Goal: Task Accomplishment & Management: Use online tool/utility

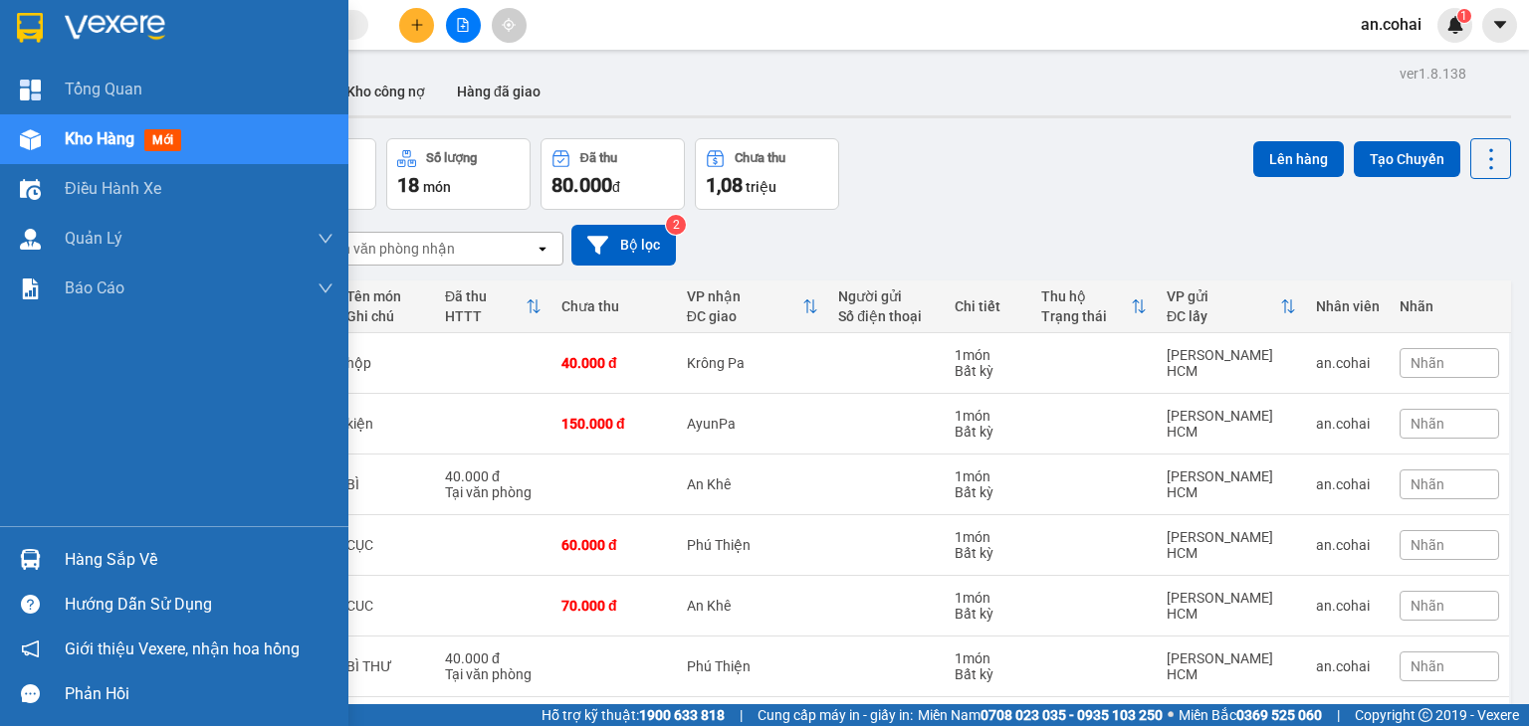
click at [86, 567] on div "Hàng sắp về" at bounding box center [199, 560] width 269 height 30
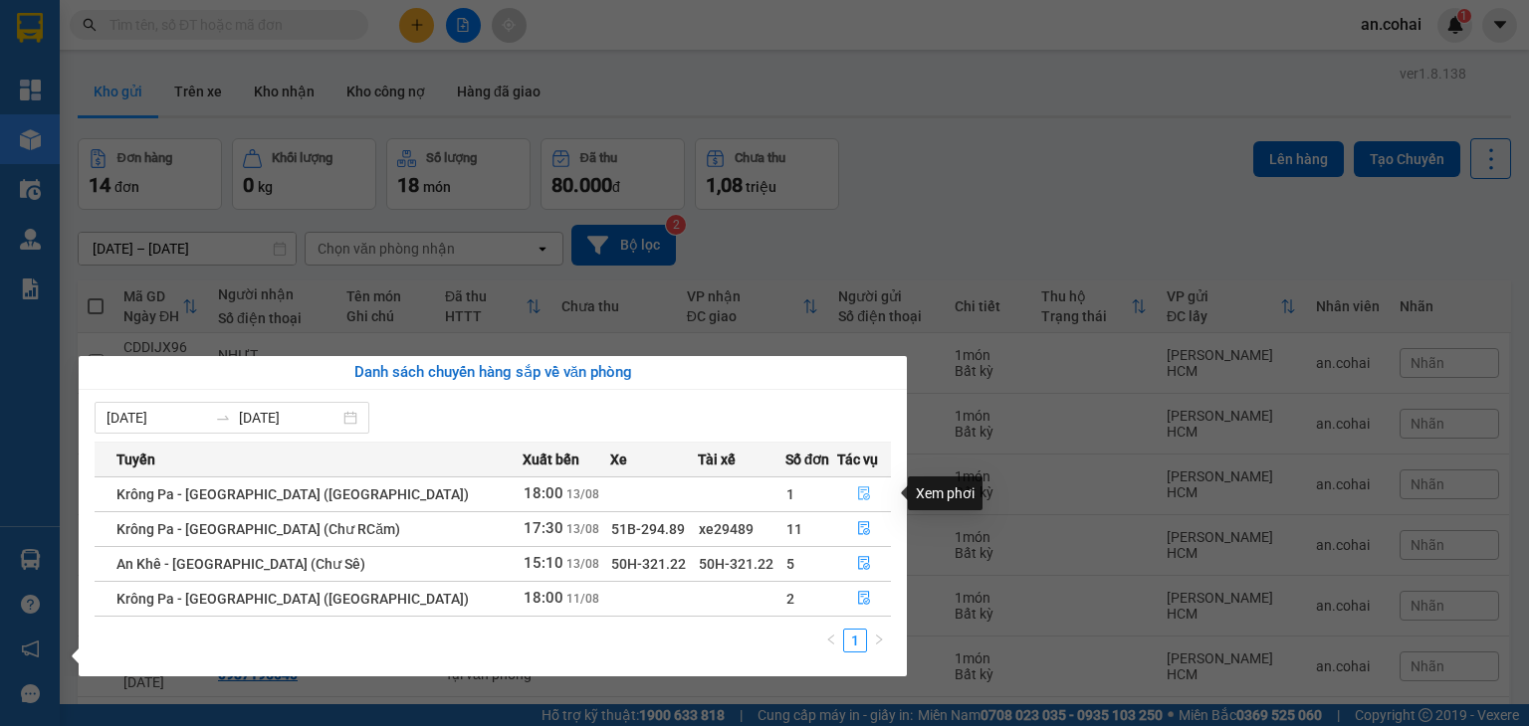
click at [858, 499] on icon "file-done" at bounding box center [864, 495] width 12 height 14
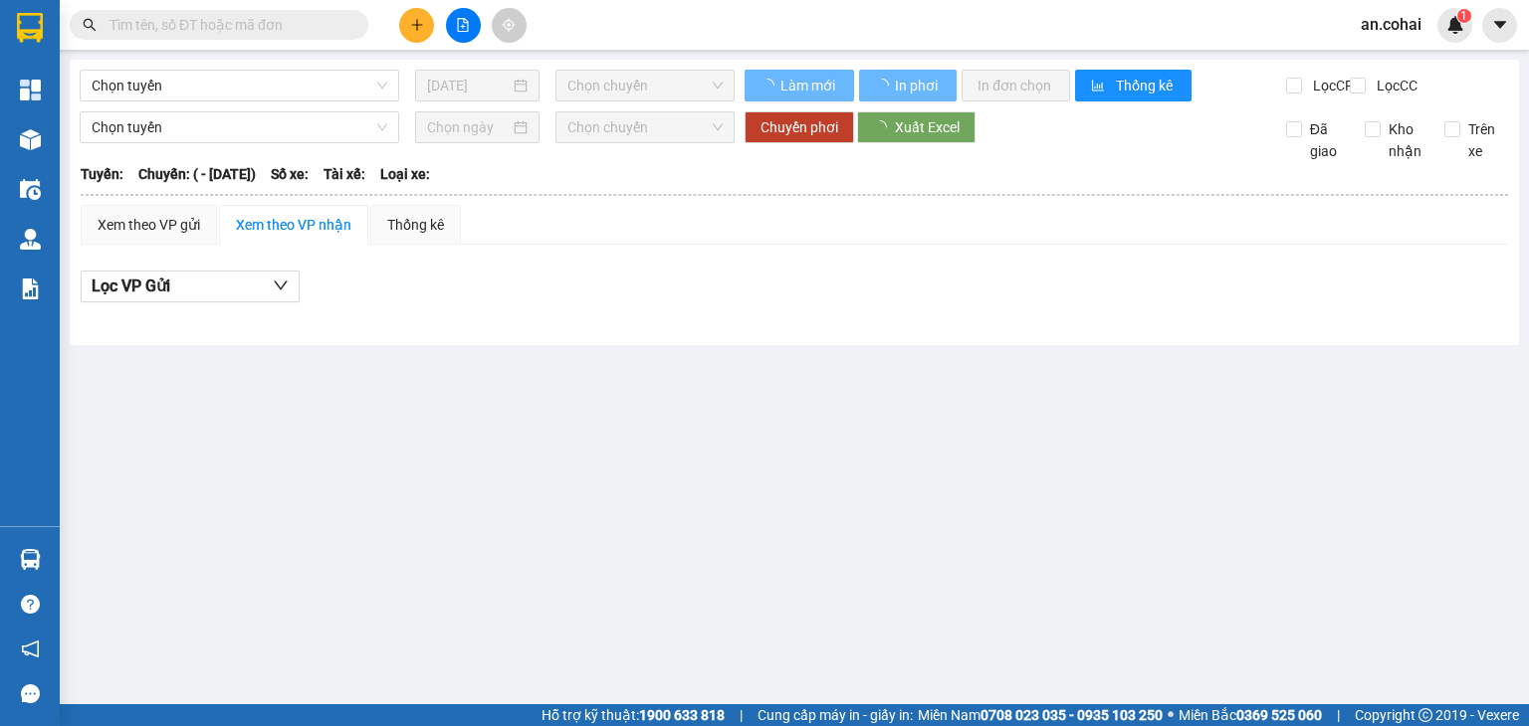
type input "[DATE]"
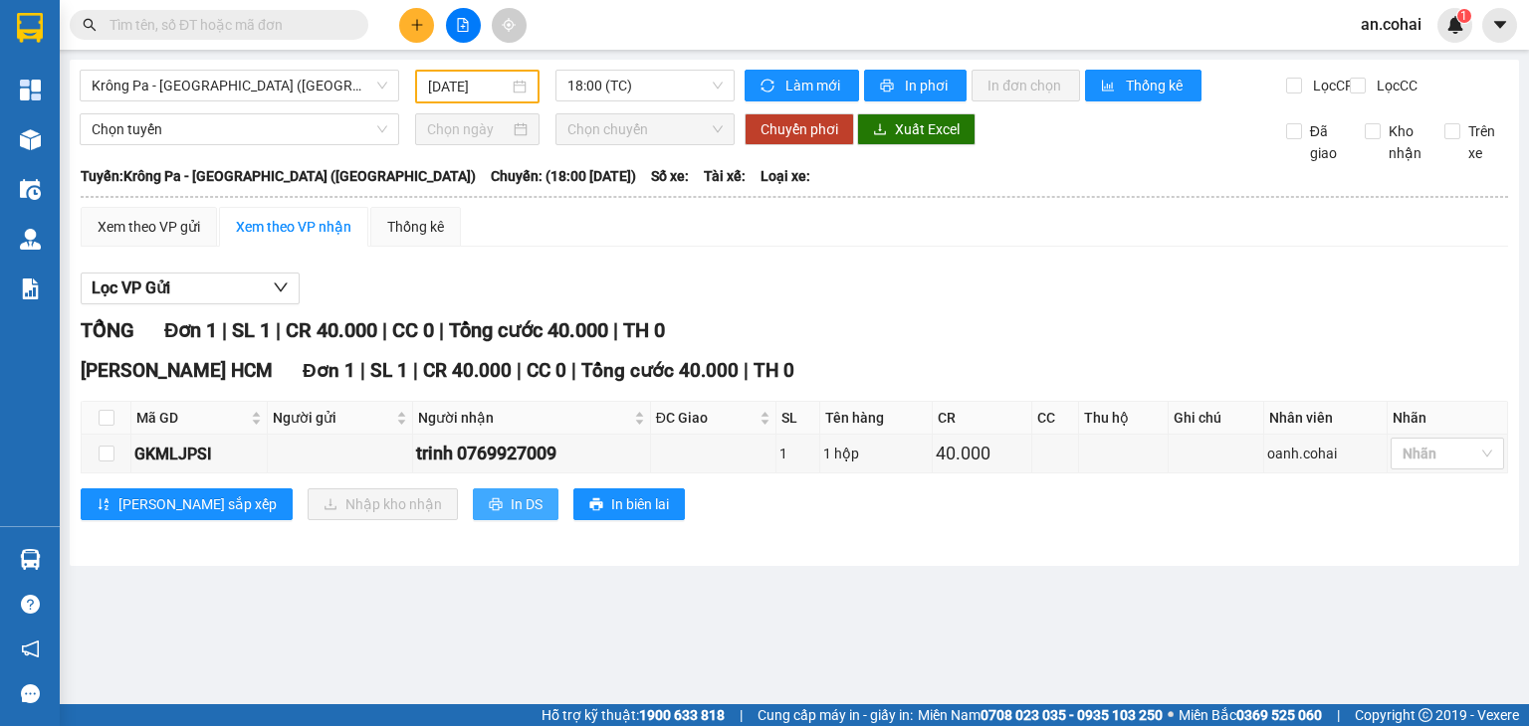
click at [511, 515] on span "In DS" at bounding box center [527, 505] width 32 height 22
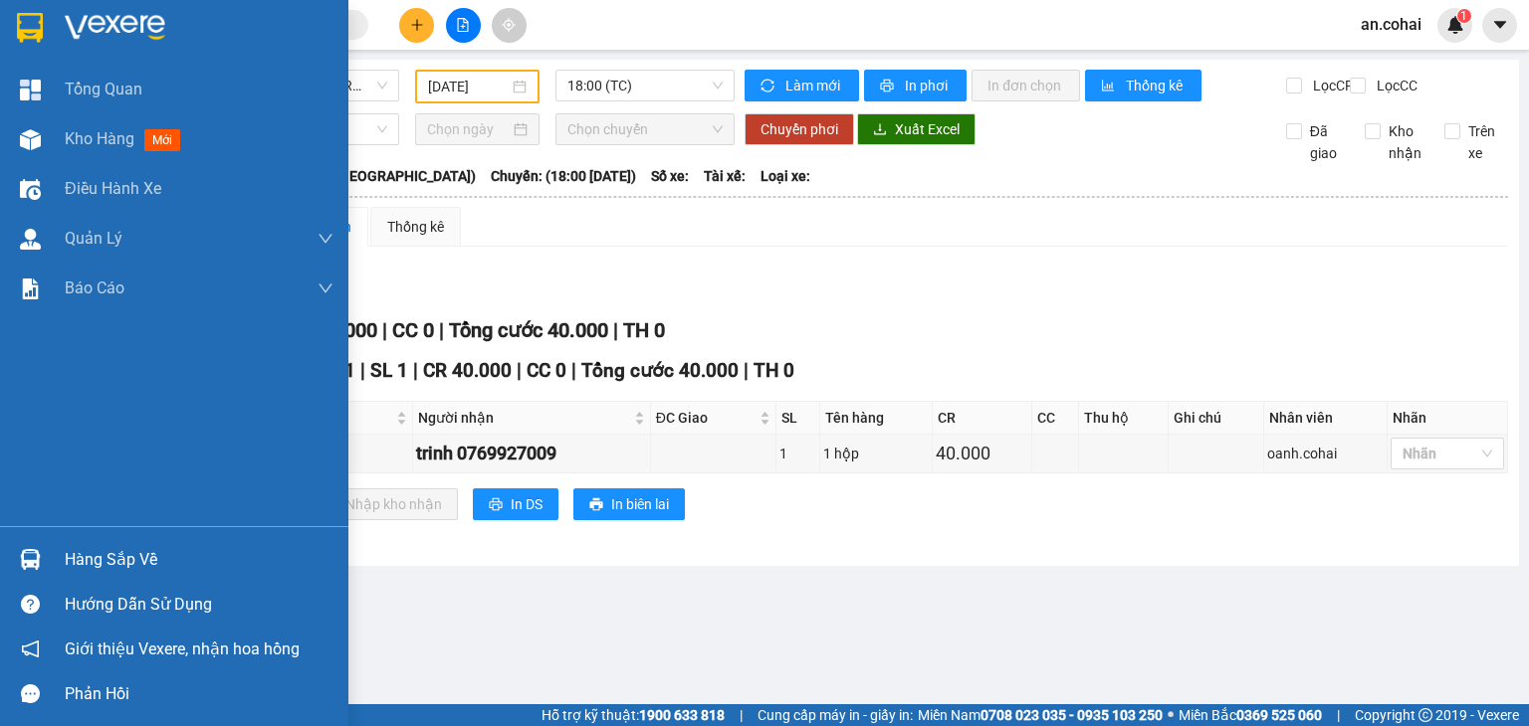
drag, startPoint x: 68, startPoint y: 555, endPoint x: 85, endPoint y: 550, distance: 17.6
click at [68, 555] on div "Hàng sắp về" at bounding box center [199, 560] width 269 height 30
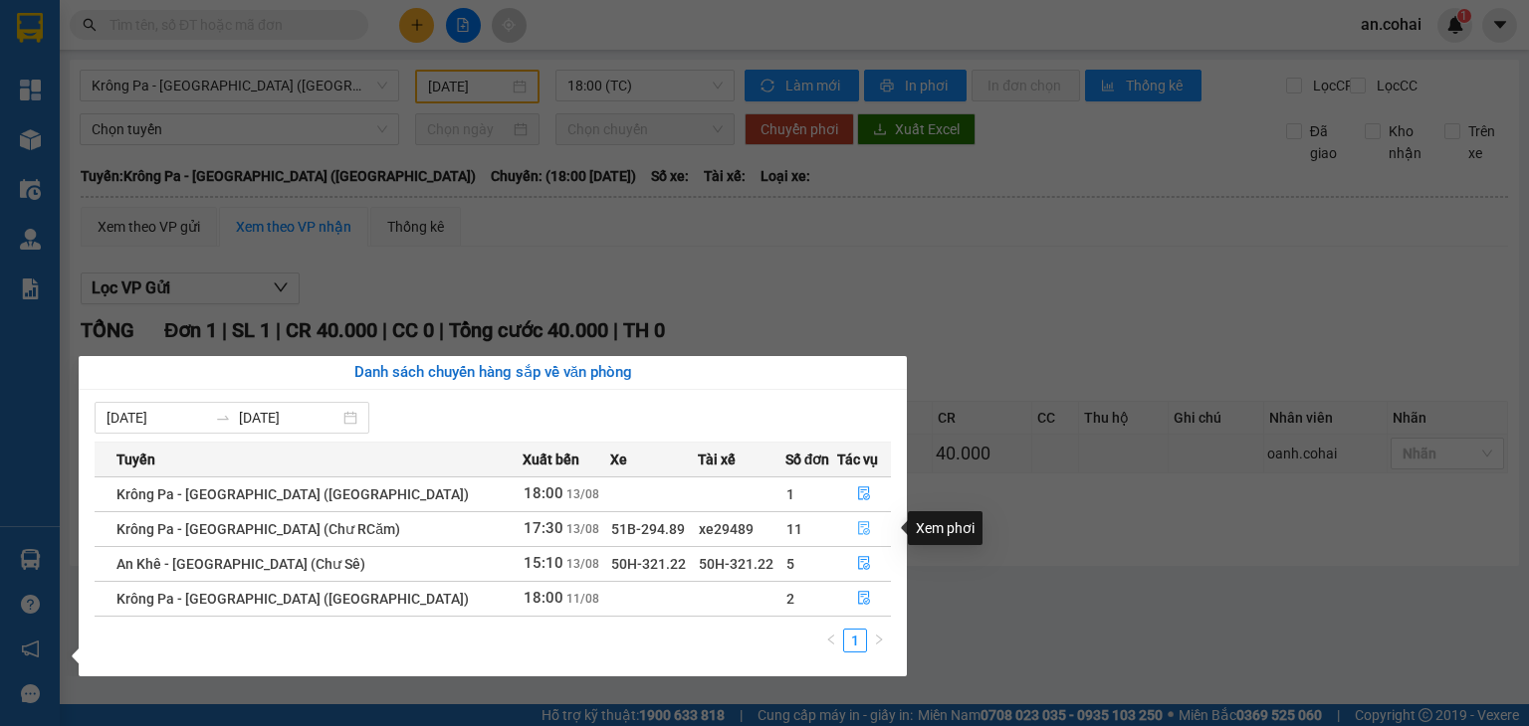
click at [857, 526] on icon "file-done" at bounding box center [864, 528] width 14 height 14
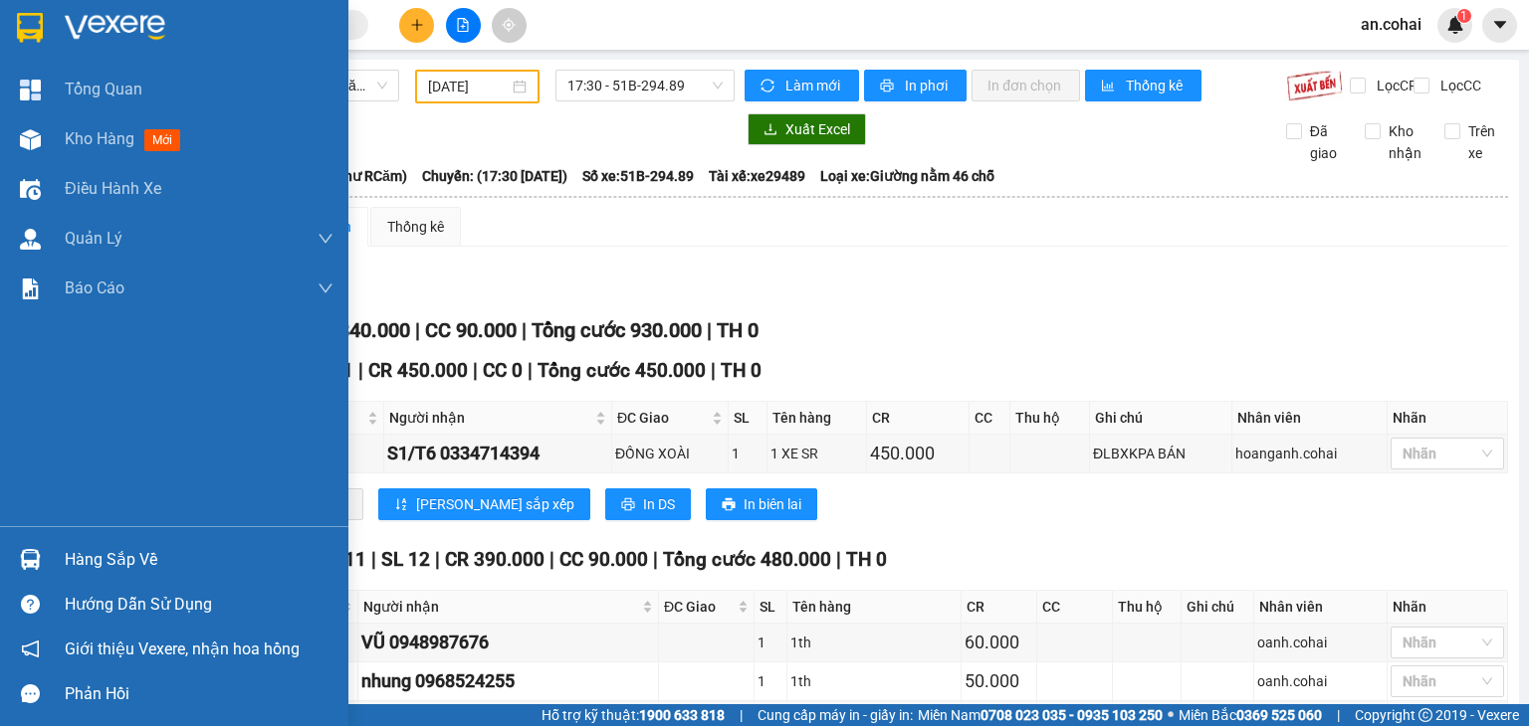
drag, startPoint x: 65, startPoint y: 558, endPoint x: 182, endPoint y: 543, distance: 118.4
click at [72, 558] on div "Hàng sắp về" at bounding box center [199, 560] width 269 height 30
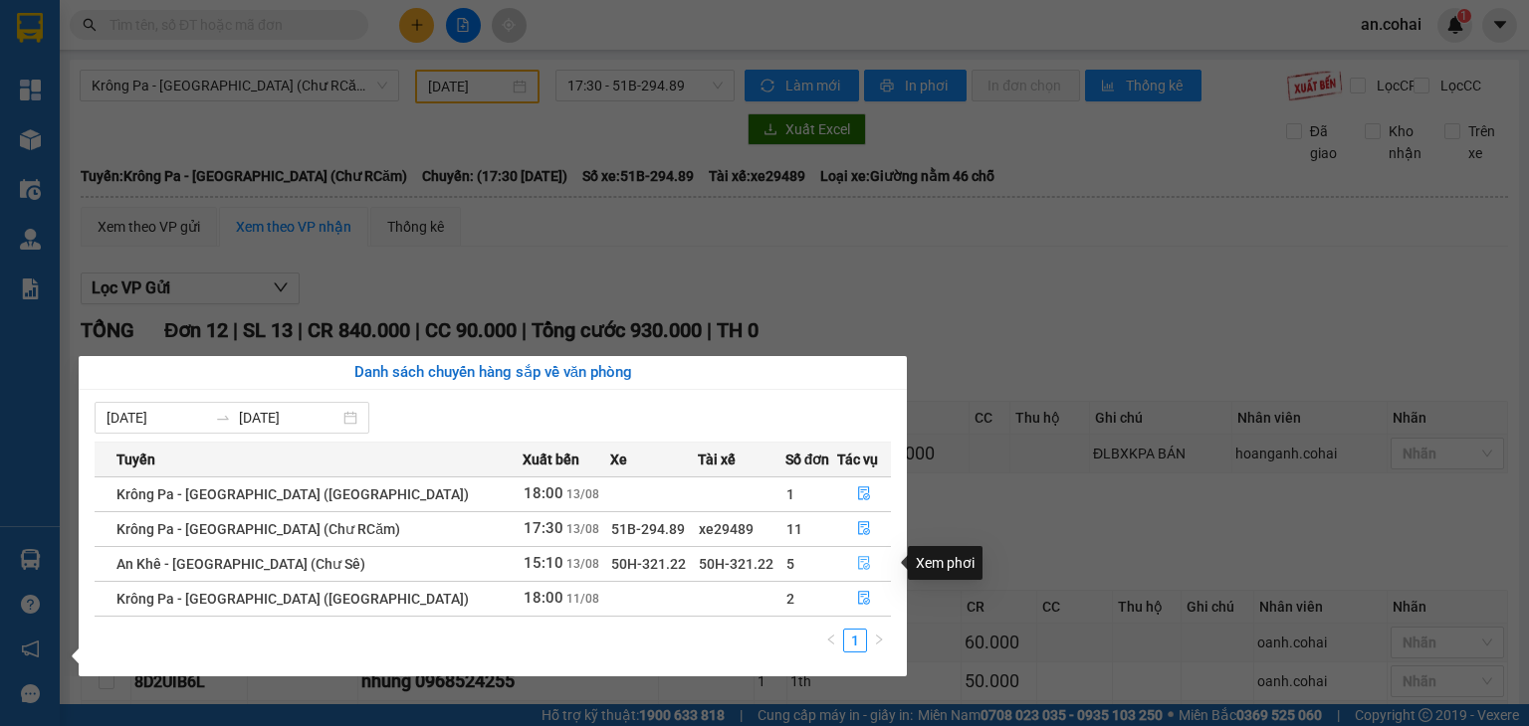
click at [857, 563] on icon "file-done" at bounding box center [864, 563] width 14 height 14
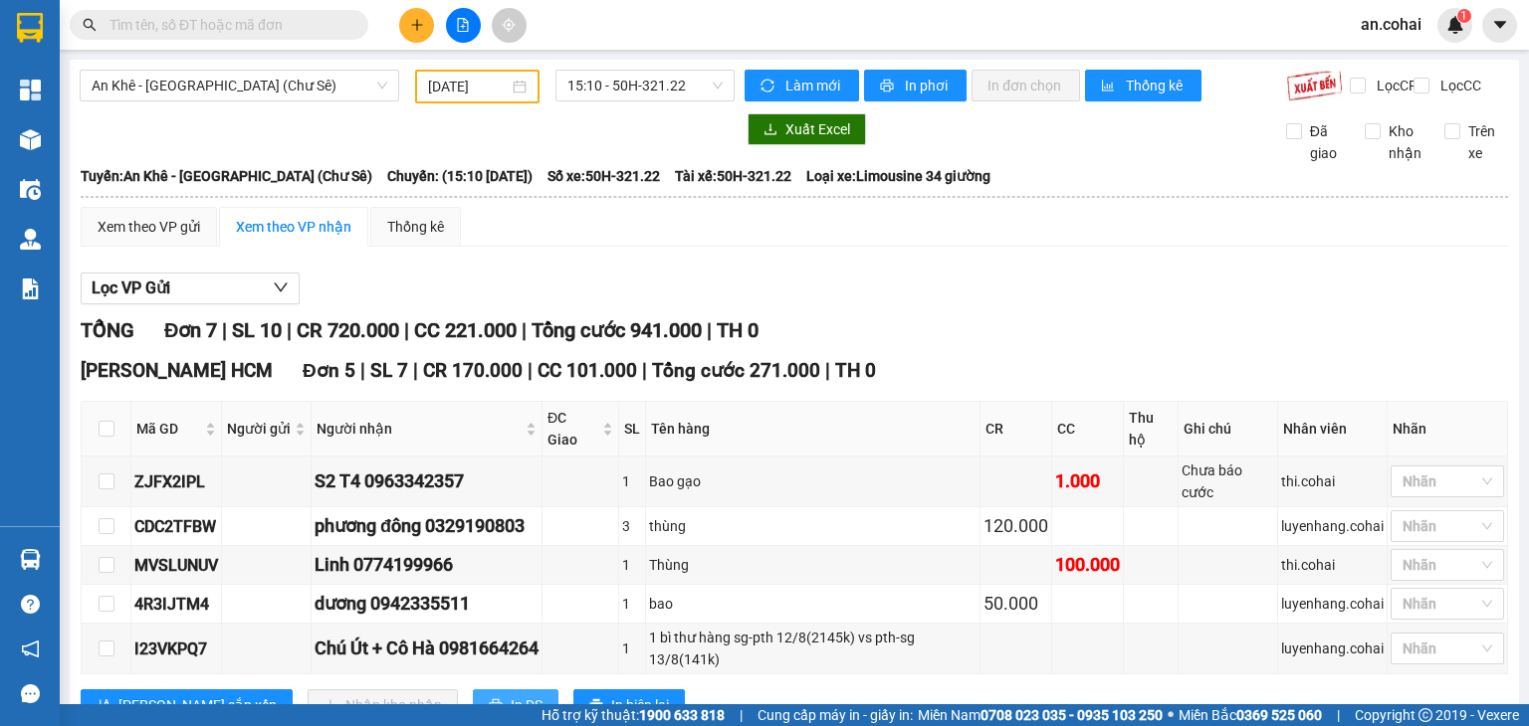
click at [489, 699] on icon "printer" at bounding box center [496, 706] width 14 height 14
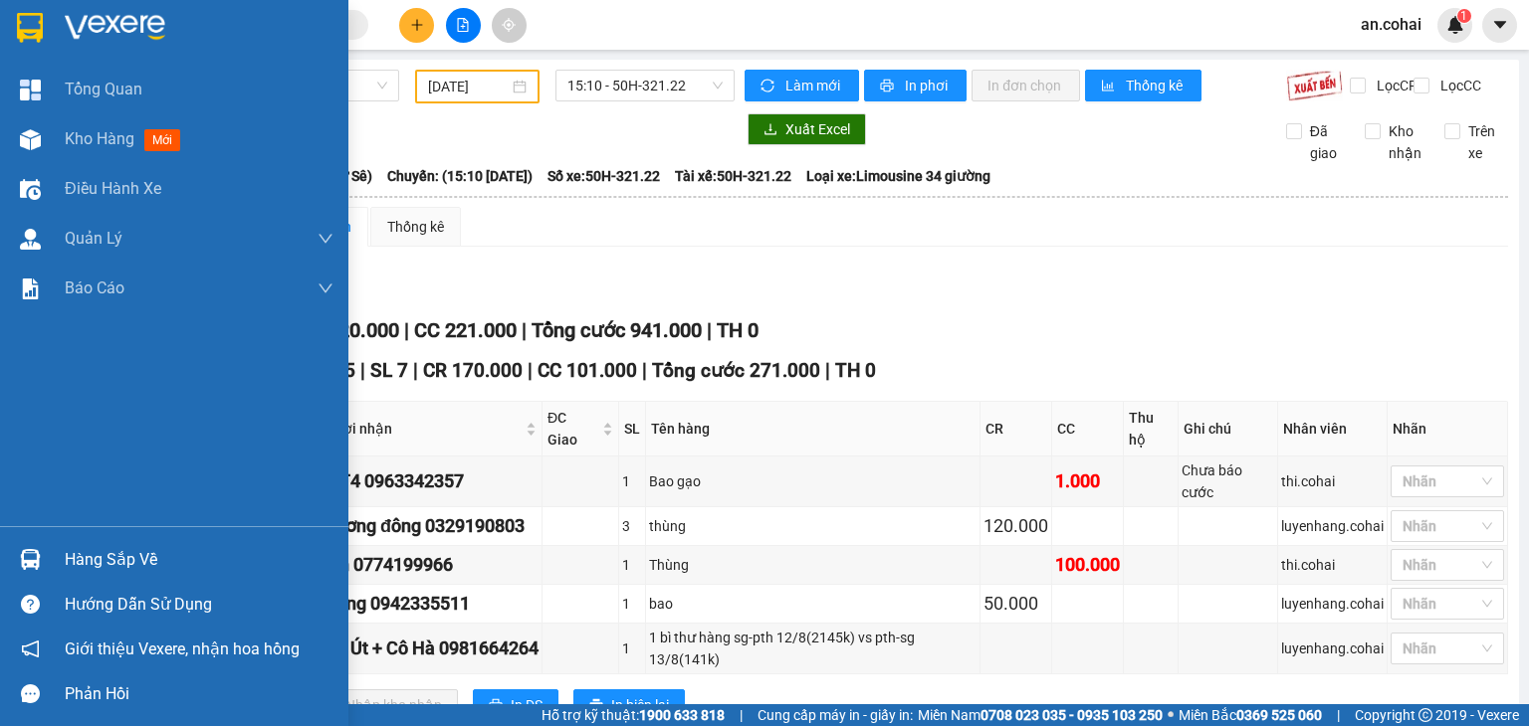
click at [53, 562] on div "Hàng sắp về" at bounding box center [174, 559] width 348 height 45
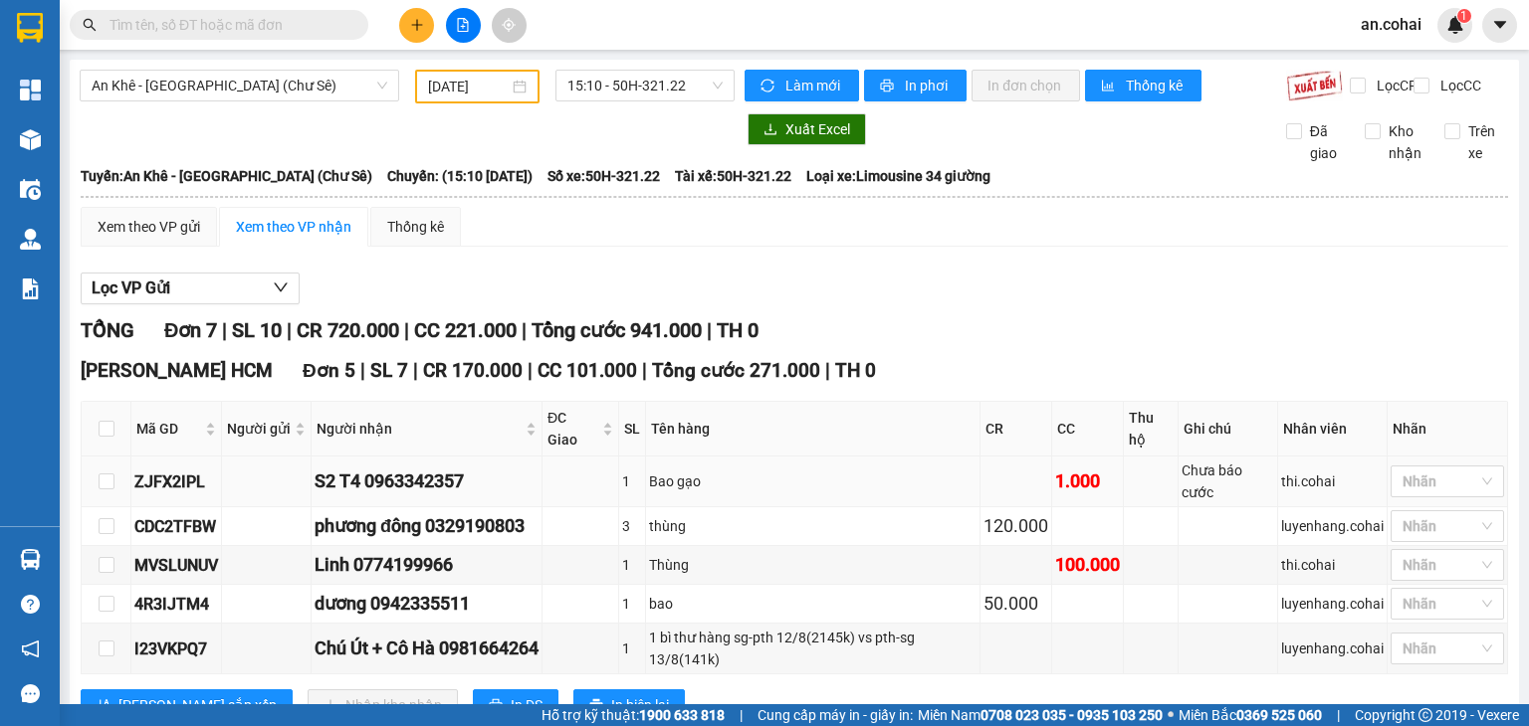
click at [867, 214] on section "Kết quả tìm kiếm ( 0 ) Bộ lọc No Data an.cohai 1 Tổng Quan Kho hàng mới Điều hà…" at bounding box center [764, 363] width 1529 height 726
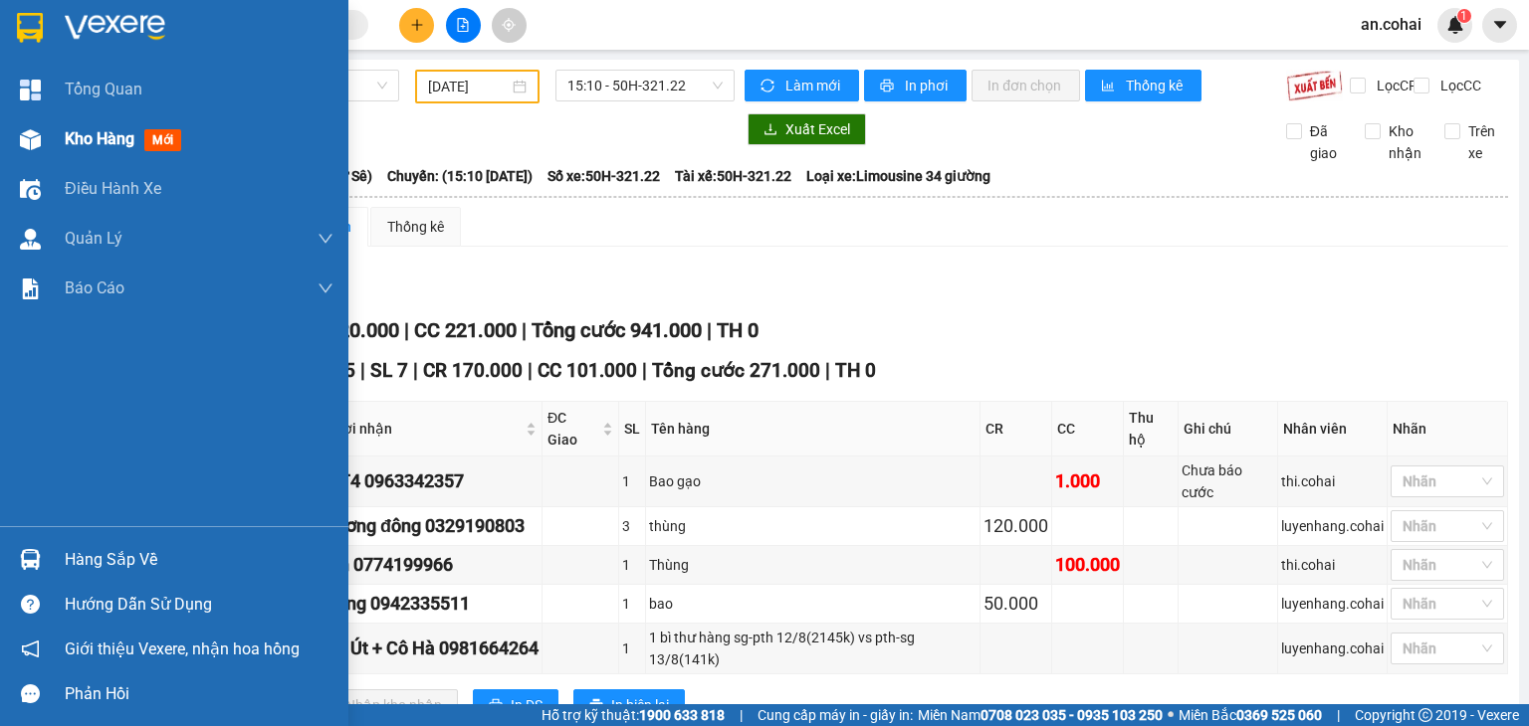
click at [48, 143] on div "Kho hàng mới" at bounding box center [174, 139] width 348 height 50
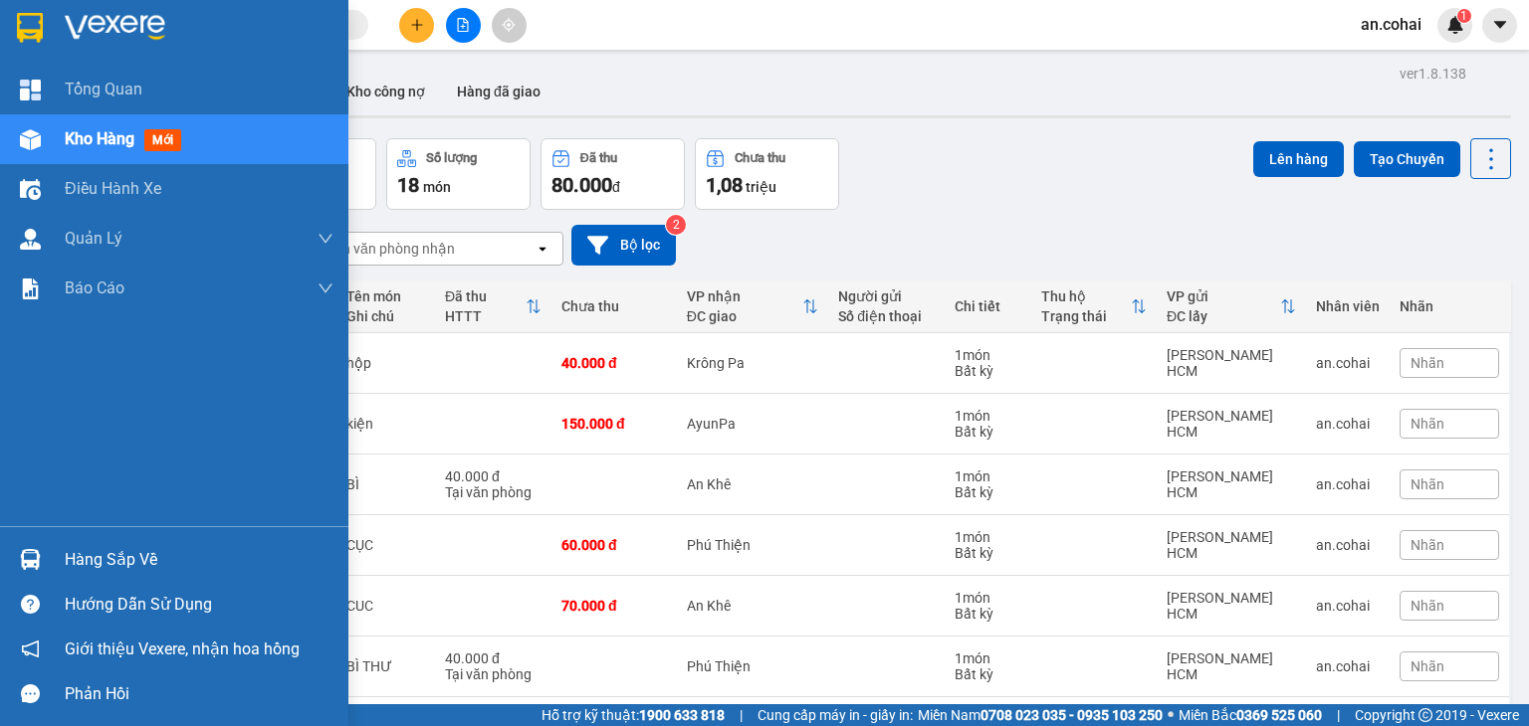
click at [130, 567] on div "Hàng sắp về" at bounding box center [199, 560] width 269 height 30
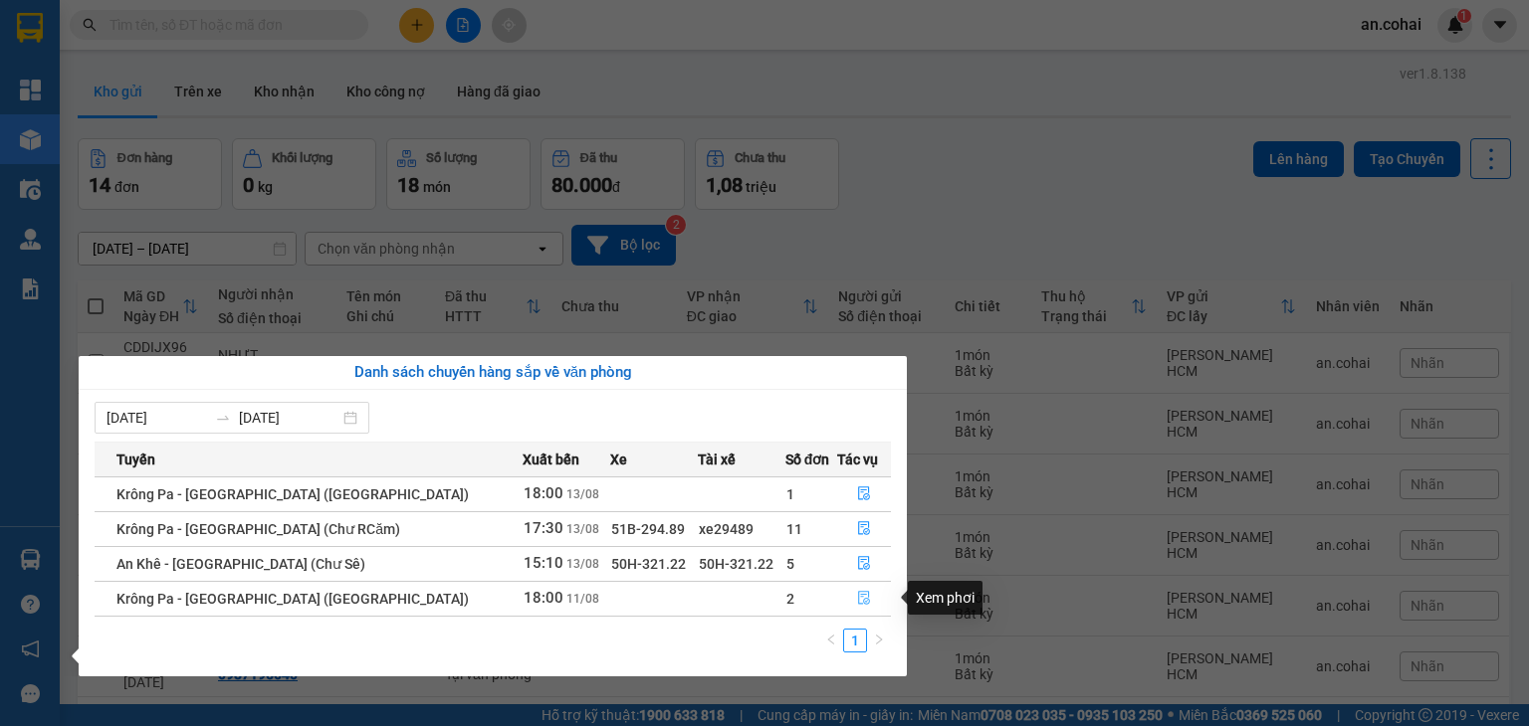
click at [846, 609] on button "button" at bounding box center [864, 599] width 53 height 32
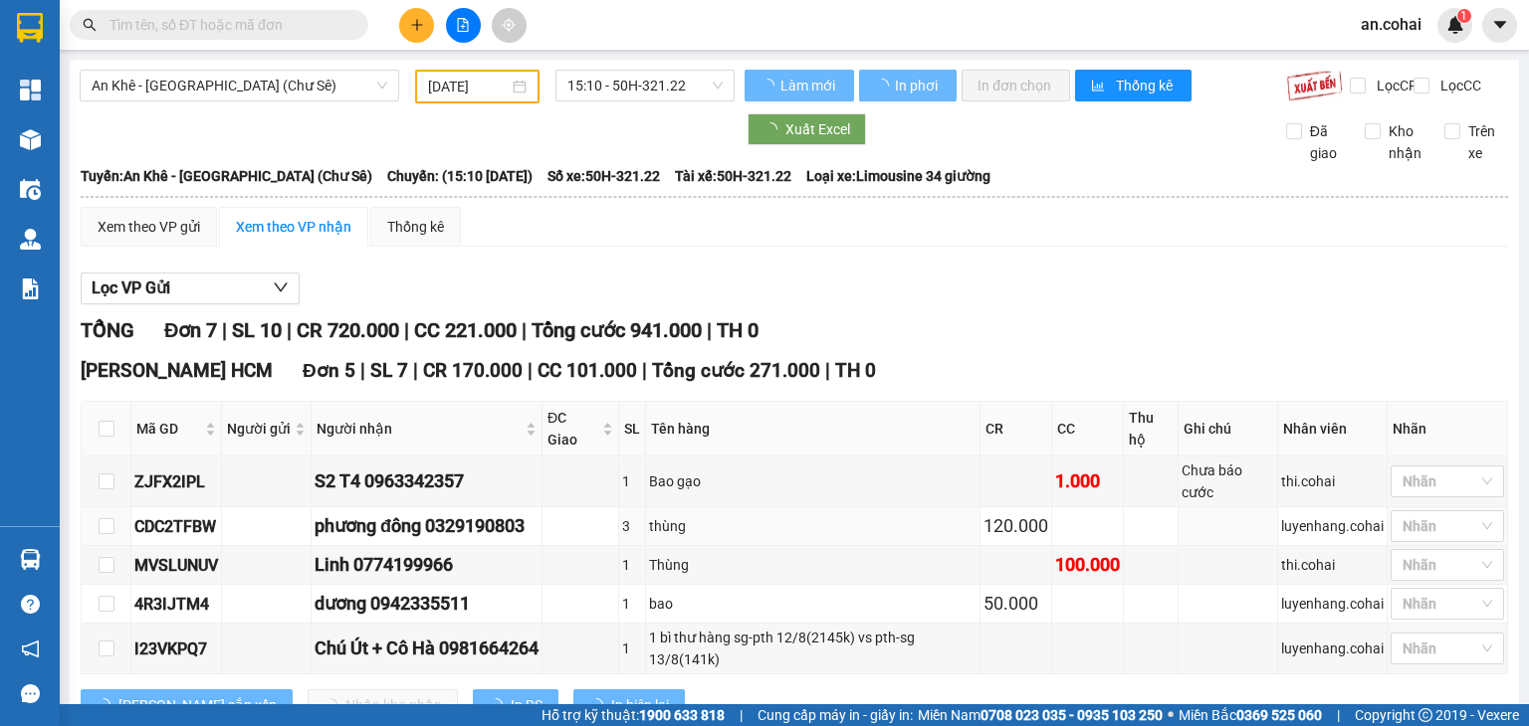
type input "[DATE]"
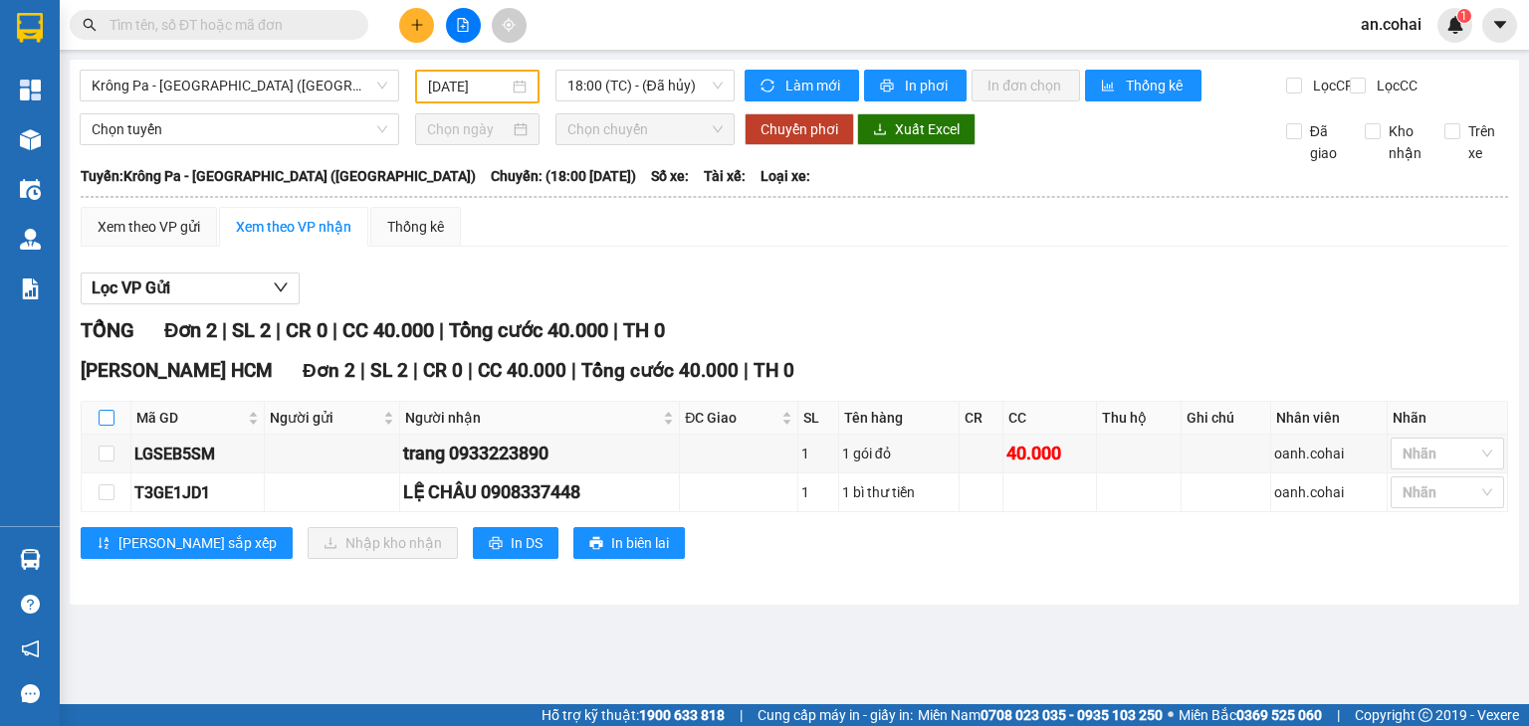
click at [104, 426] on input "checkbox" at bounding box center [107, 418] width 16 height 16
checkbox input "true"
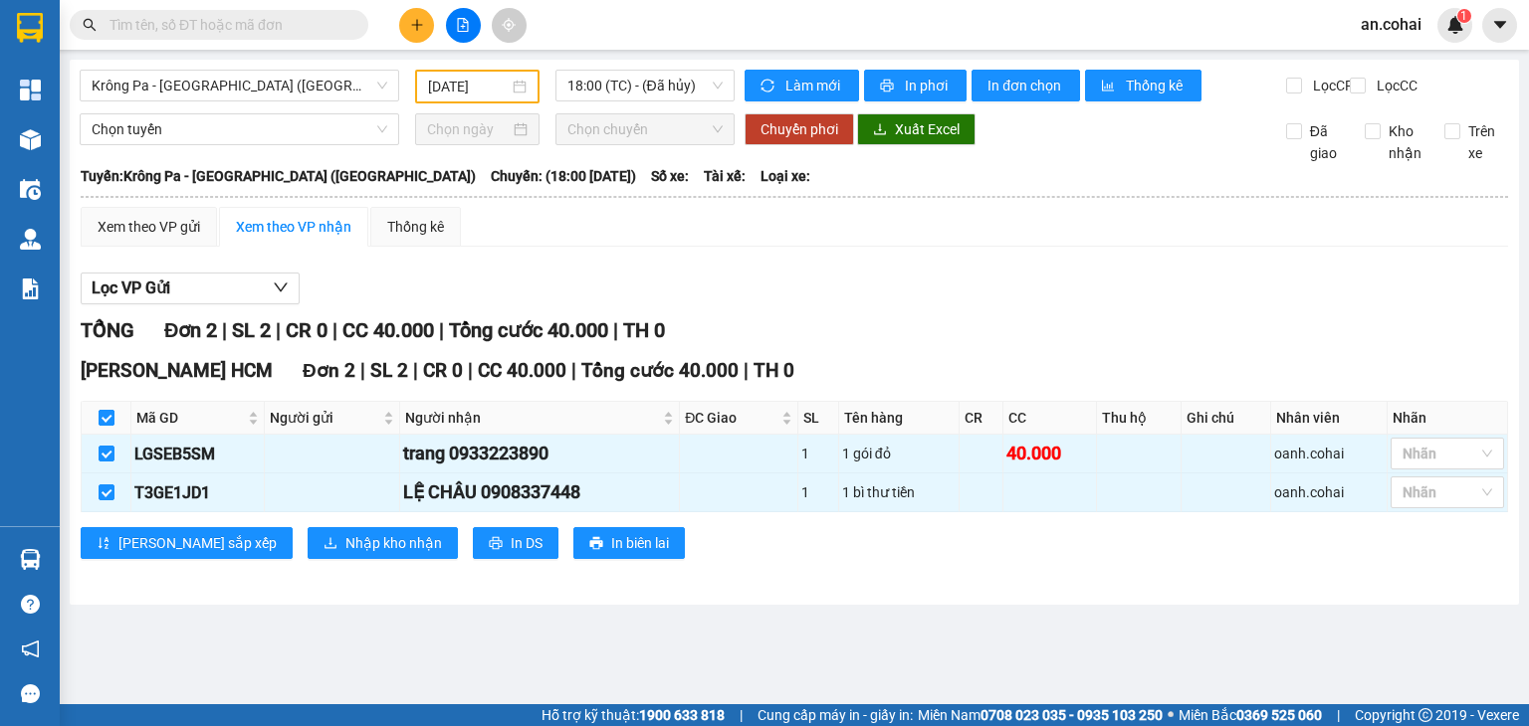
click at [104, 426] on input "checkbox" at bounding box center [107, 418] width 16 height 16
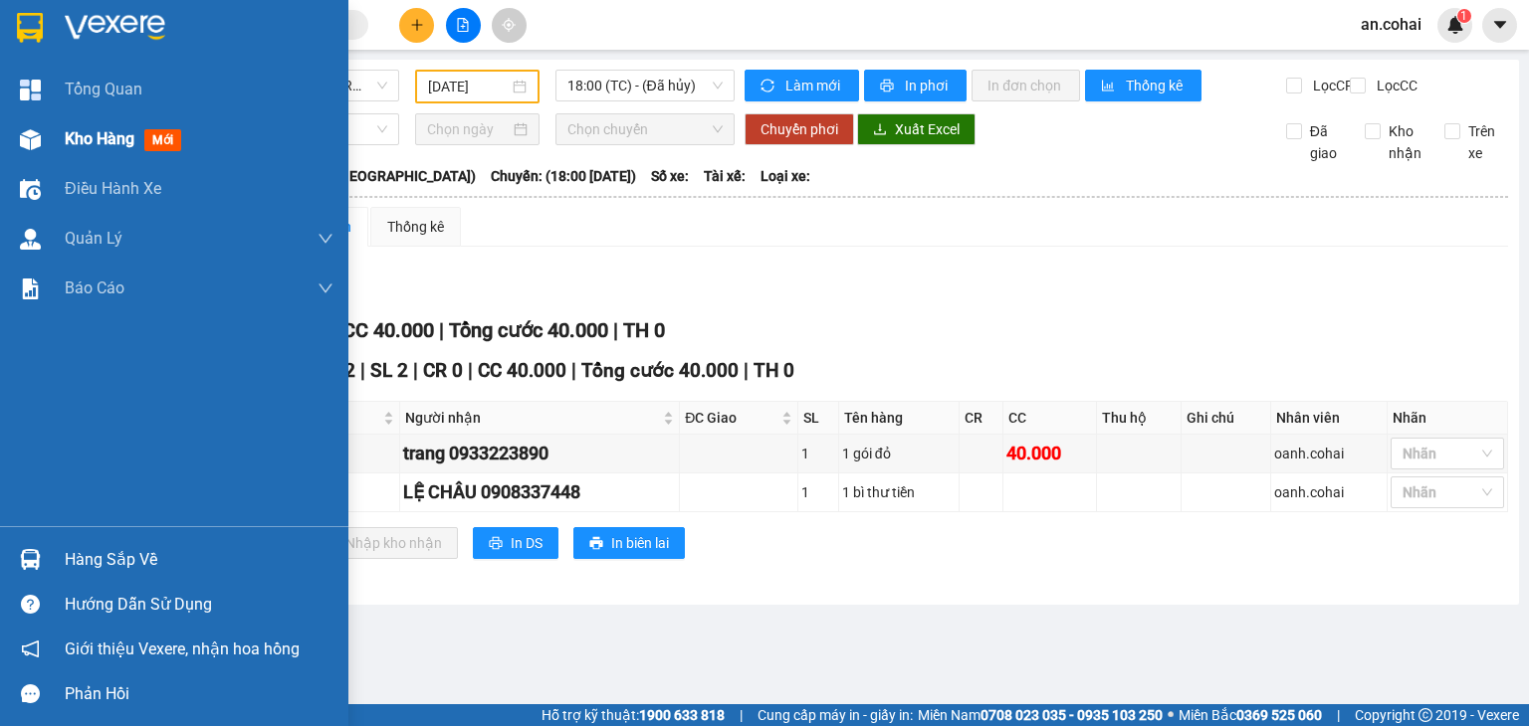
click at [72, 147] on span "Kho hàng" at bounding box center [100, 138] width 70 height 19
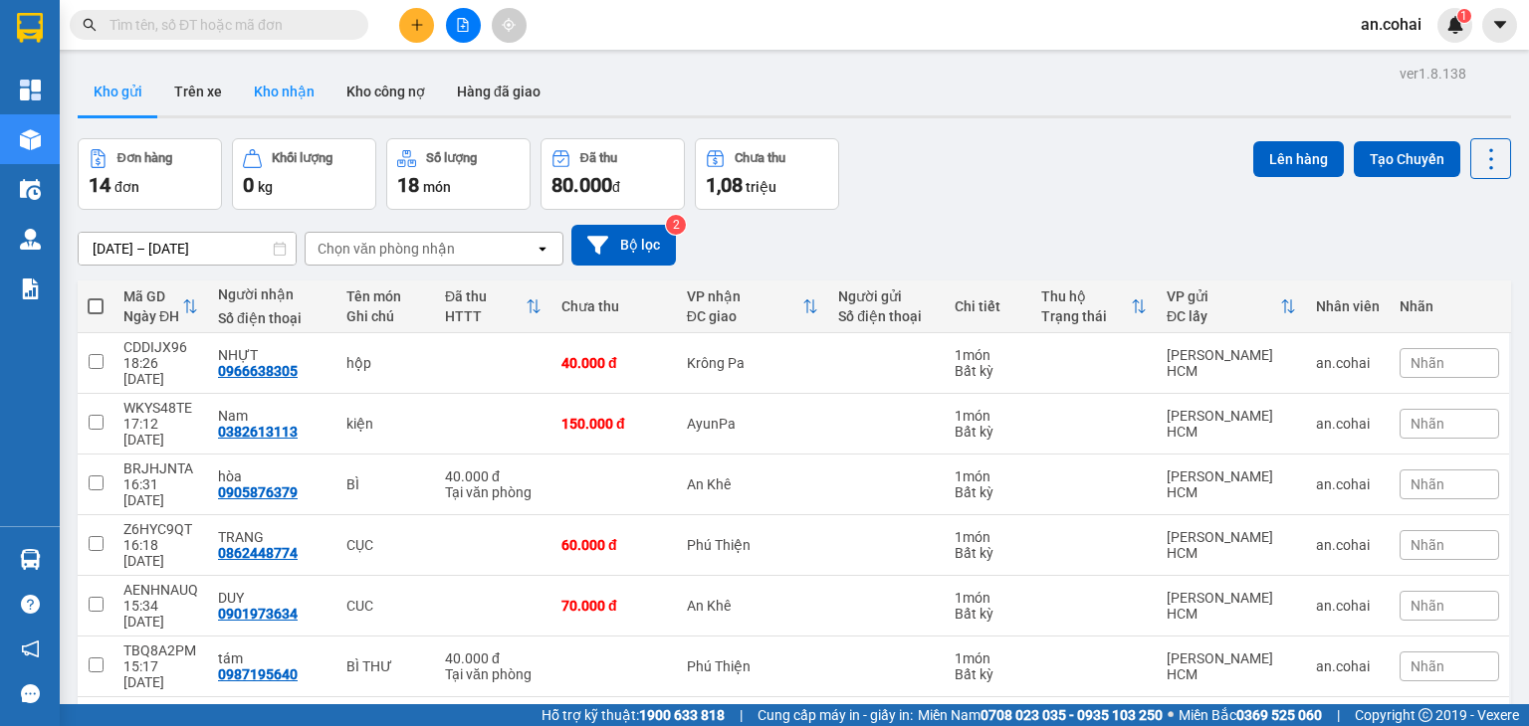
click at [290, 102] on button "Kho nhận" at bounding box center [284, 92] width 93 height 48
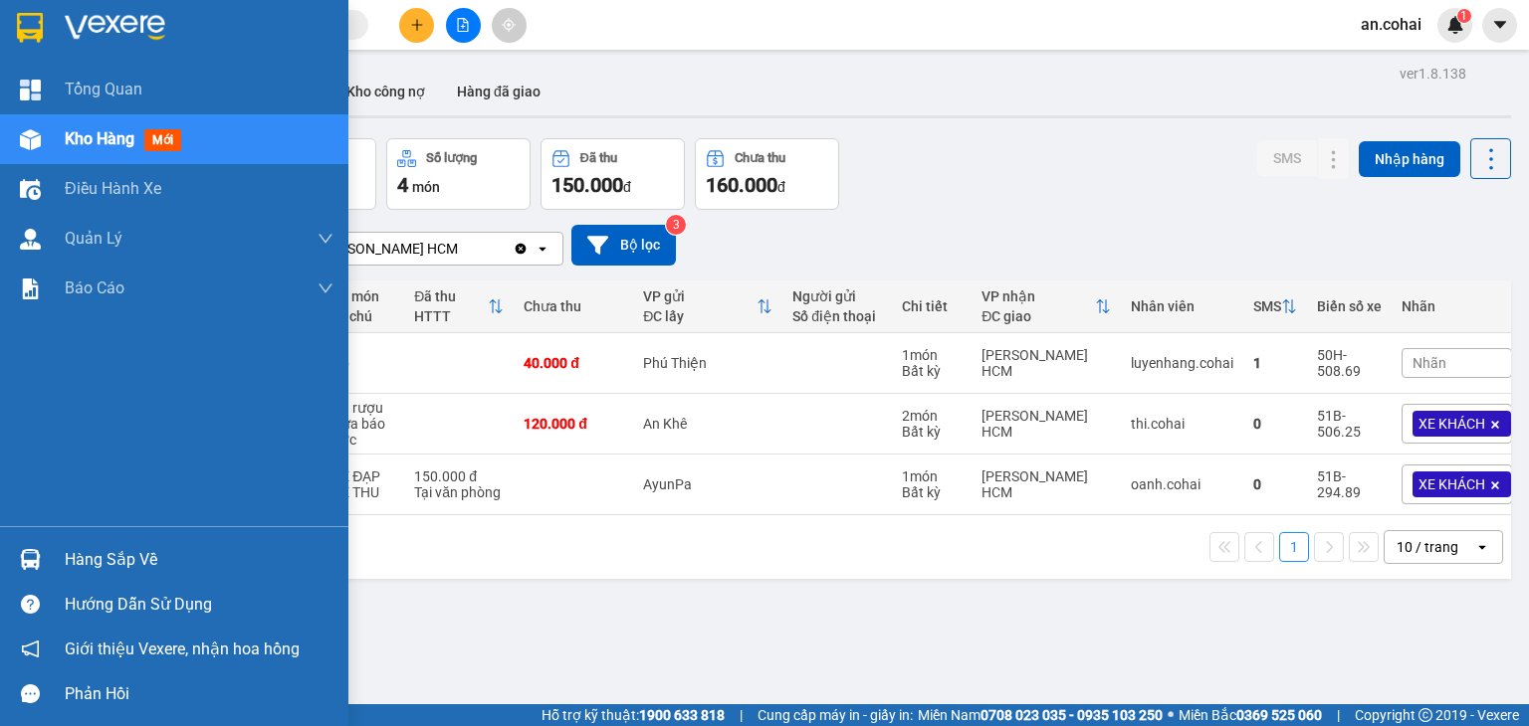
click at [119, 559] on div "Hàng sắp về" at bounding box center [199, 560] width 269 height 30
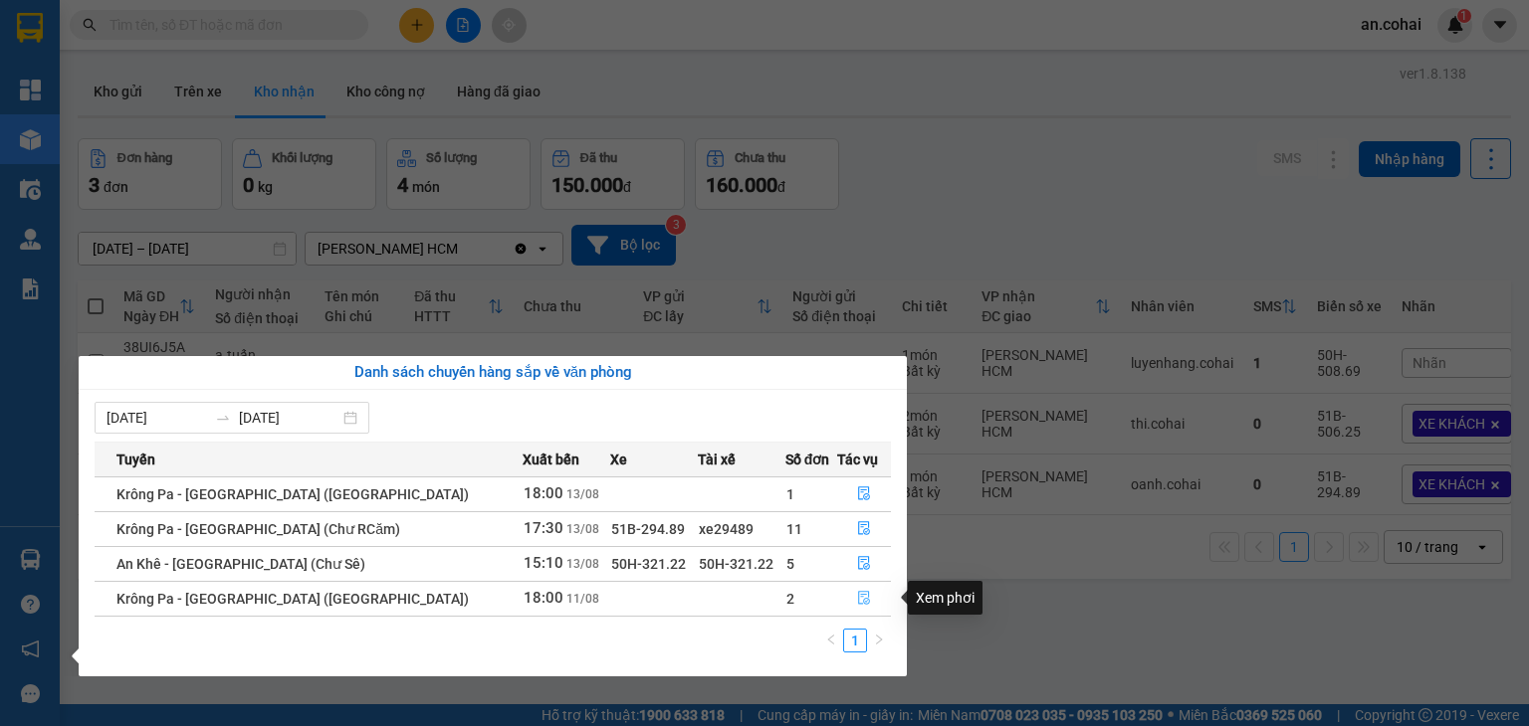
click at [857, 601] on icon "file-done" at bounding box center [864, 598] width 14 height 14
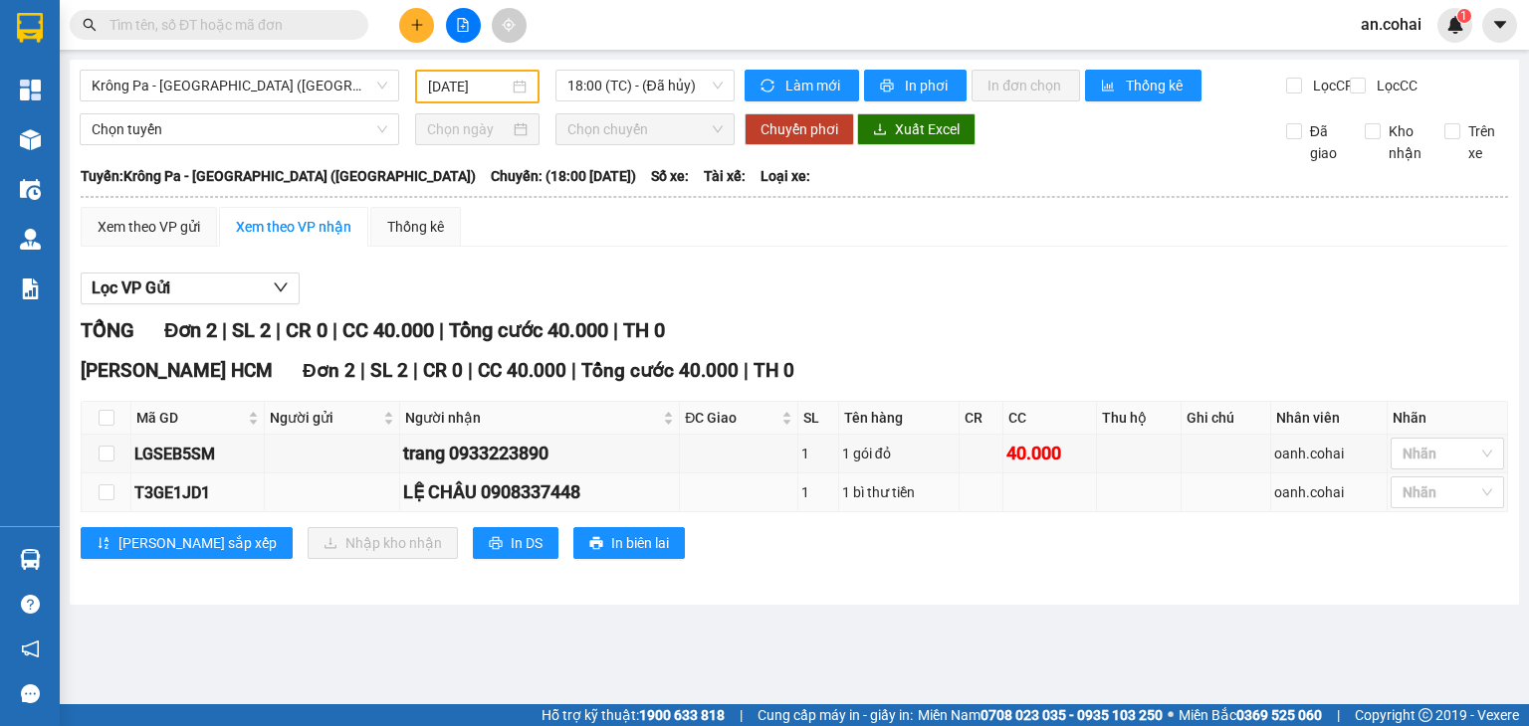
drag, startPoint x: 460, startPoint y: 474, endPoint x: 574, endPoint y: 491, distance: 115.7
click at [574, 491] on tbody "LGSEB5SM trang 0933223890 1 1 gói đỏ 40.000 oanh.[GEOGRAPHIC_DATA] 0908337448 1…" at bounding box center [795, 474] width 1426 height 78
click at [530, 468] on div "trang 0933223890" at bounding box center [539, 454] width 273 height 28
drag, startPoint x: 452, startPoint y: 459, endPoint x: 565, endPoint y: 474, distance: 114.4
click at [565, 468] on div "trang 0933223890" at bounding box center [539, 454] width 273 height 28
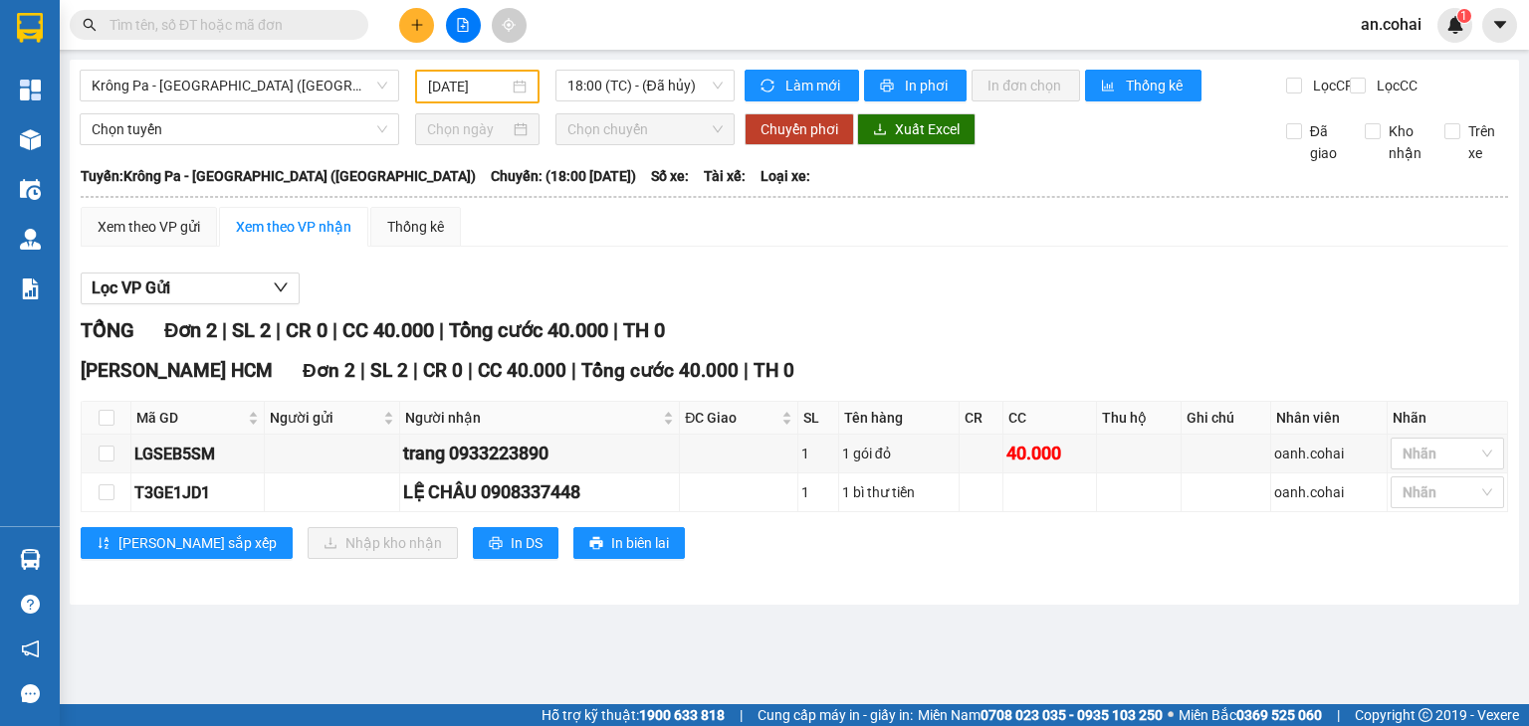
drag, startPoint x: 181, startPoint y: 45, endPoint x: 167, endPoint y: 30, distance: 20.4
click at [181, 44] on div "Kết quả tìm kiếm ( 0 ) Bộ lọc No Data an.cohai 1" at bounding box center [764, 25] width 1529 height 50
click at [160, 26] on input "text" at bounding box center [226, 25] width 235 height 22
paste input "0933223890"
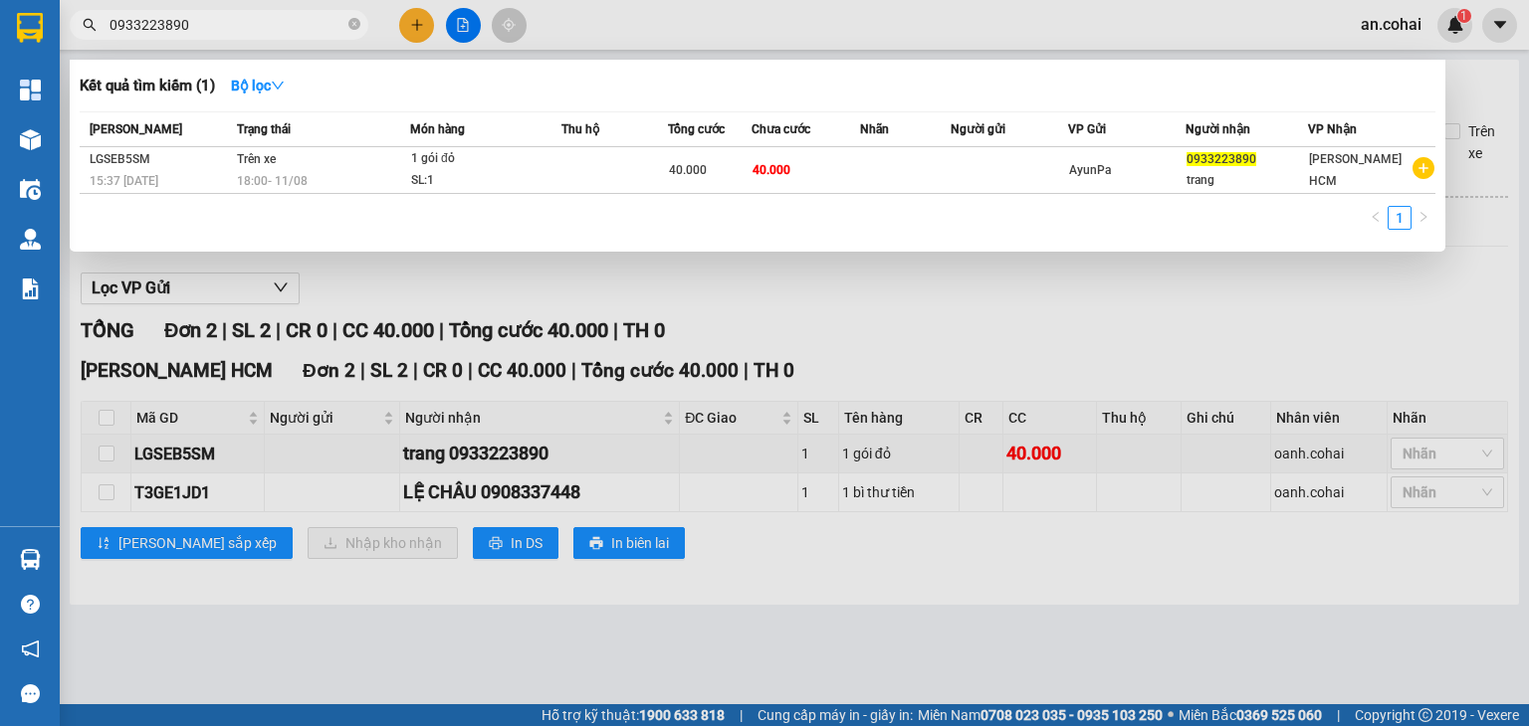
click at [786, 363] on div at bounding box center [764, 363] width 1529 height 726
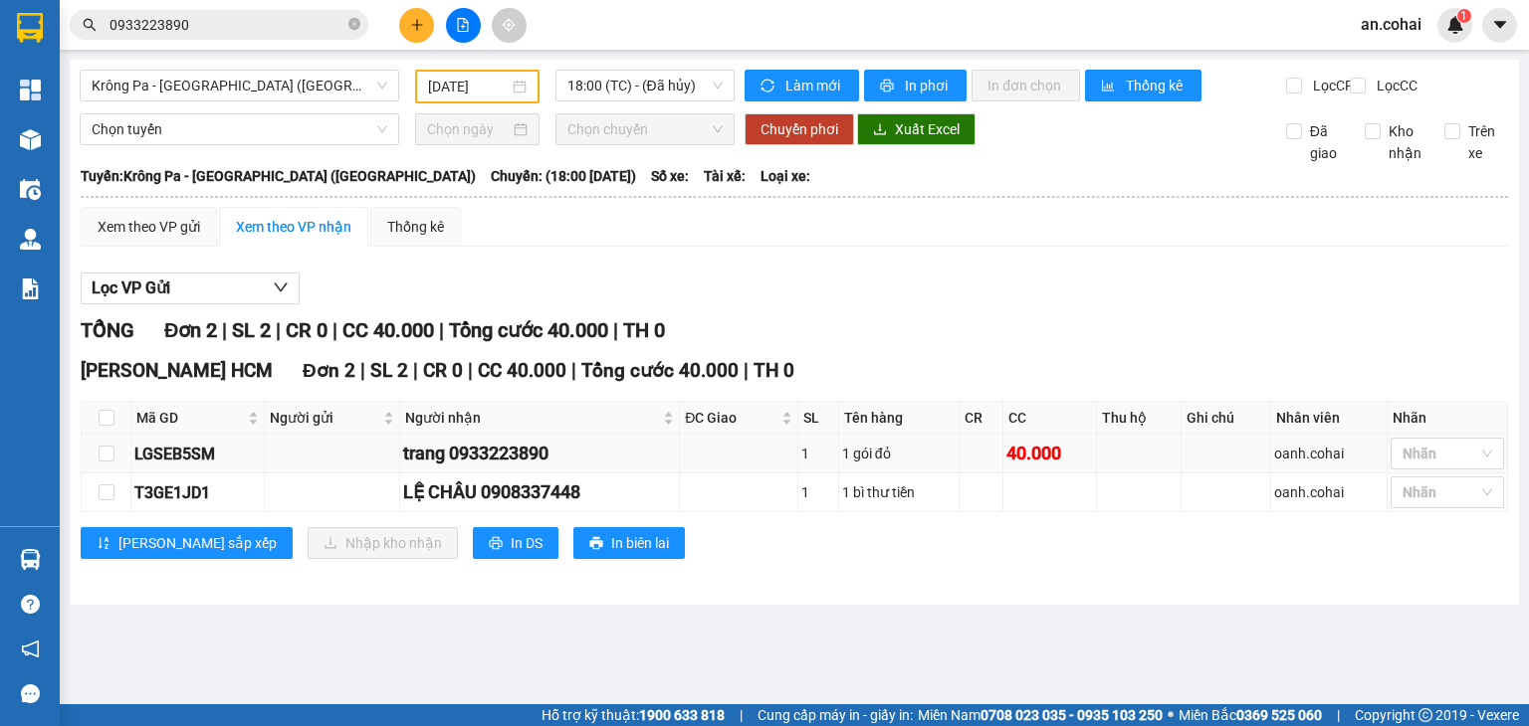
drag, startPoint x: 609, startPoint y: 480, endPoint x: 401, endPoint y: 473, distance: 208.1
click at [401, 473] on td "trang 0933223890" at bounding box center [540, 454] width 280 height 39
click at [405, 467] on div "trang 0933223890" at bounding box center [539, 454] width 273 height 28
drag, startPoint x: 454, startPoint y: 470, endPoint x: 567, endPoint y: 477, distance: 113.7
click at [567, 468] on div "trang 0933223890" at bounding box center [539, 454] width 273 height 28
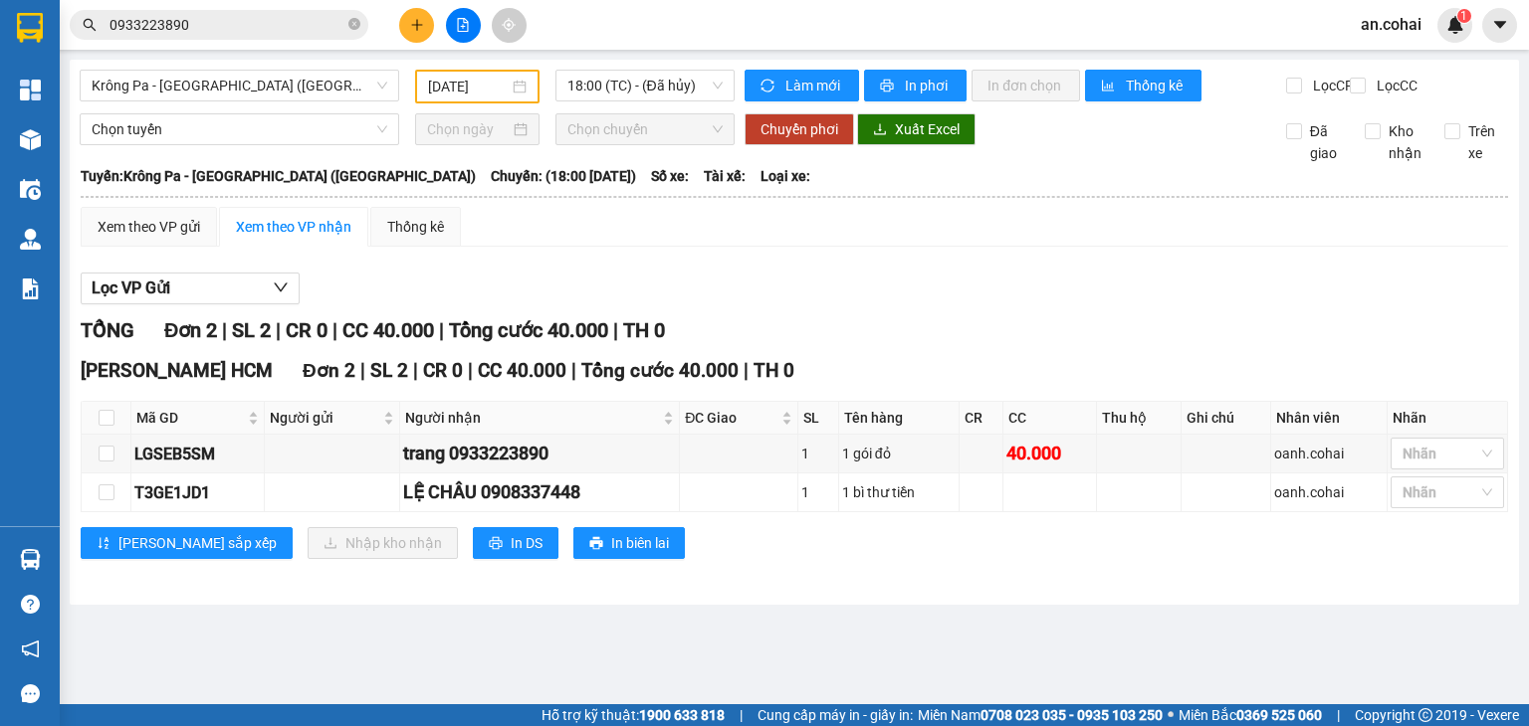
click at [267, 33] on input "0933223890" at bounding box center [226, 25] width 235 height 22
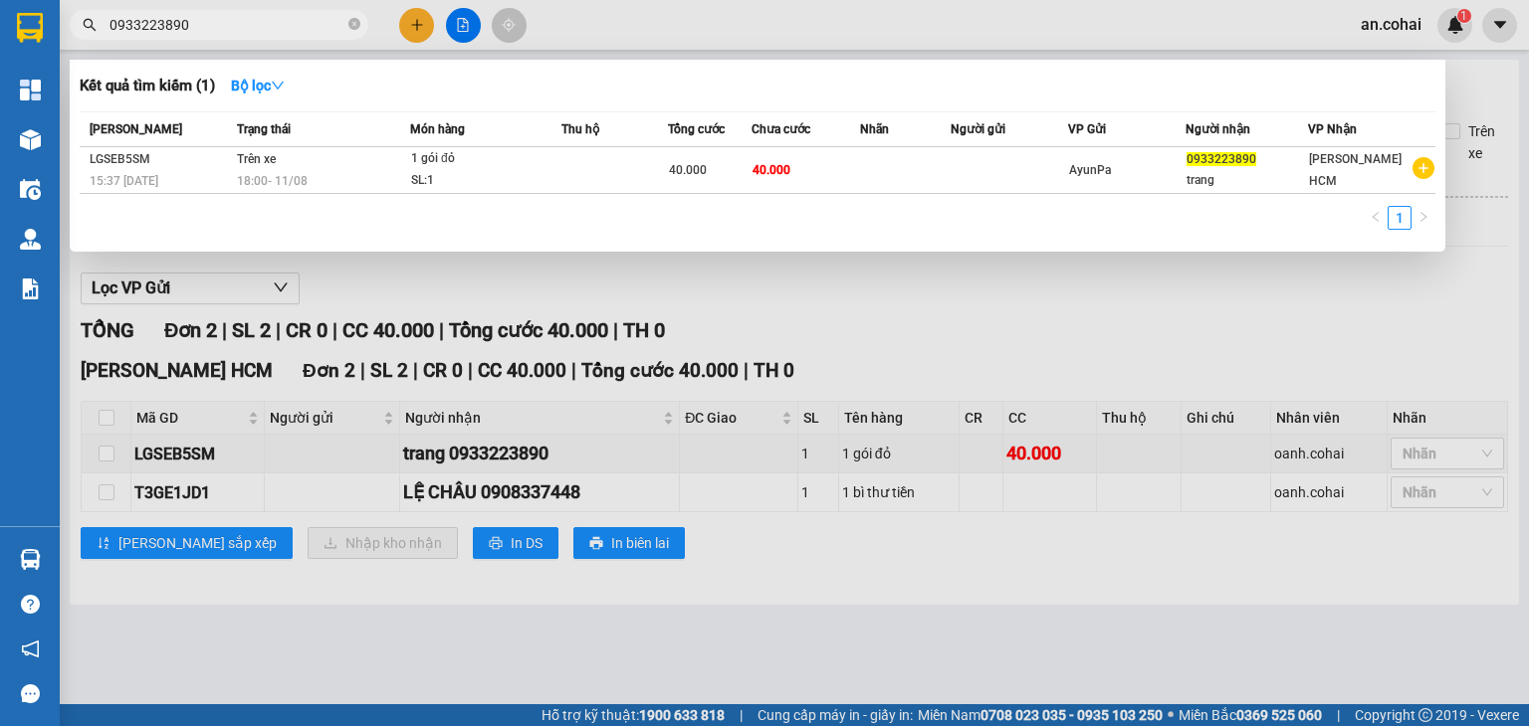
click at [506, 435] on div at bounding box center [764, 363] width 1529 height 726
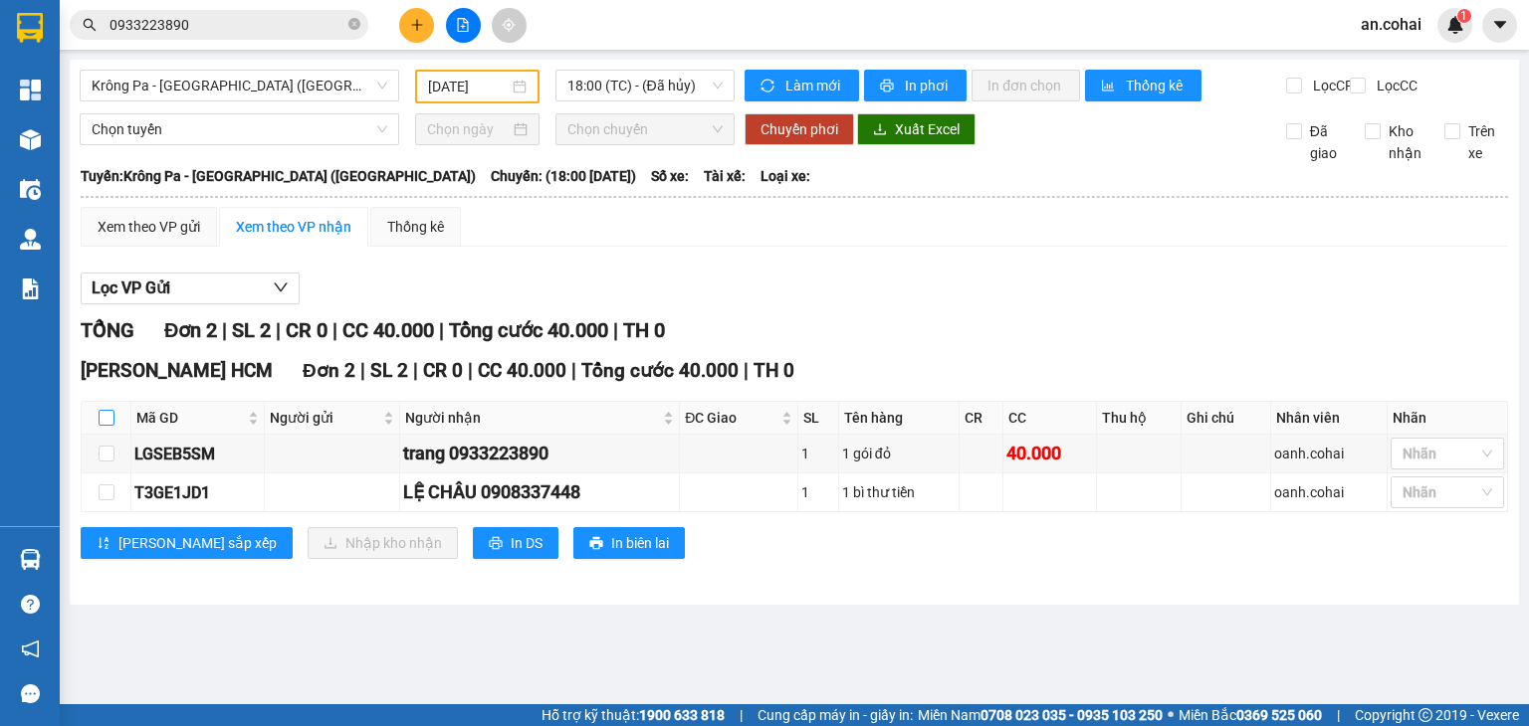
click at [105, 426] on input "checkbox" at bounding box center [107, 418] width 16 height 16
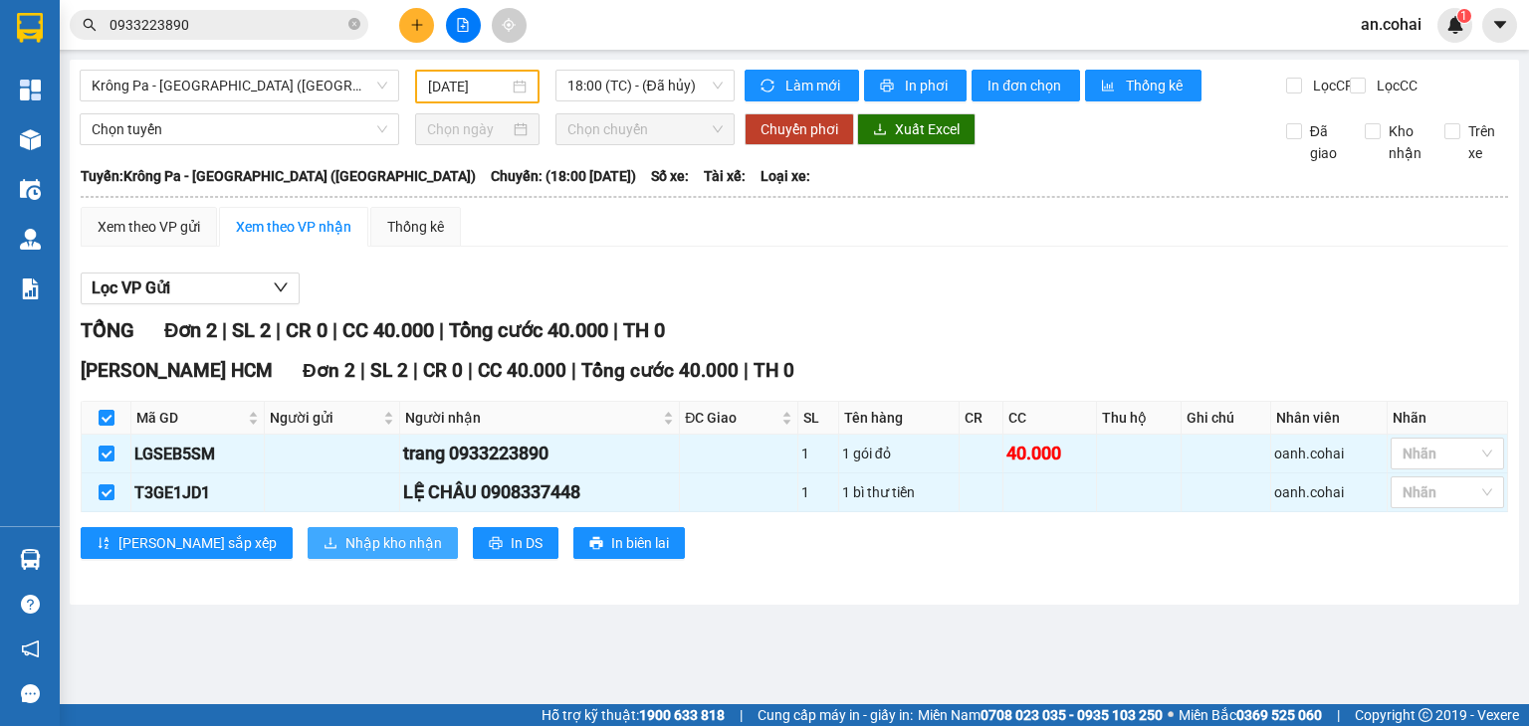
click at [345, 554] on span "Nhập kho nhận" at bounding box center [393, 543] width 97 height 22
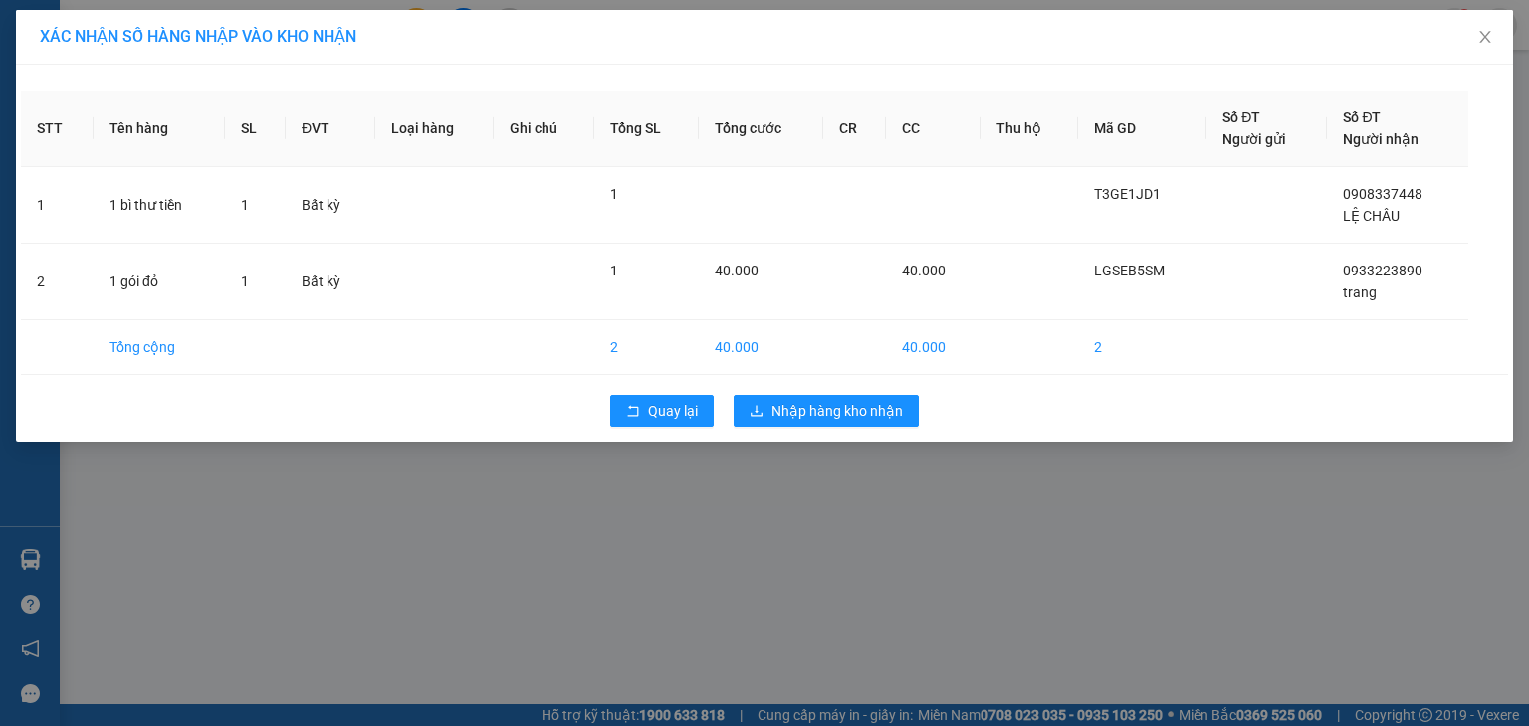
click at [838, 427] on div "Quay lại Nhập hàng kho nhận" at bounding box center [764, 411] width 1487 height 52
click at [836, 401] on span "Nhập hàng kho nhận" at bounding box center [836, 411] width 131 height 22
click at [1481, 53] on icon "close" at bounding box center [1476, 51] width 14 height 14
click at [1059, 442] on div "XÁC NHẬN SỐ HÀNG NHẬP VÀO KHO NHẬN STT Tên hàng SL ĐVT Loại hàng Ghi chú Tổng S…" at bounding box center [764, 363] width 1529 height 726
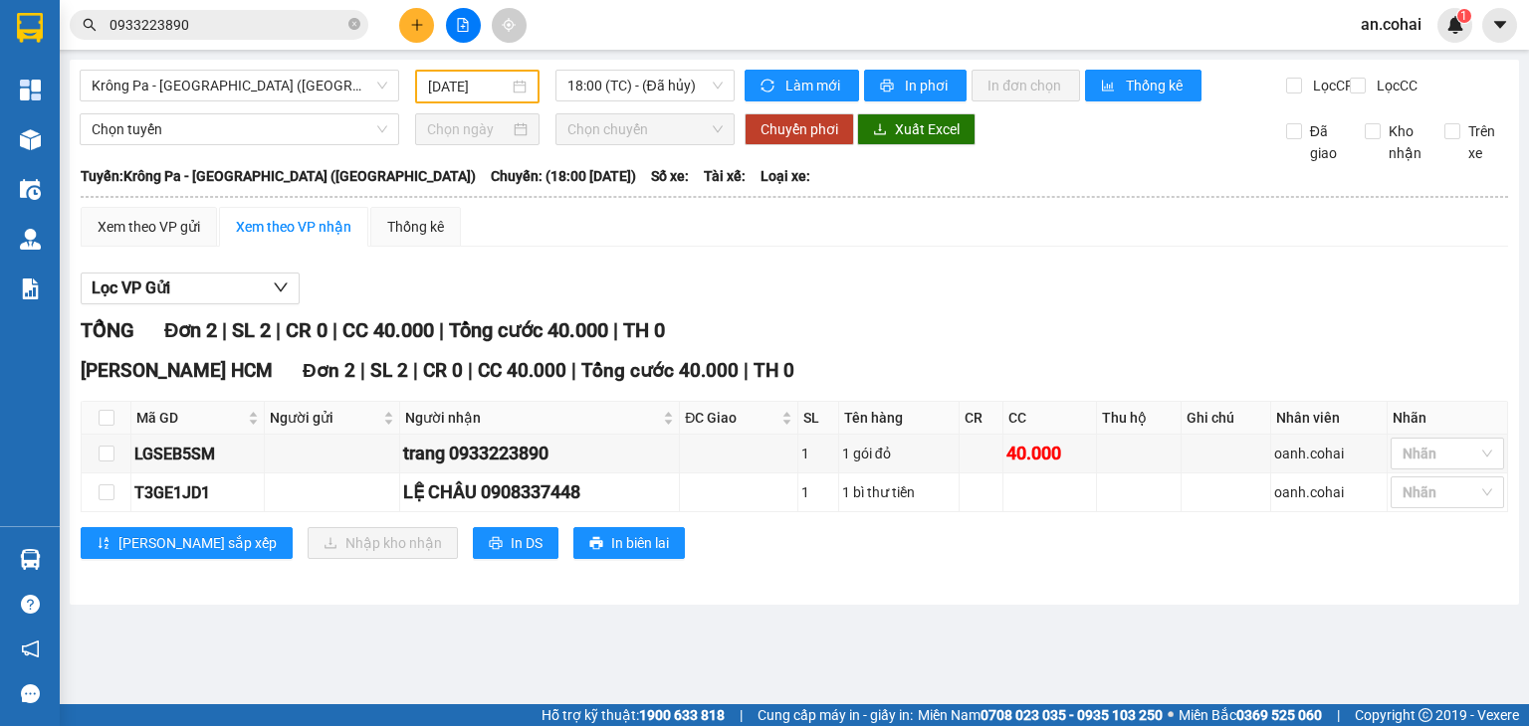
click at [308, 43] on div "Kết quả tìm kiếm ( 1 ) Bộ lọc Mã ĐH Trạng thái Món hàng Thu hộ Tổng cước Chưa c…" at bounding box center [764, 25] width 1529 height 50
click at [307, 42] on div "Kết quả tìm kiếm ( 1 ) Bộ lọc Mã ĐH Trạng thái Món hàng Thu hộ Tổng cước Chưa c…" at bounding box center [764, 25] width 1529 height 50
click at [306, 33] on input "0933223890" at bounding box center [226, 25] width 235 height 22
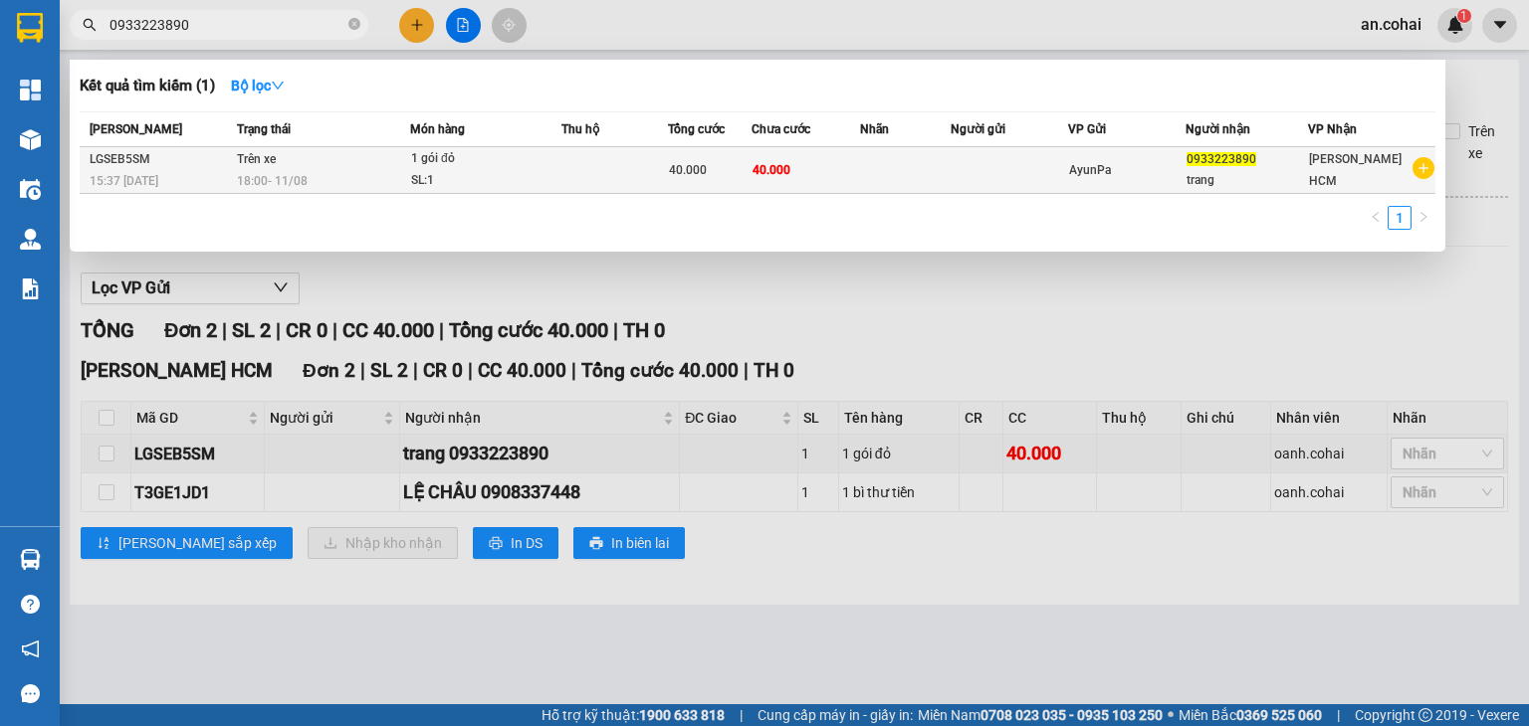
click at [559, 175] on tr "LGSEB5SM 15:37 [DATE] Trên xe 18:00 [DATE] 1 gói đỏ SL: 1 40.000 40.000 AyunPa …" at bounding box center [757, 170] width 1355 height 47
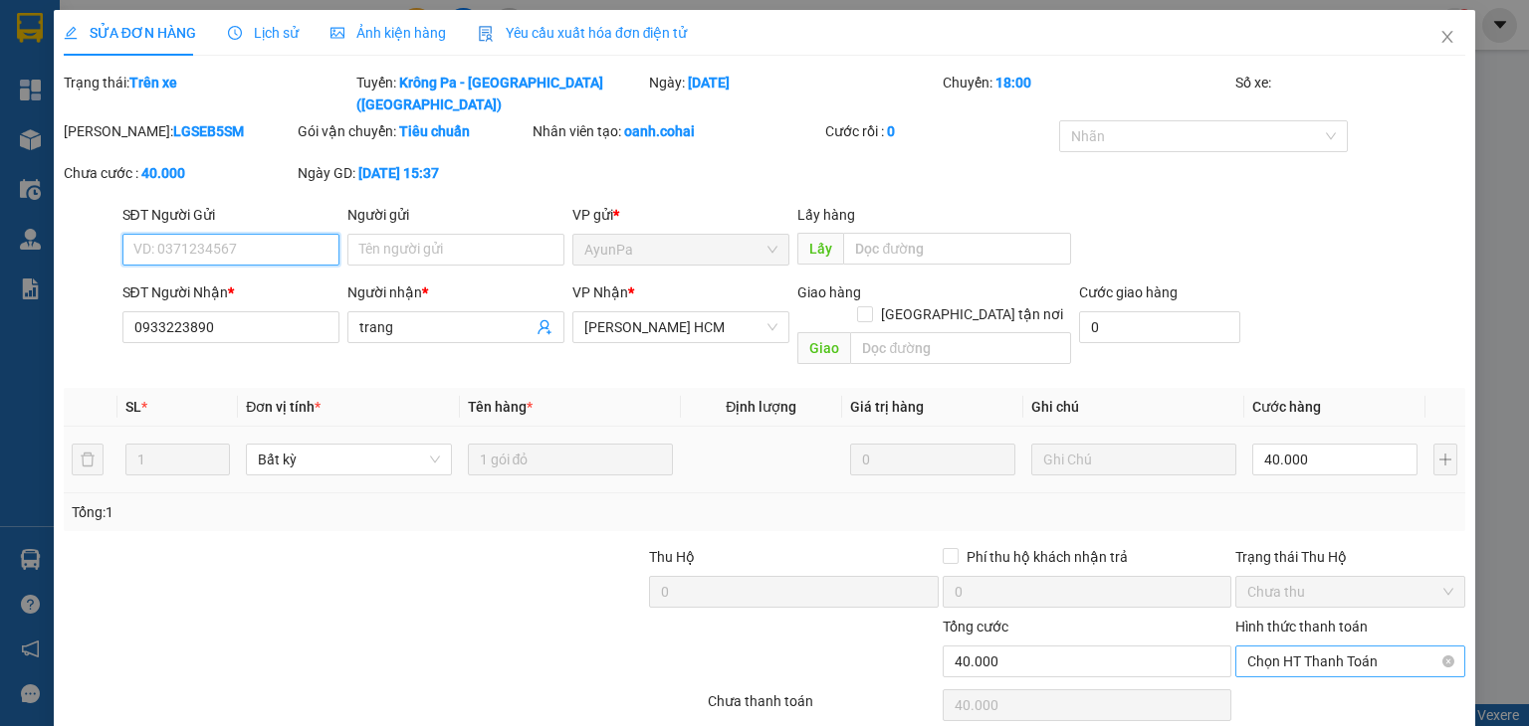
click at [1343, 647] on span "Chọn HT Thanh Toán" at bounding box center [1350, 662] width 206 height 30
click at [1348, 662] on div "Tại văn phòng" at bounding box center [1337, 657] width 204 height 22
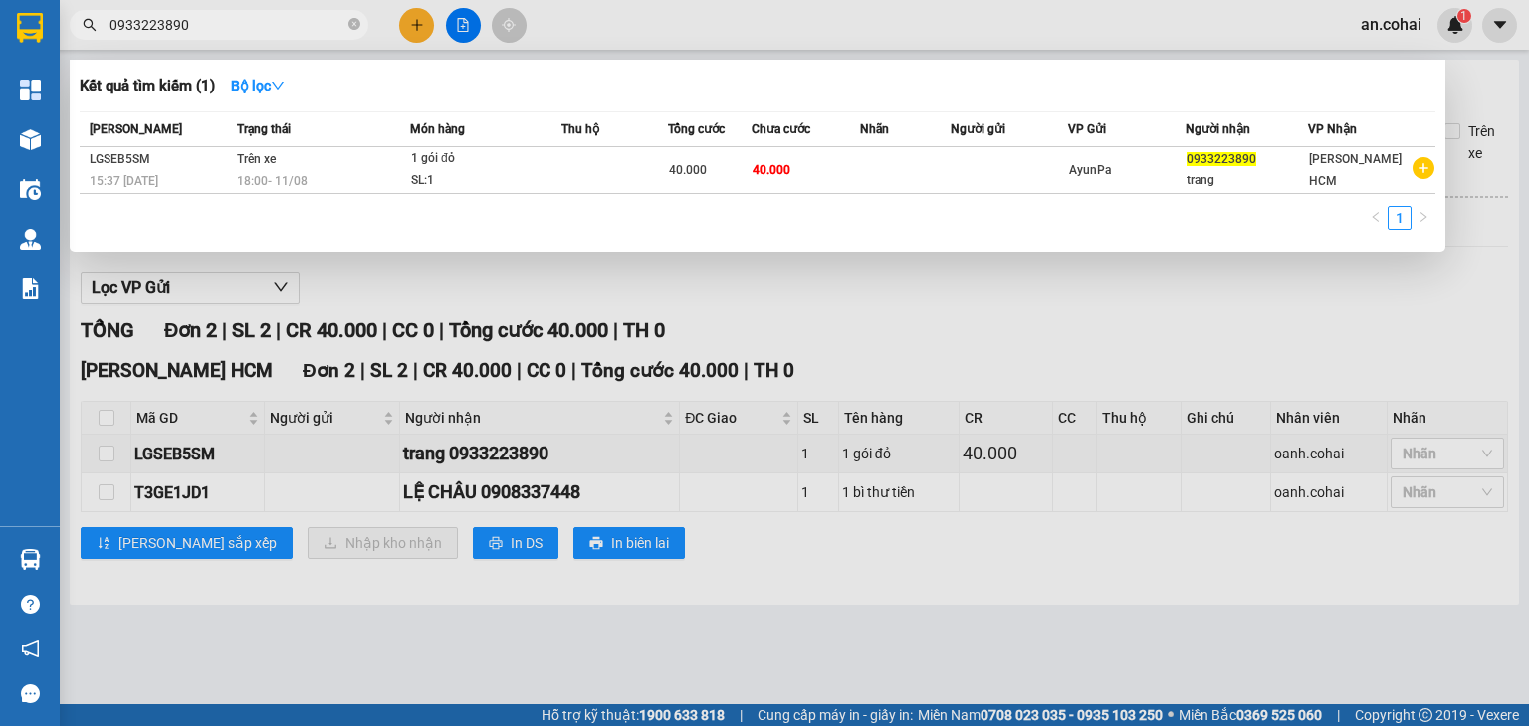
click at [303, 26] on input "0933223890" at bounding box center [226, 25] width 235 height 22
type input "0"
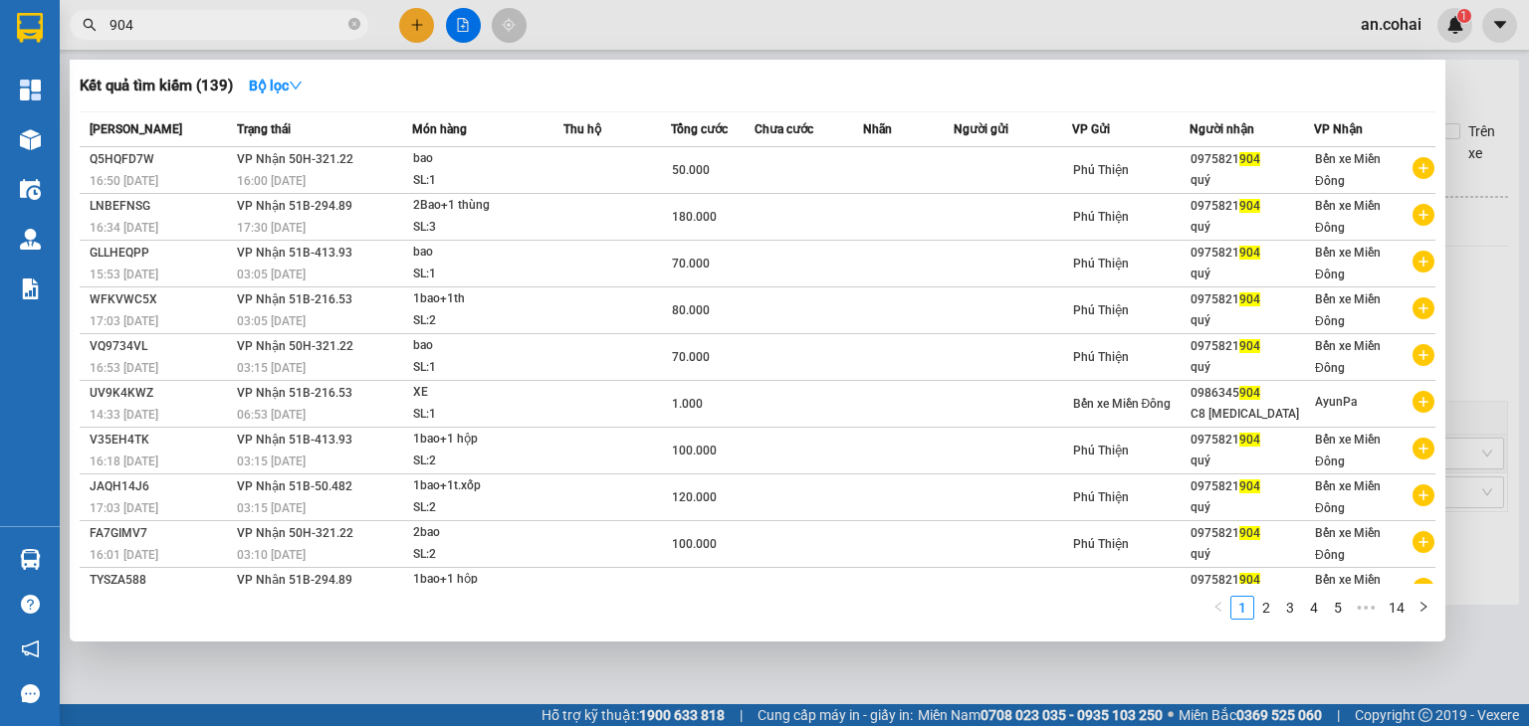
type input "904"
click at [1459, 94] on div at bounding box center [764, 363] width 1529 height 726
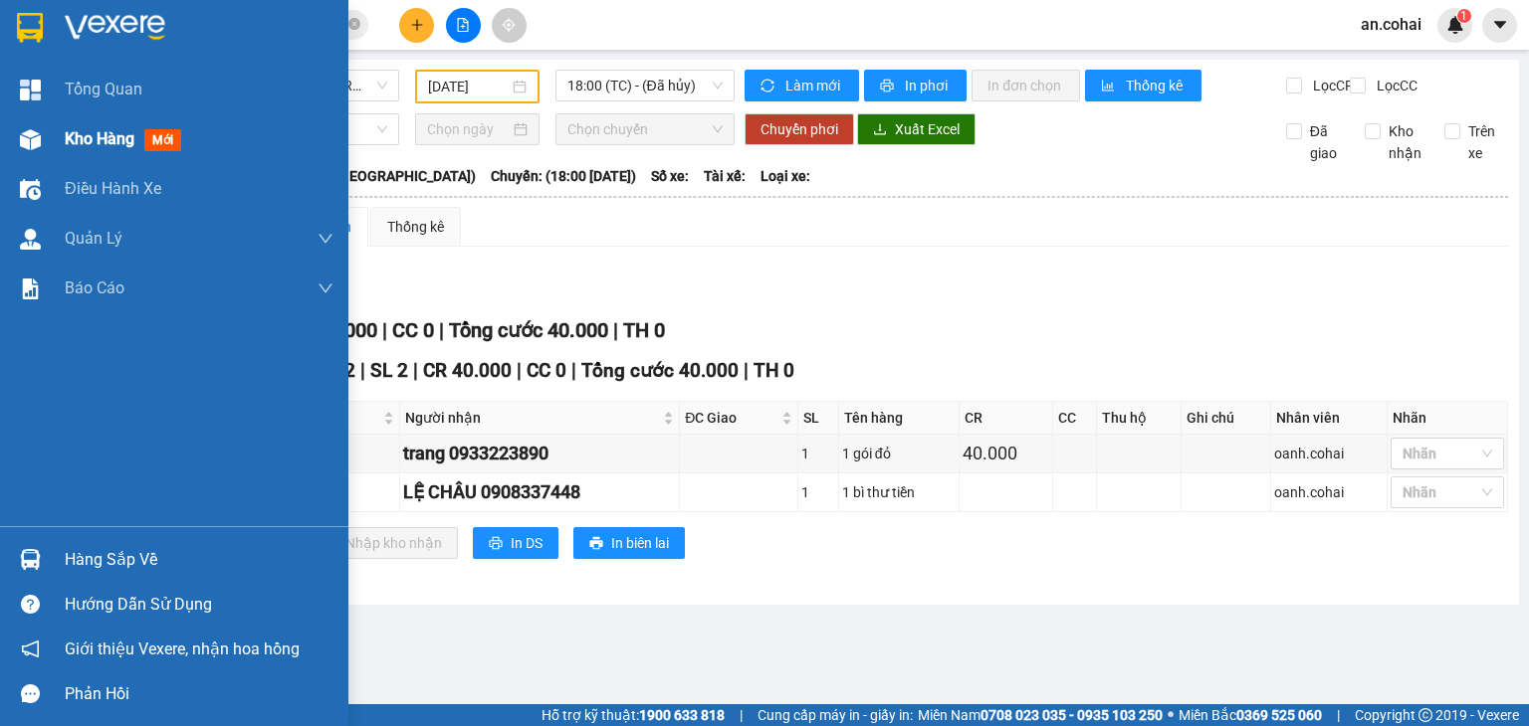
click at [102, 140] on span "Kho hàng" at bounding box center [100, 138] width 70 height 19
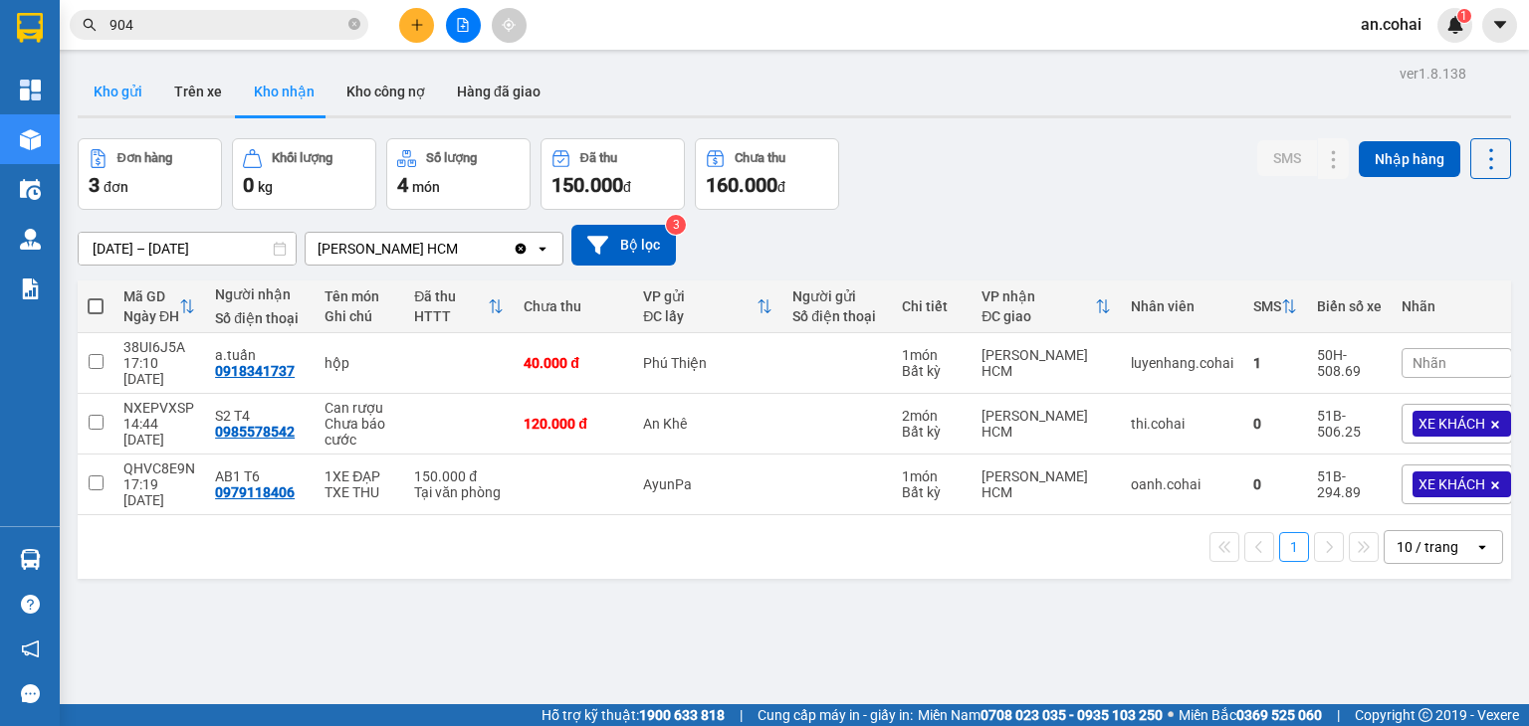
click at [121, 101] on button "Kho gửi" at bounding box center [118, 92] width 81 height 48
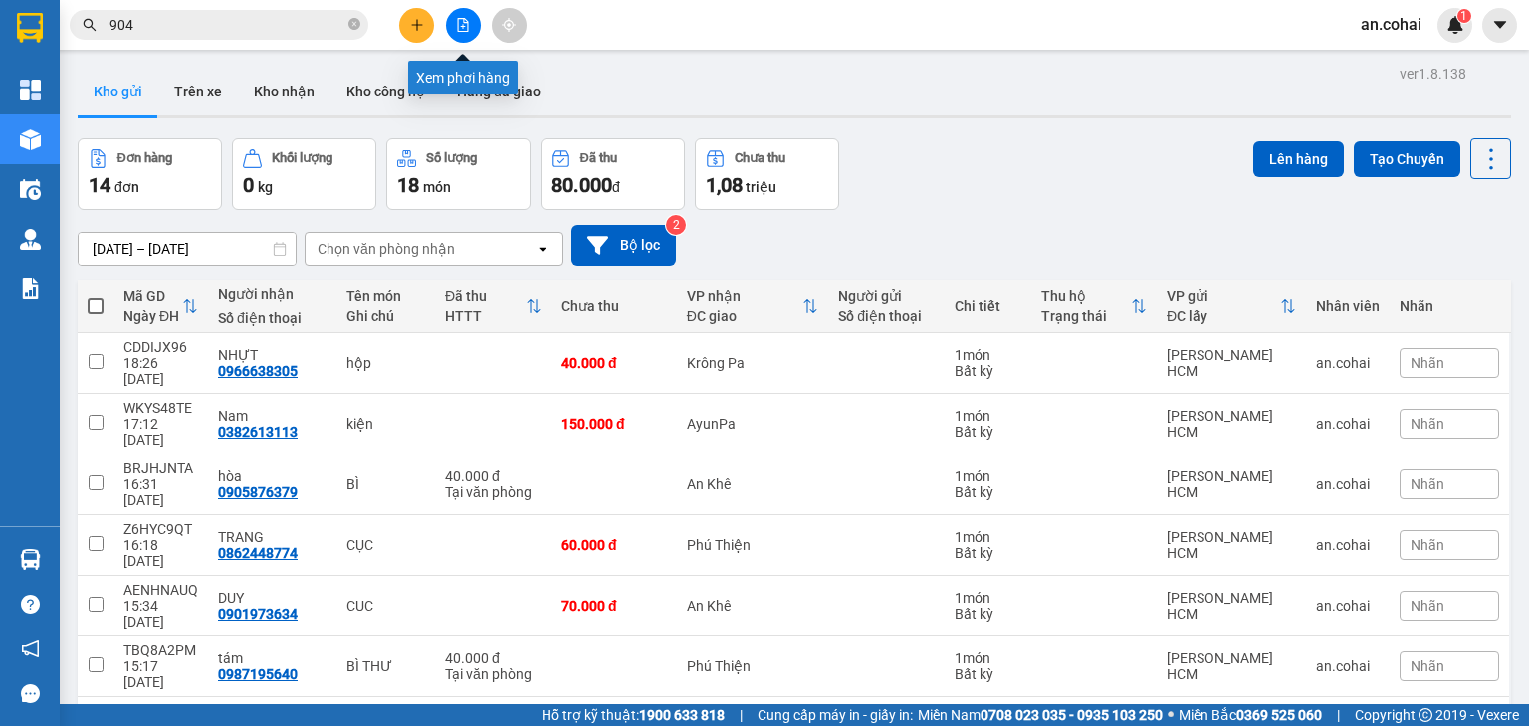
click at [458, 17] on button at bounding box center [463, 25] width 35 height 35
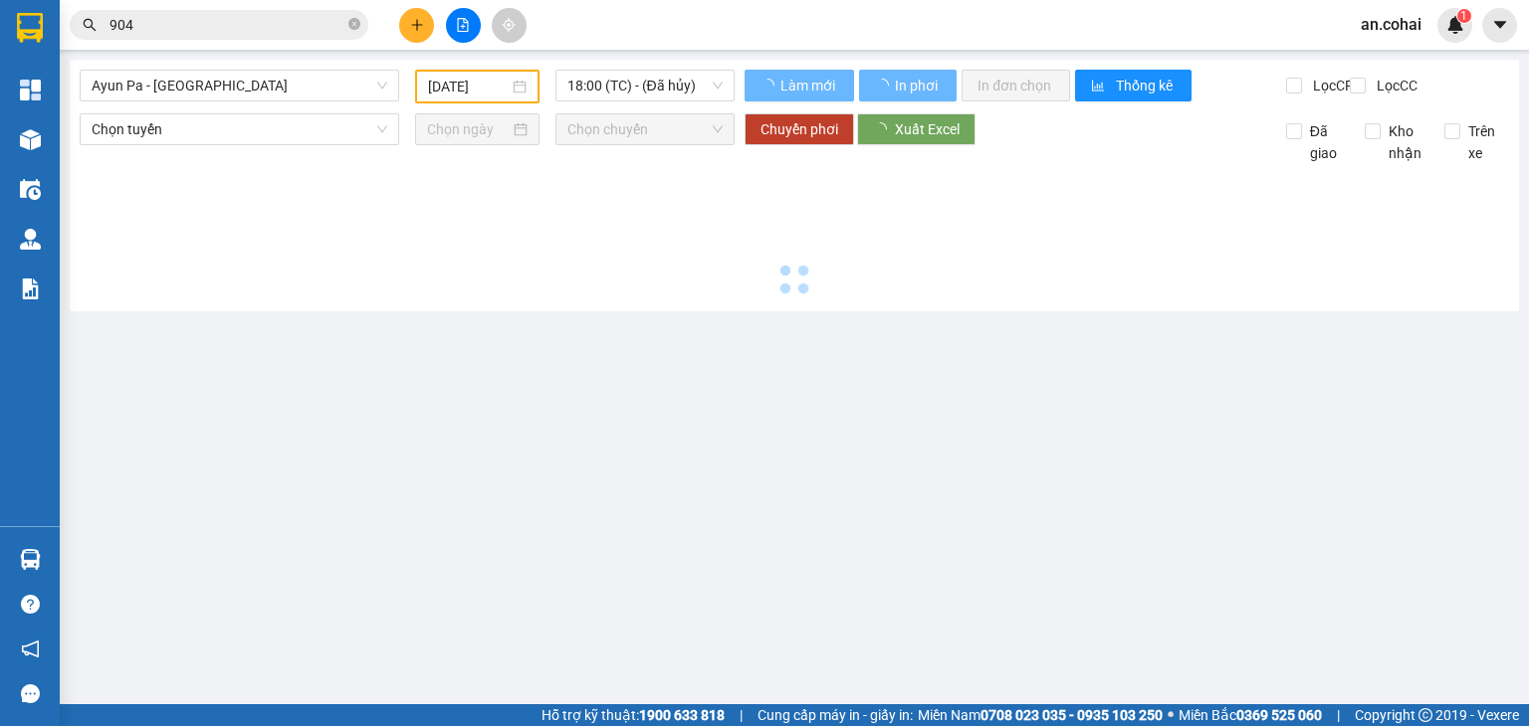
type input "[DATE]"
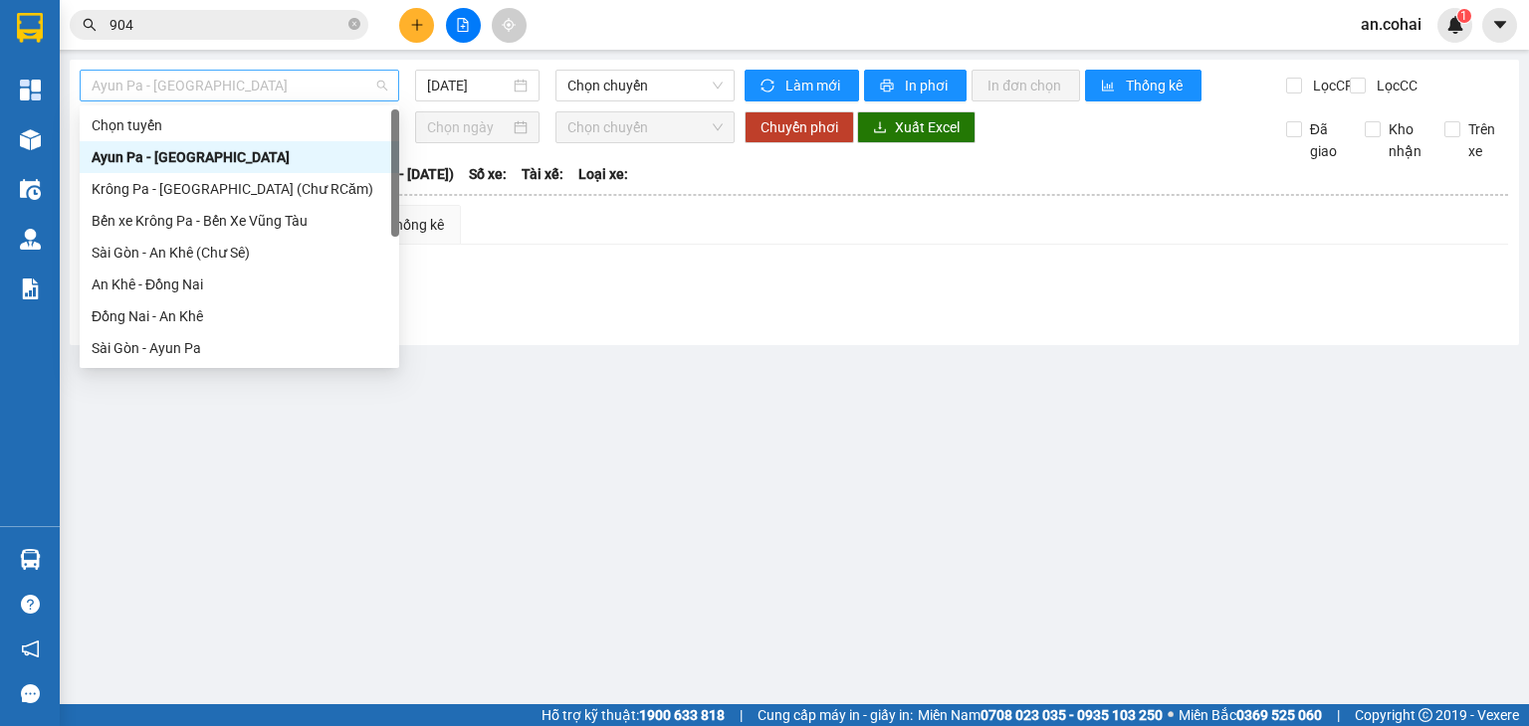
click at [262, 82] on span "Ayun Pa - [GEOGRAPHIC_DATA]" at bounding box center [240, 86] width 296 height 30
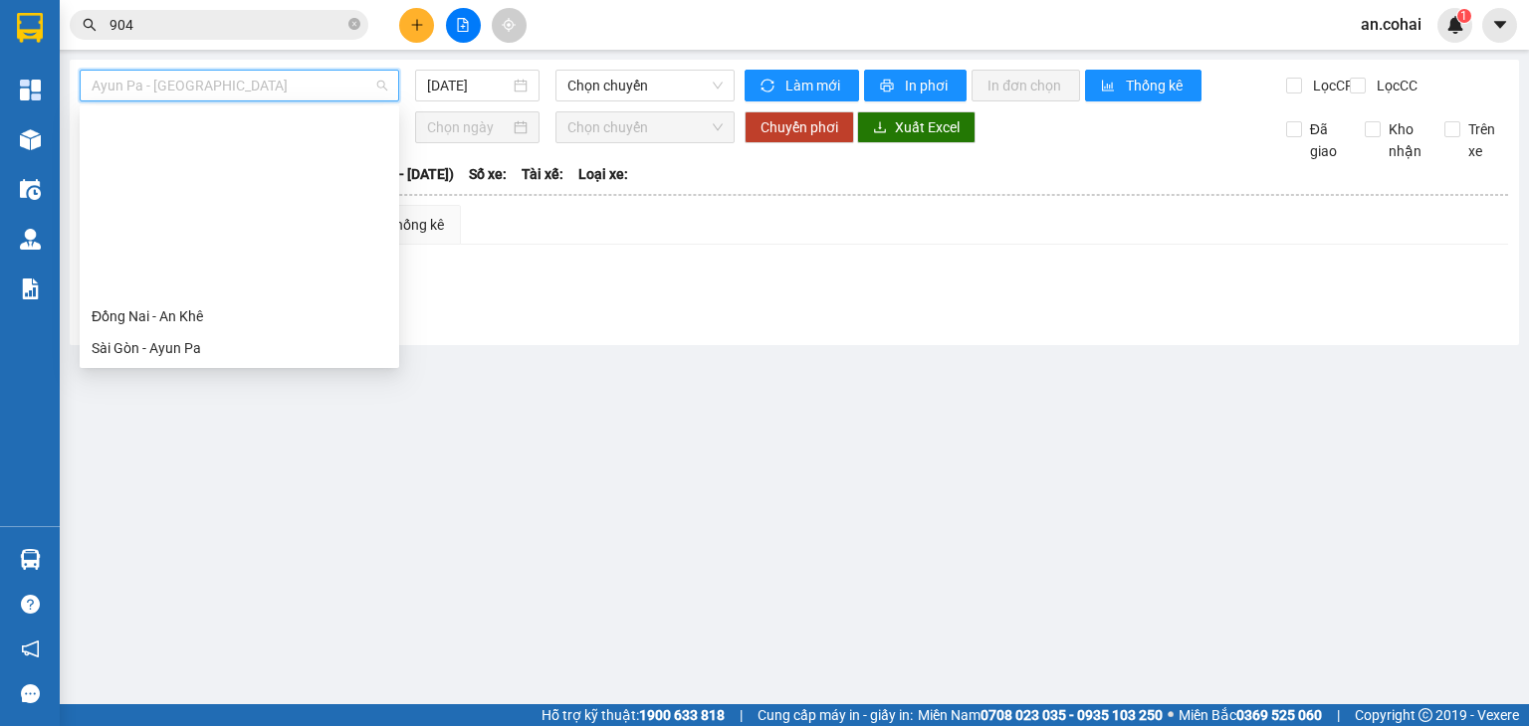
click at [213, 433] on div "[GEOGRAPHIC_DATA] - Krông Pa ([GEOGRAPHIC_DATA])" at bounding box center [240, 444] width 296 height 22
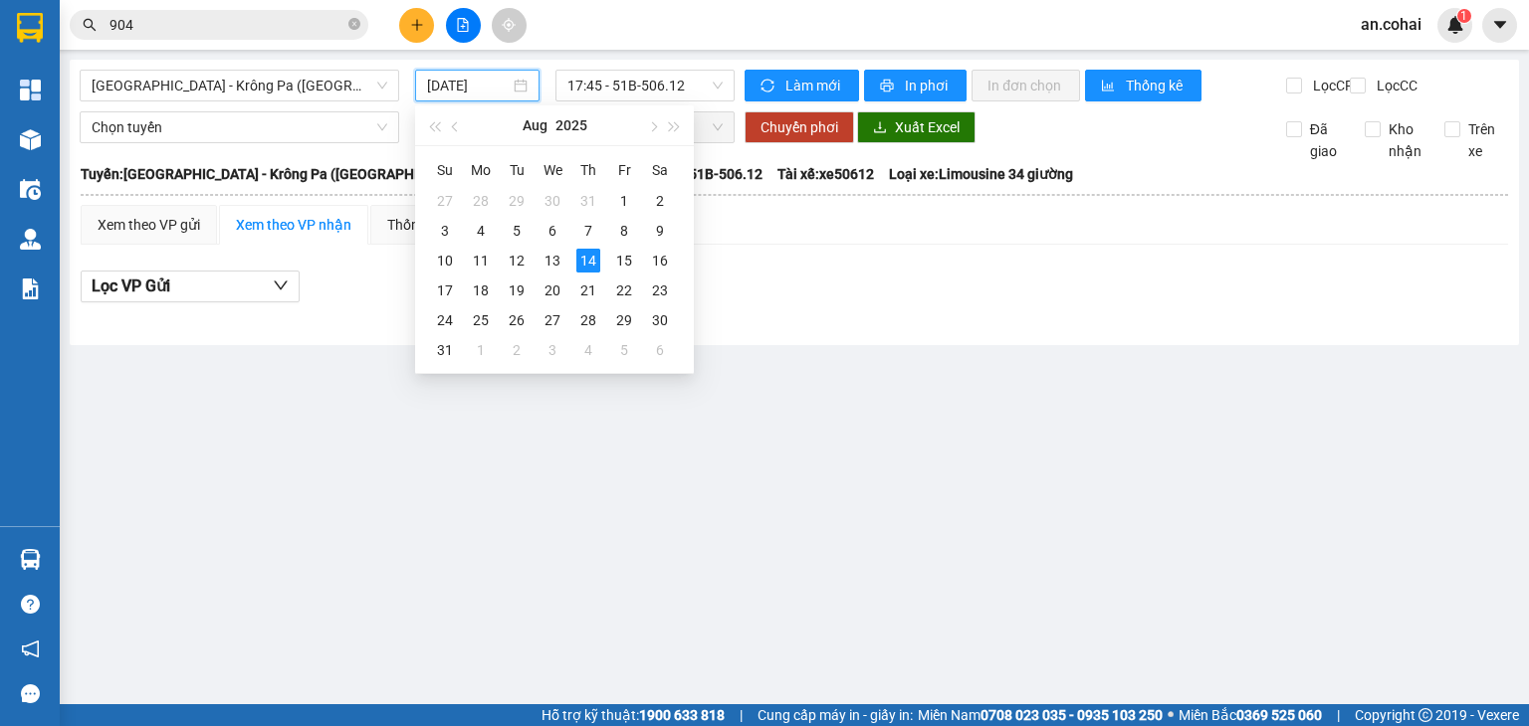
click at [461, 79] on input "[DATE]" at bounding box center [468, 86] width 82 height 22
click at [557, 265] on div "13" at bounding box center [552, 261] width 24 height 24
type input "[DATE]"
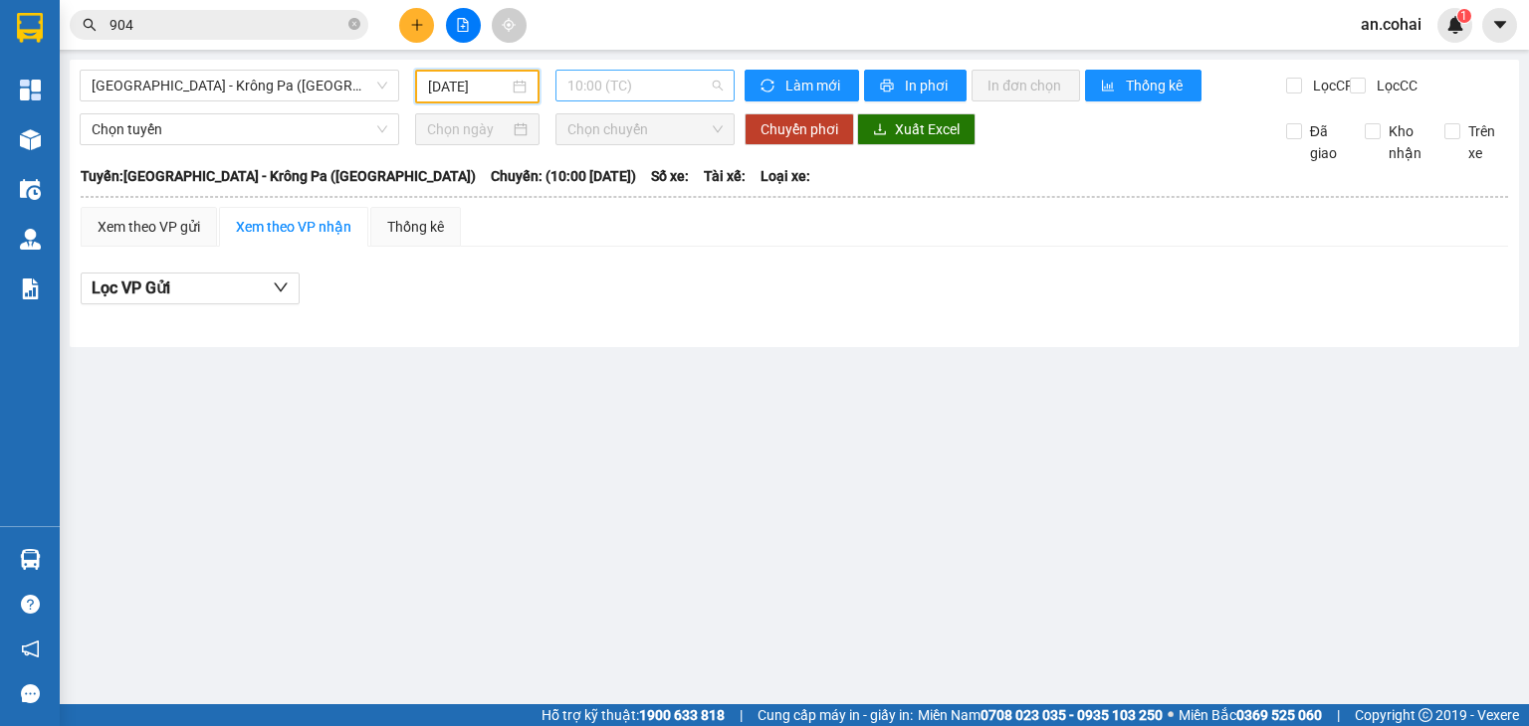
click at [617, 83] on span "10:00 (TC)" at bounding box center [645, 86] width 156 height 30
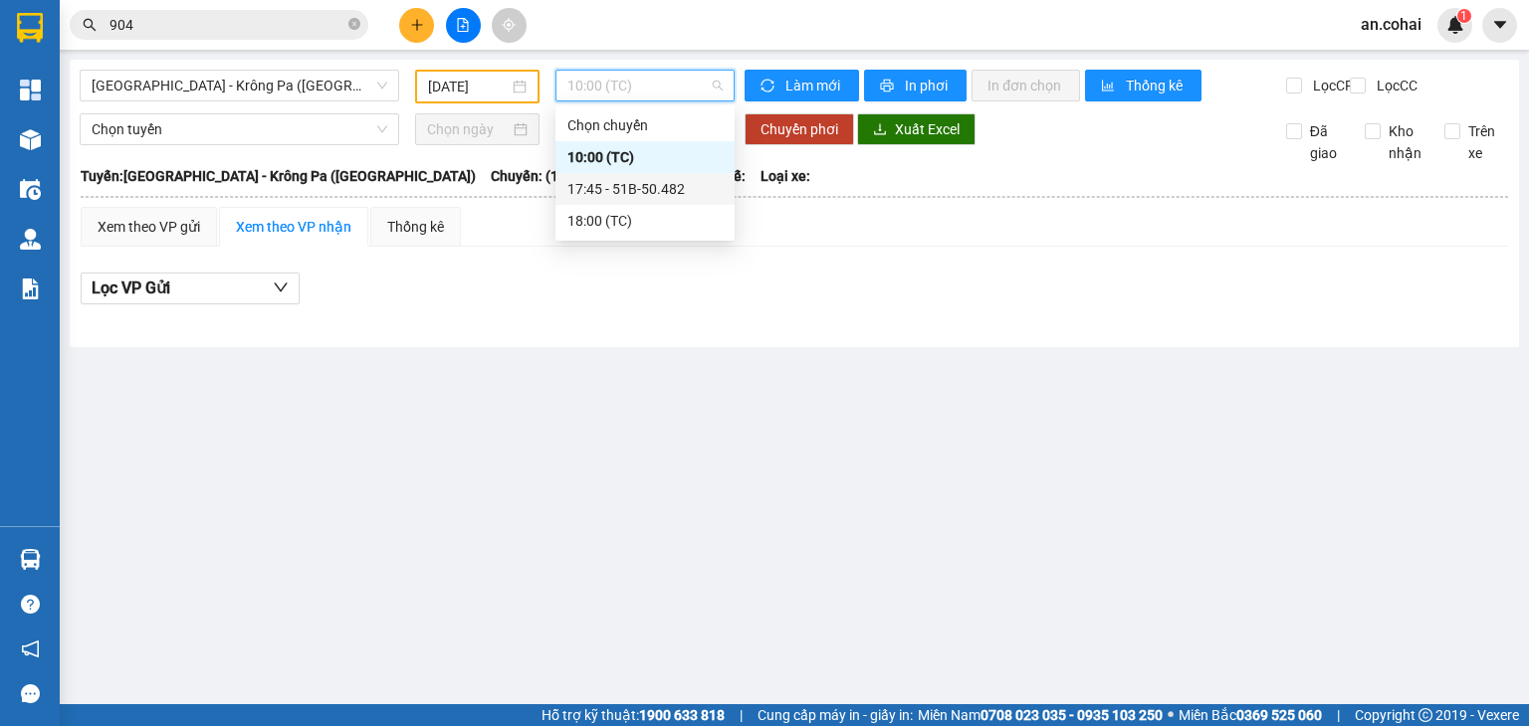
click at [658, 187] on div "17:45 - 51B-50.482" at bounding box center [644, 189] width 155 height 22
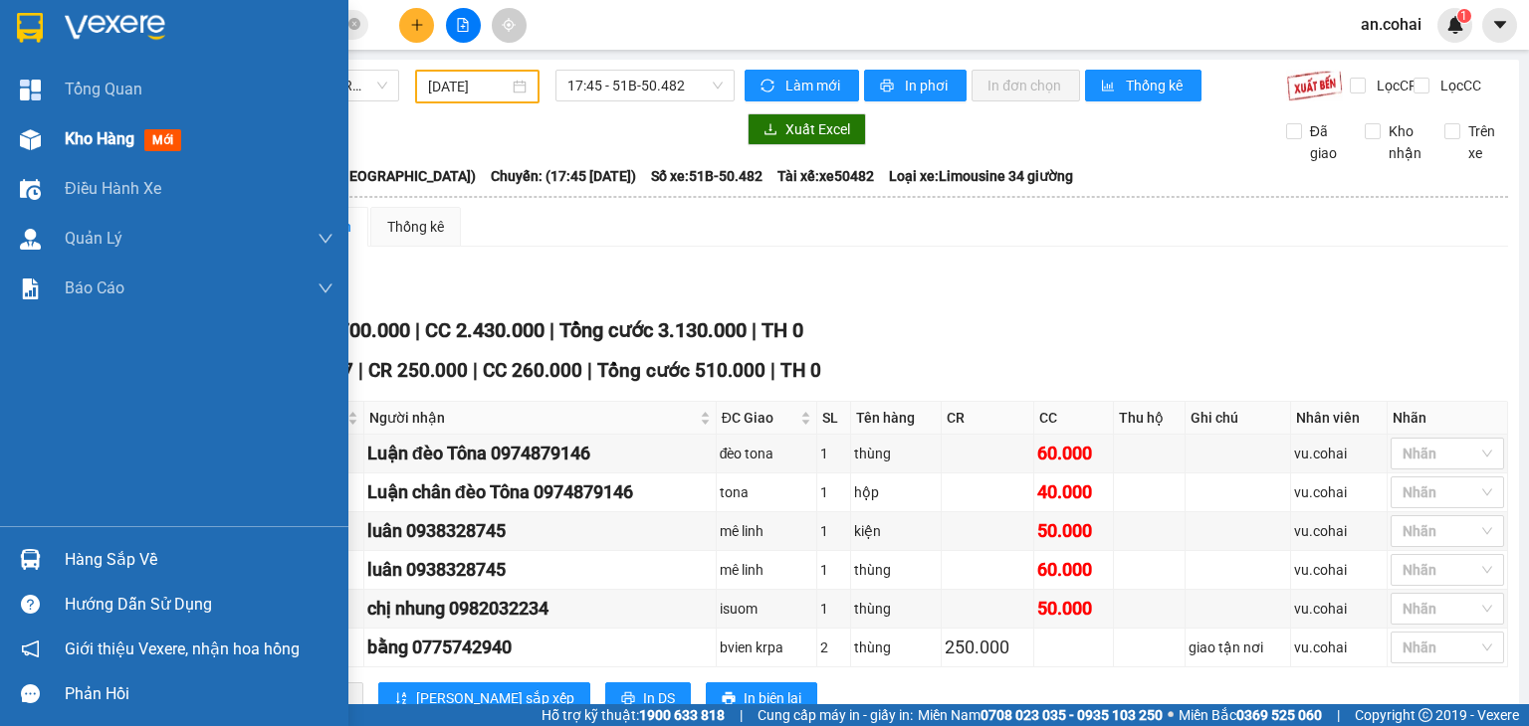
click at [96, 149] on div "Kho hàng mới" at bounding box center [127, 138] width 124 height 25
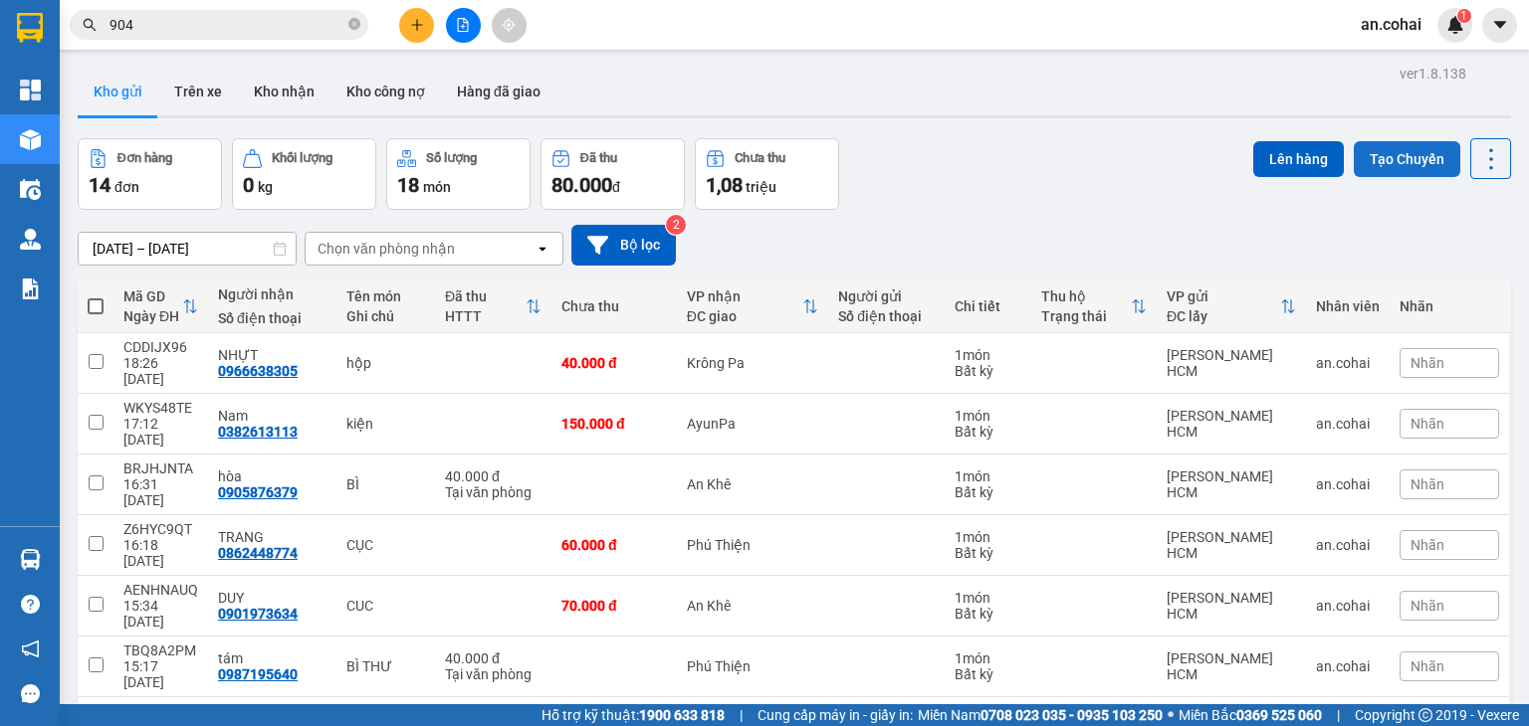
click at [1405, 158] on button "Tạo Chuyến" at bounding box center [1406, 159] width 106 height 36
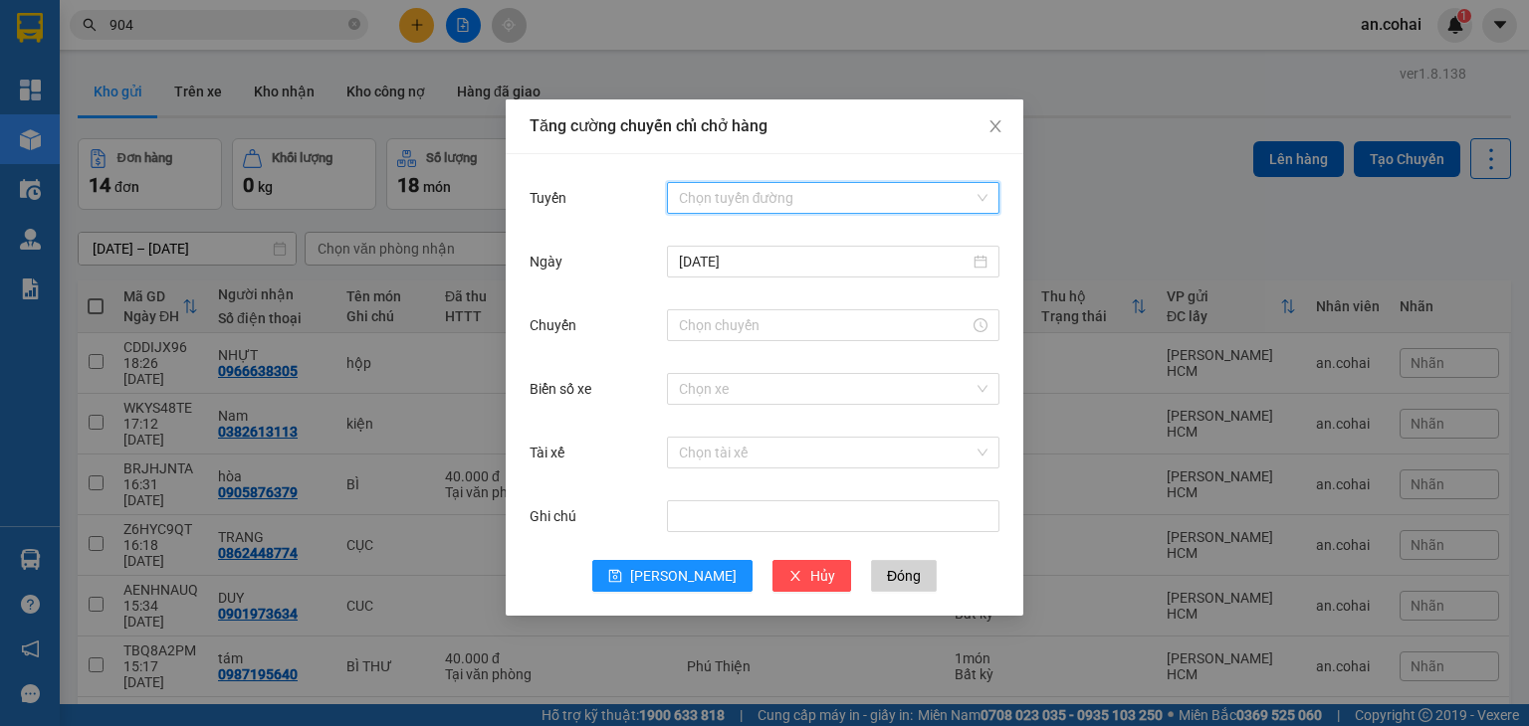
click at [741, 190] on input "Tuyến" at bounding box center [826, 198] width 295 height 30
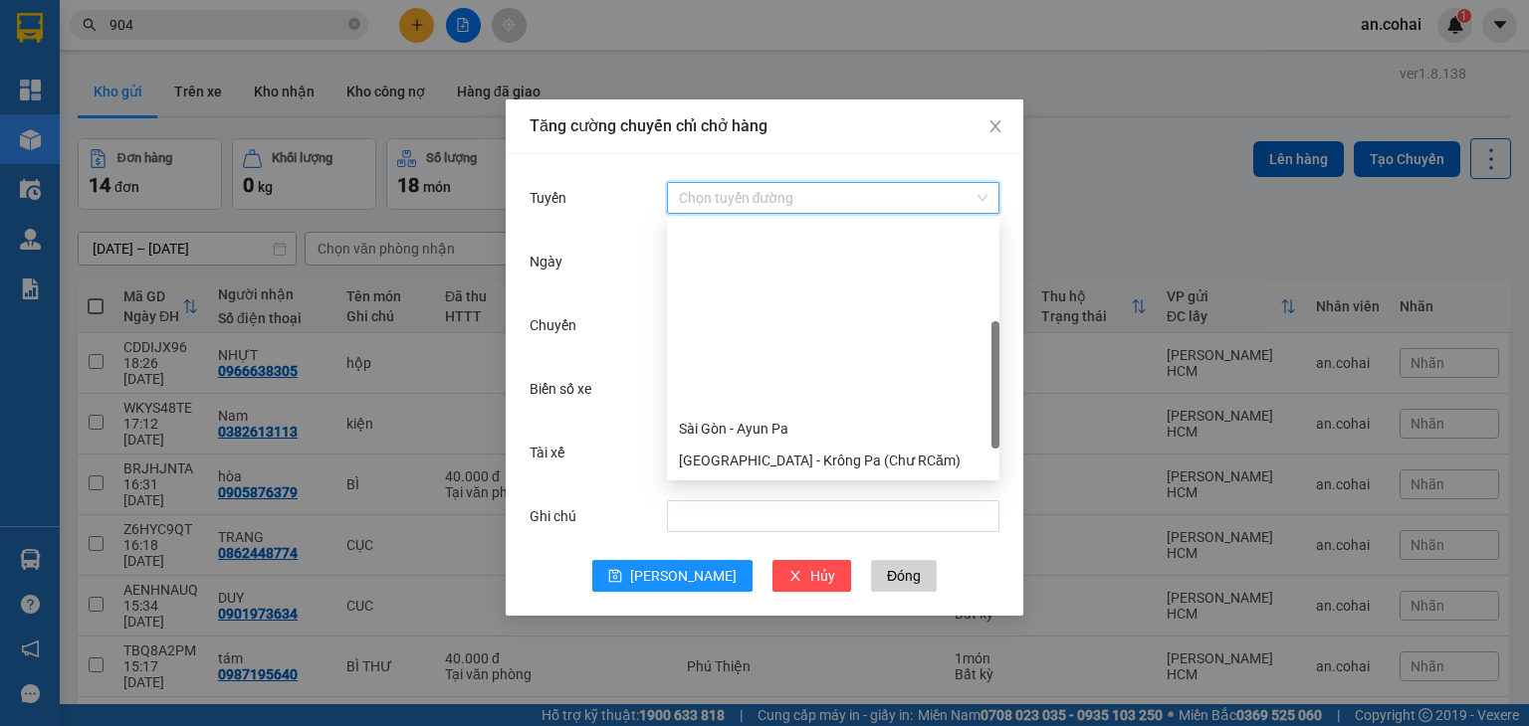
click at [758, 513] on div "[GEOGRAPHIC_DATA] - Krông Pa ([GEOGRAPHIC_DATA])" at bounding box center [833, 524] width 308 height 22
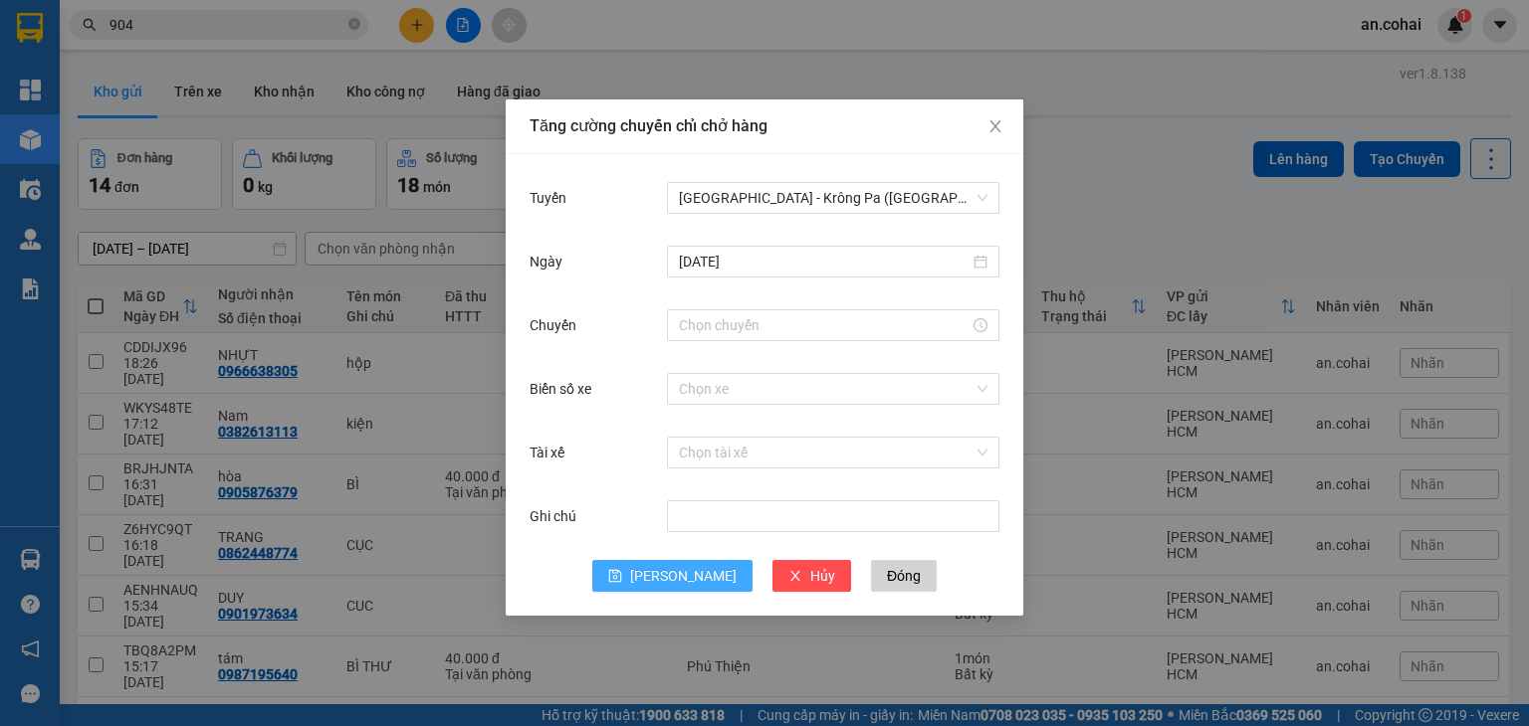
click at [699, 576] on button "[PERSON_NAME]" at bounding box center [672, 576] width 160 height 32
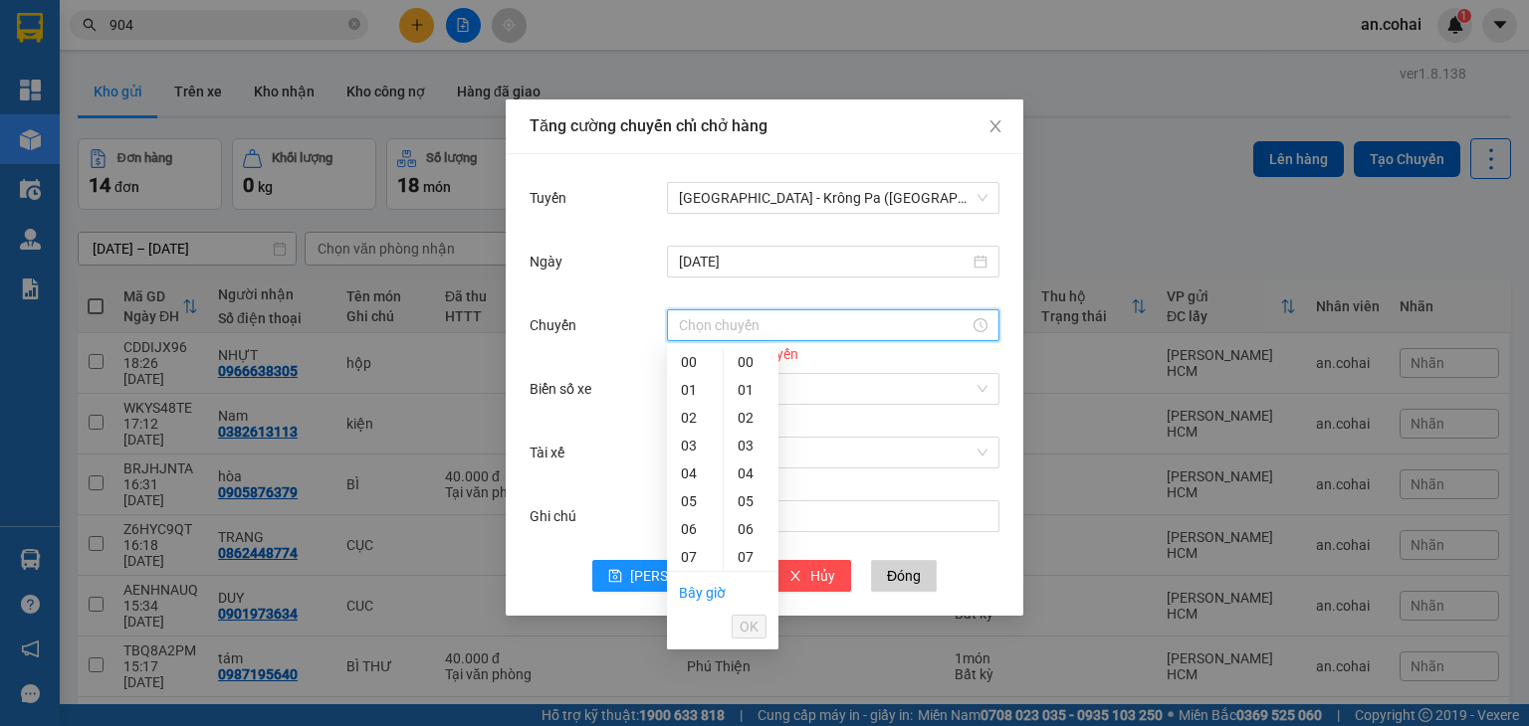
click at [728, 318] on input "Chuyến" at bounding box center [824, 325] width 291 height 22
click at [689, 655] on div "11" at bounding box center [695, 669] width 56 height 28
type input "11:00"
click at [747, 366] on div "00" at bounding box center [750, 362] width 55 height 28
click at [764, 624] on button "OK" at bounding box center [748, 627] width 35 height 24
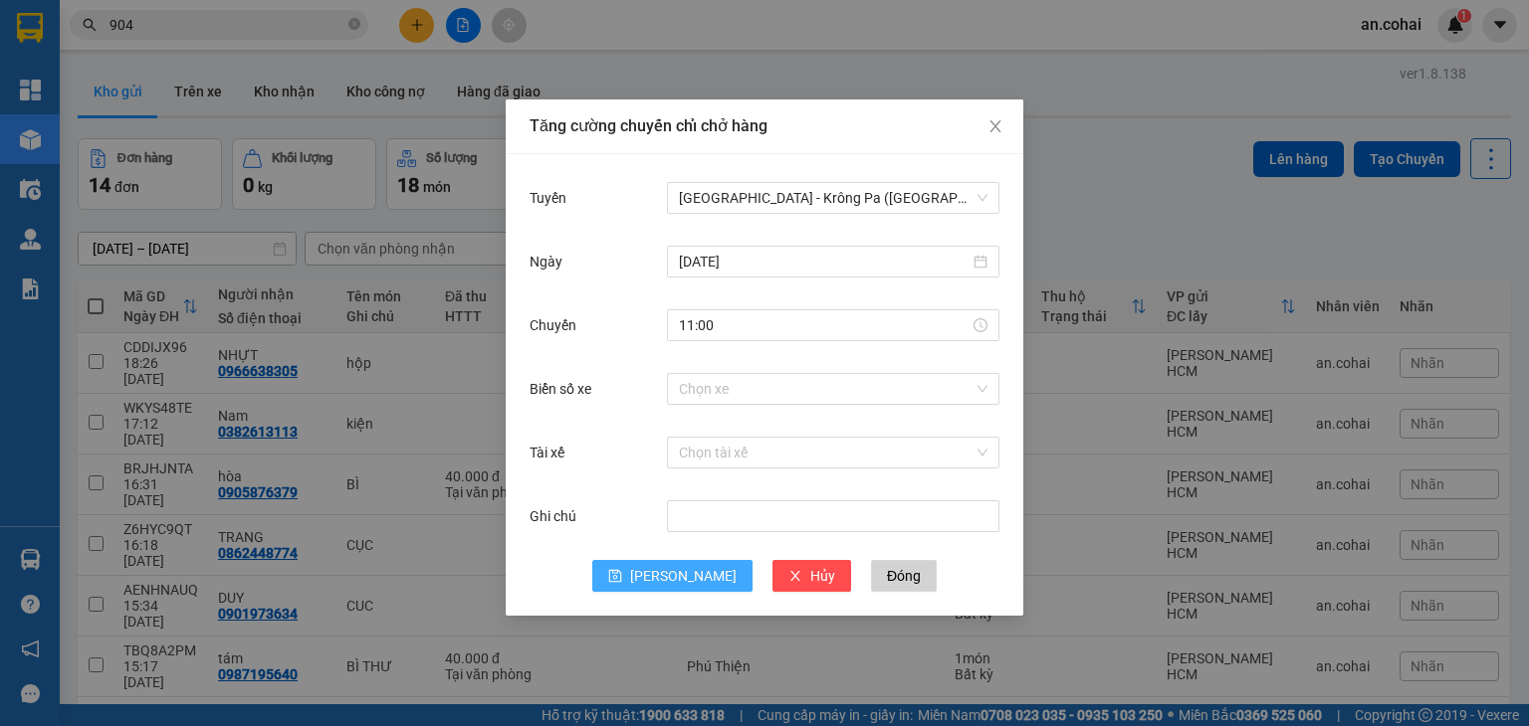
click at [697, 570] on button "[PERSON_NAME]" at bounding box center [672, 576] width 160 height 32
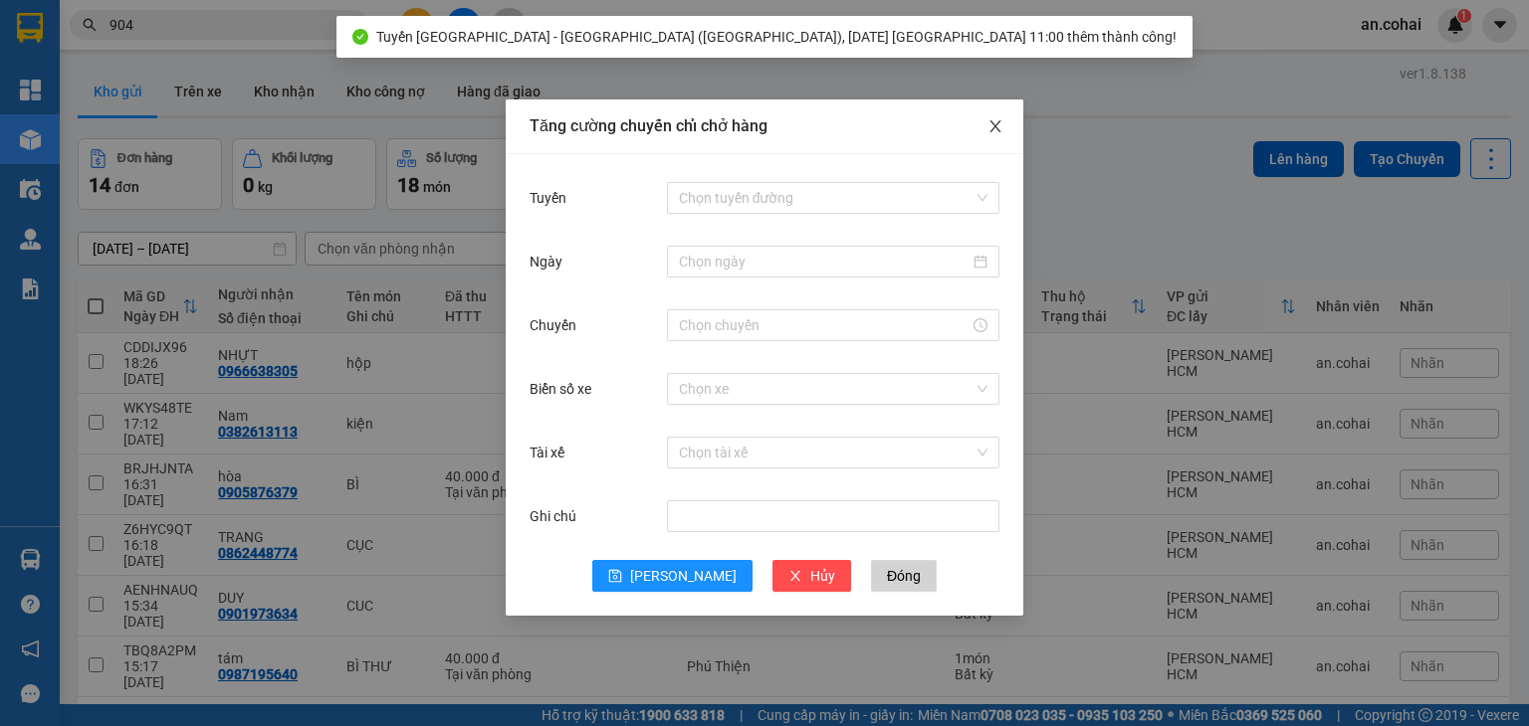
click at [997, 120] on icon "close" at bounding box center [995, 126] width 16 height 16
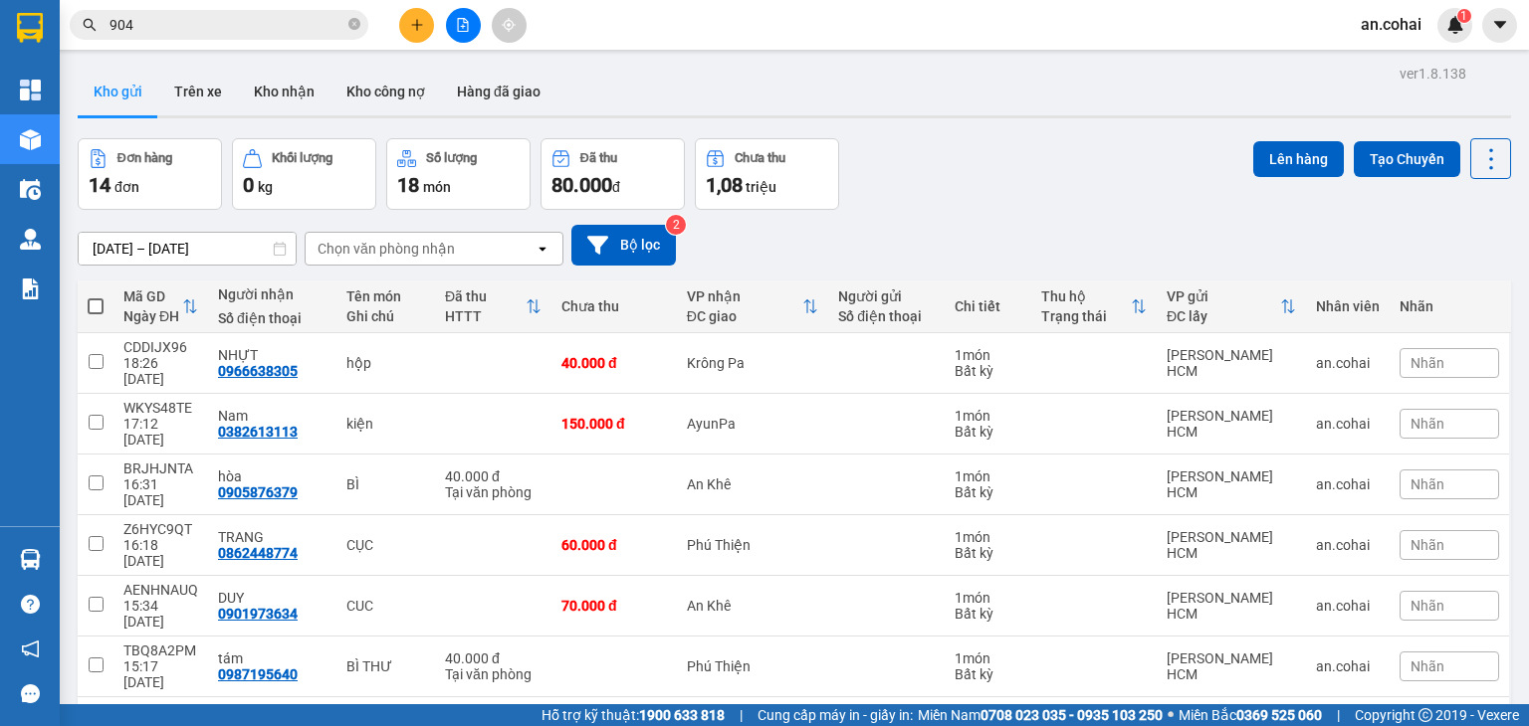
click at [99, 304] on span at bounding box center [96, 307] width 16 height 16
click at [96, 297] on input "checkbox" at bounding box center [96, 297] width 0 height 0
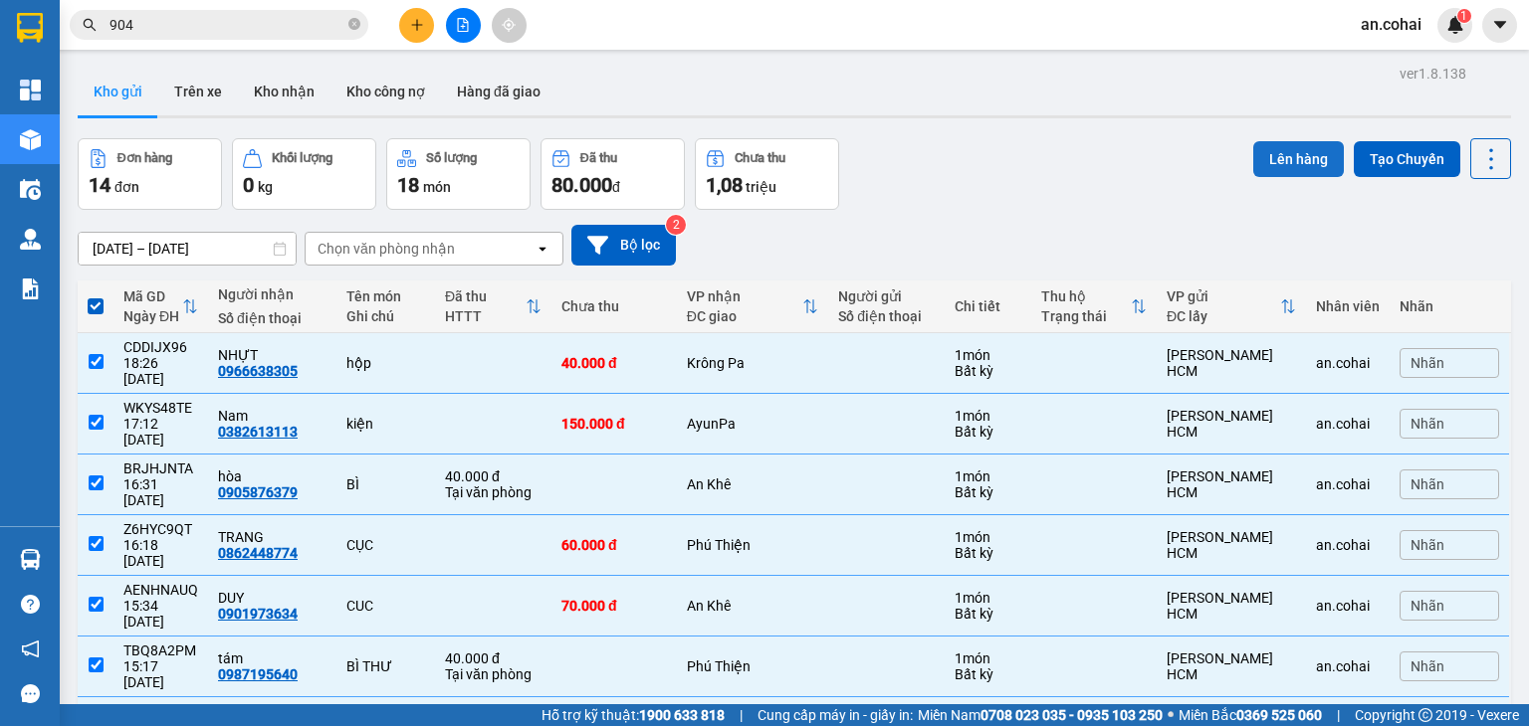
click at [1290, 156] on button "Lên hàng" at bounding box center [1298, 159] width 91 height 36
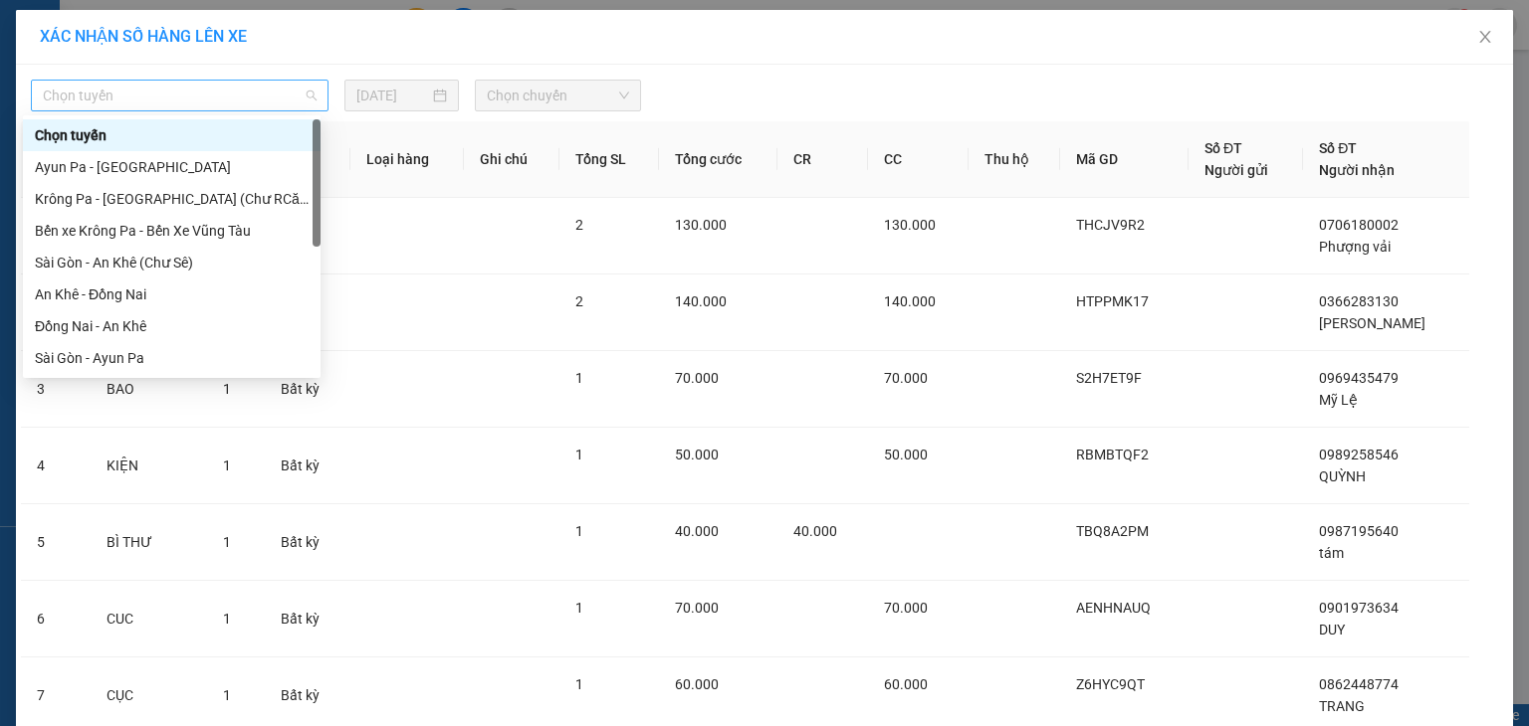
click at [239, 94] on span "Chọn tuyến" at bounding box center [180, 96] width 274 height 30
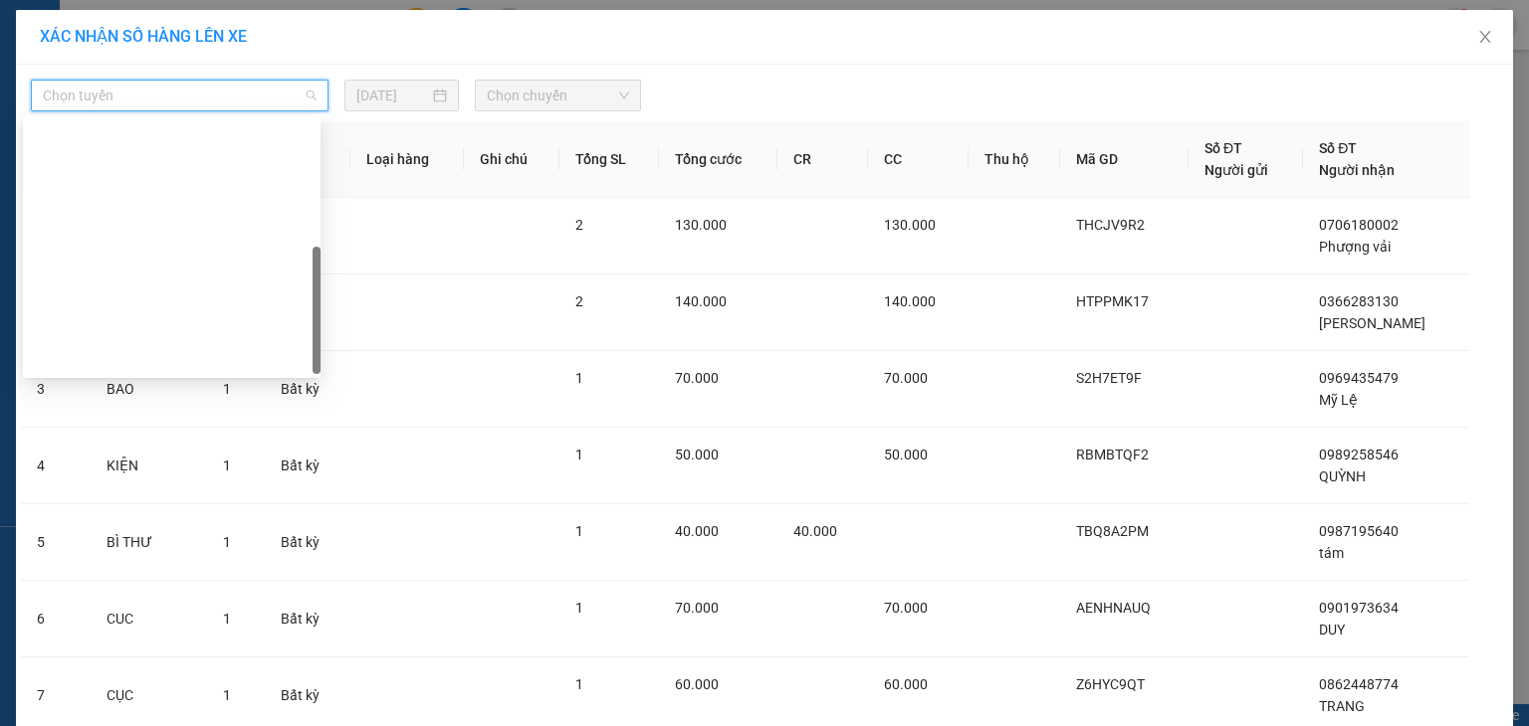
click at [151, 443] on div "[GEOGRAPHIC_DATA] - Krông Pa ([GEOGRAPHIC_DATA])" at bounding box center [172, 454] width 274 height 22
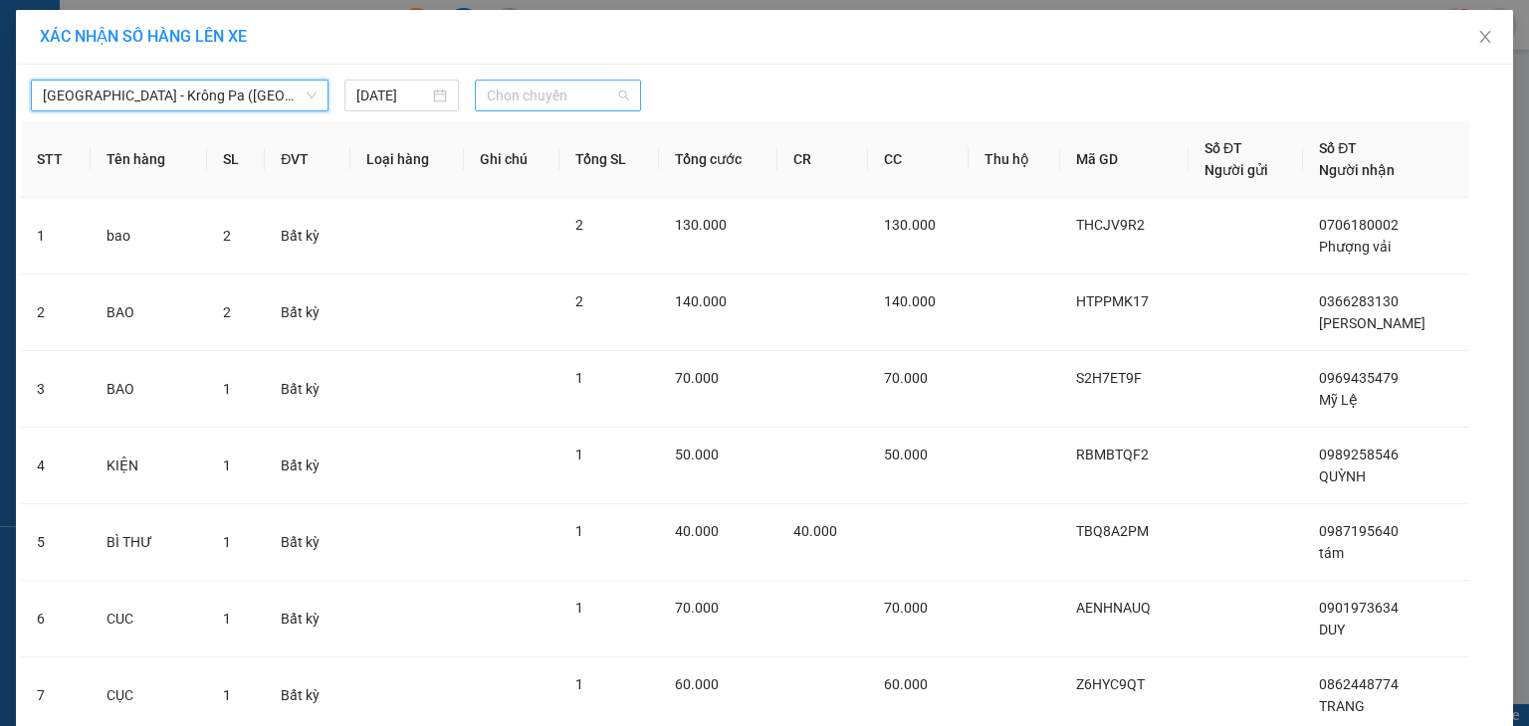
click at [511, 84] on span "Chọn chuyến" at bounding box center [558, 96] width 143 height 30
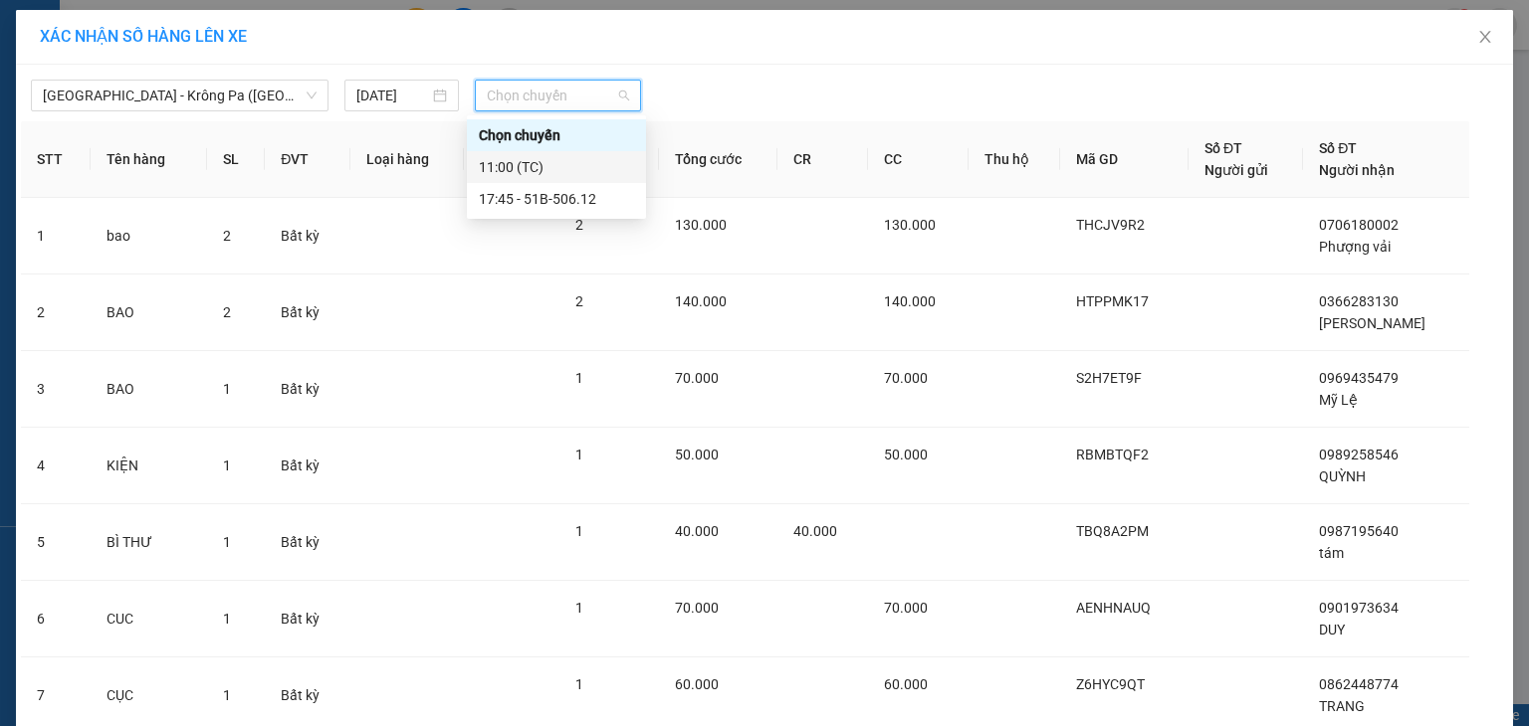
click at [552, 161] on div "11:00 (TC)" at bounding box center [556, 167] width 155 height 22
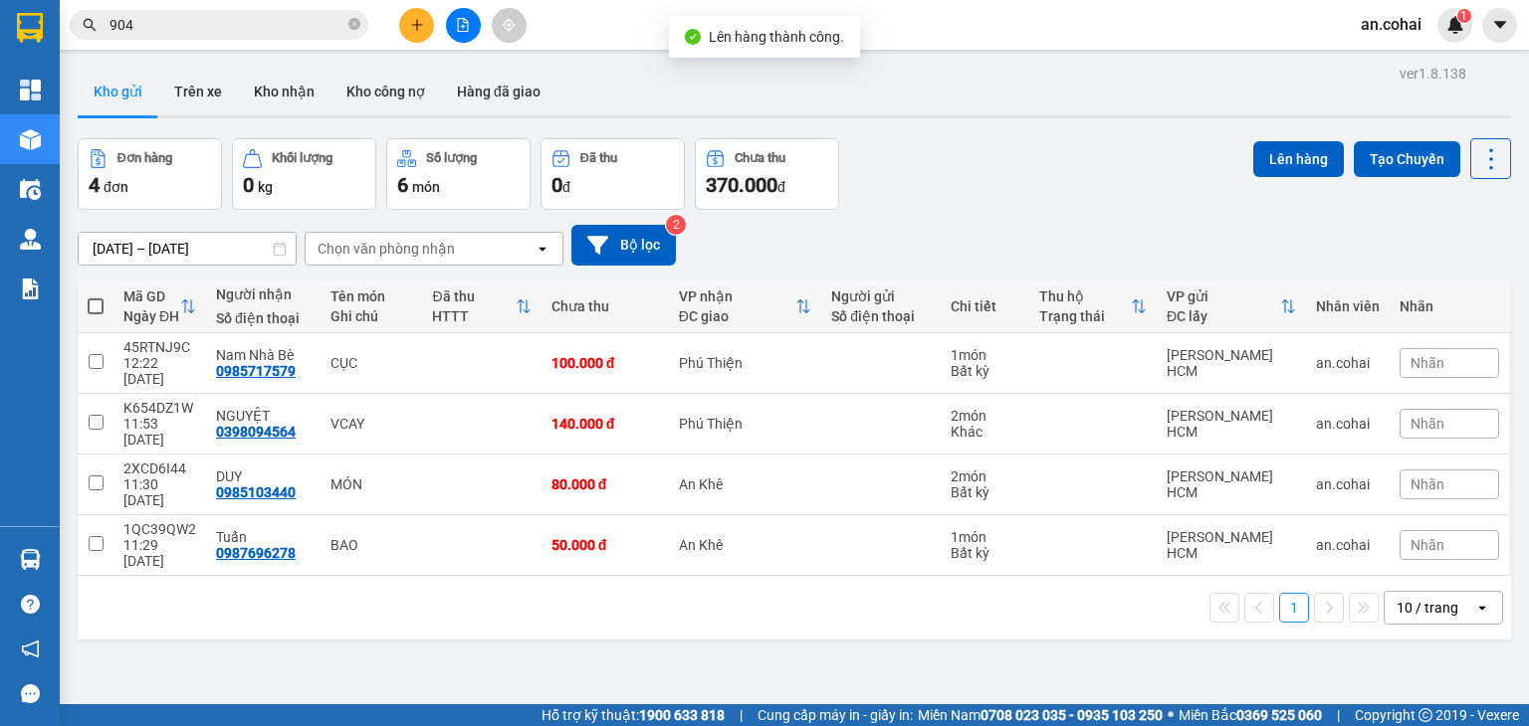
click at [87, 306] on th at bounding box center [96, 307] width 36 height 53
click at [89, 301] on span at bounding box center [96, 307] width 16 height 16
click at [96, 297] on input "checkbox" at bounding box center [96, 297] width 0 height 0
checkbox input "true"
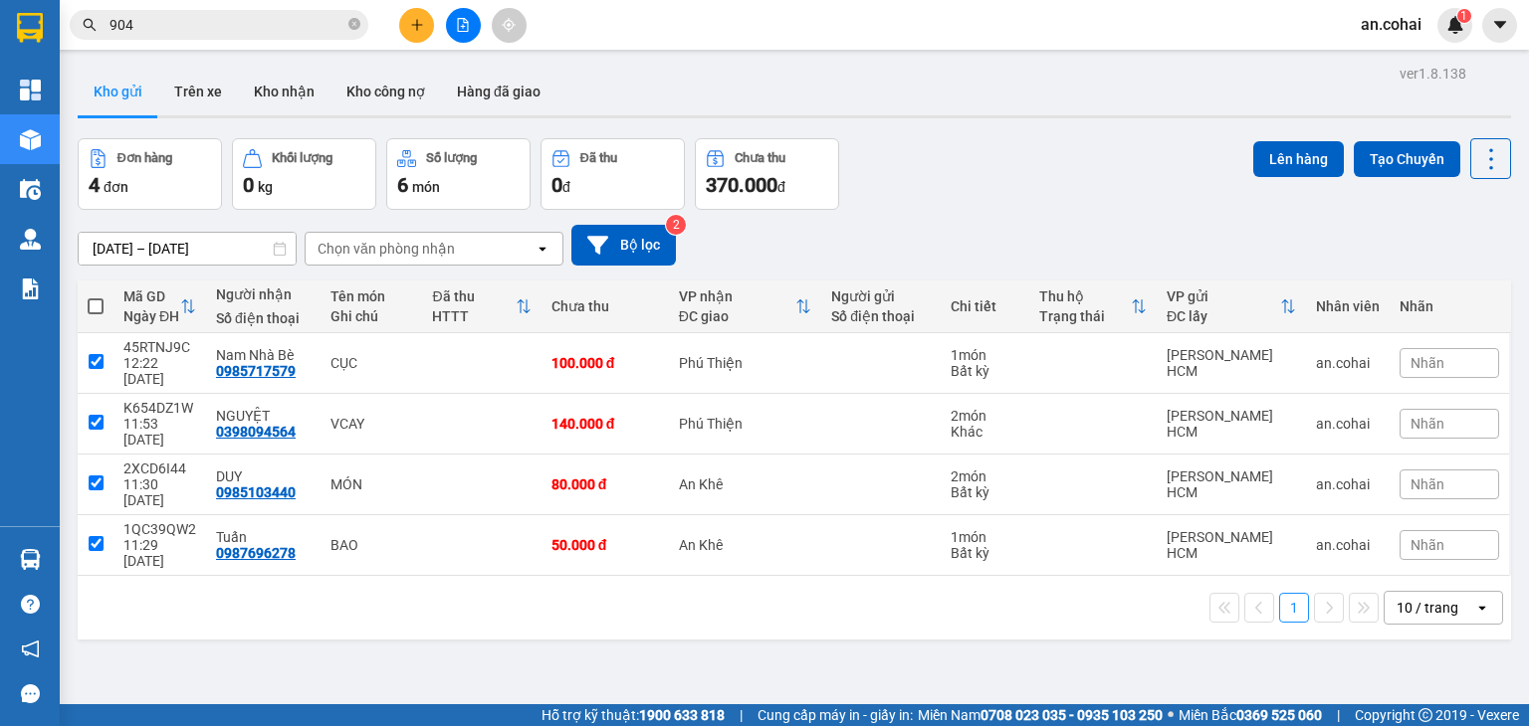
checkbox input "true"
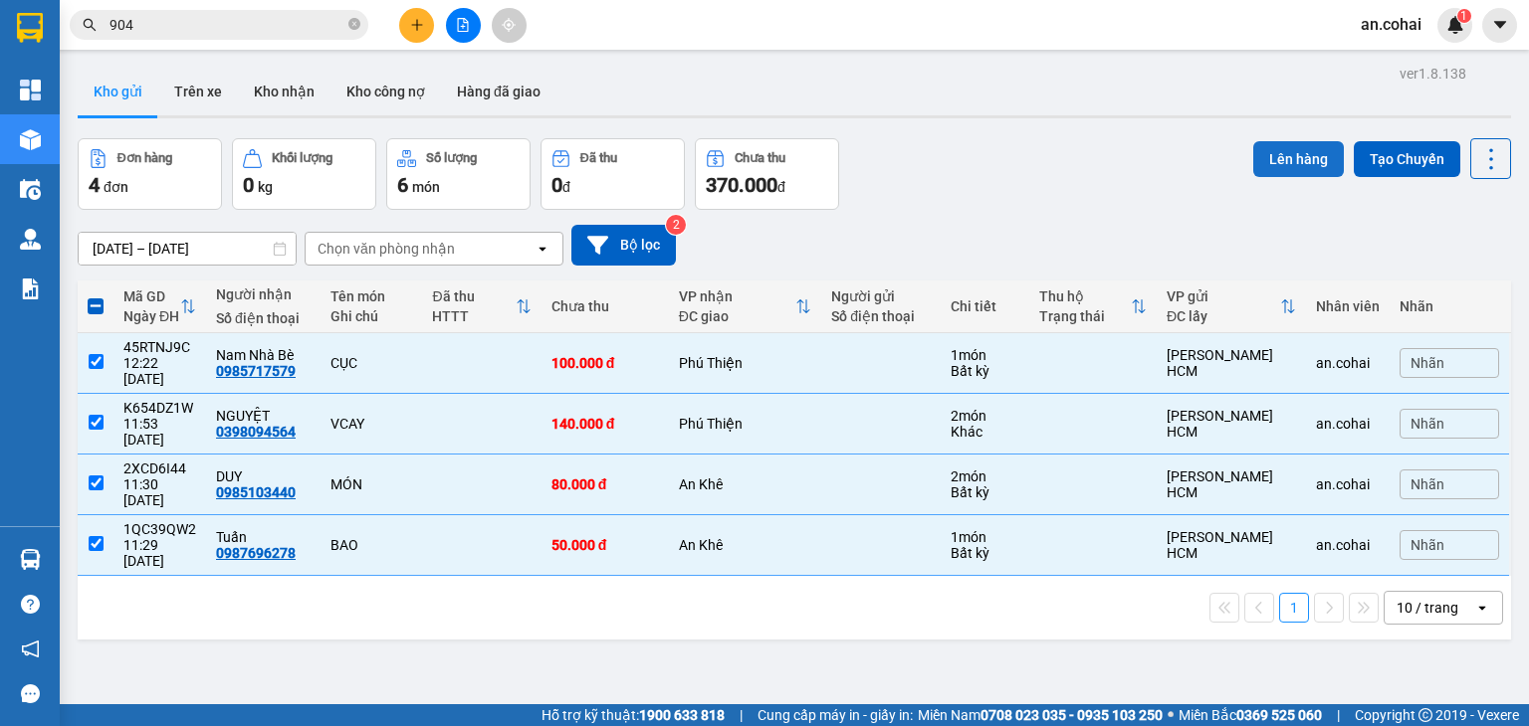
click at [1303, 164] on button "Lên hàng" at bounding box center [1298, 159] width 91 height 36
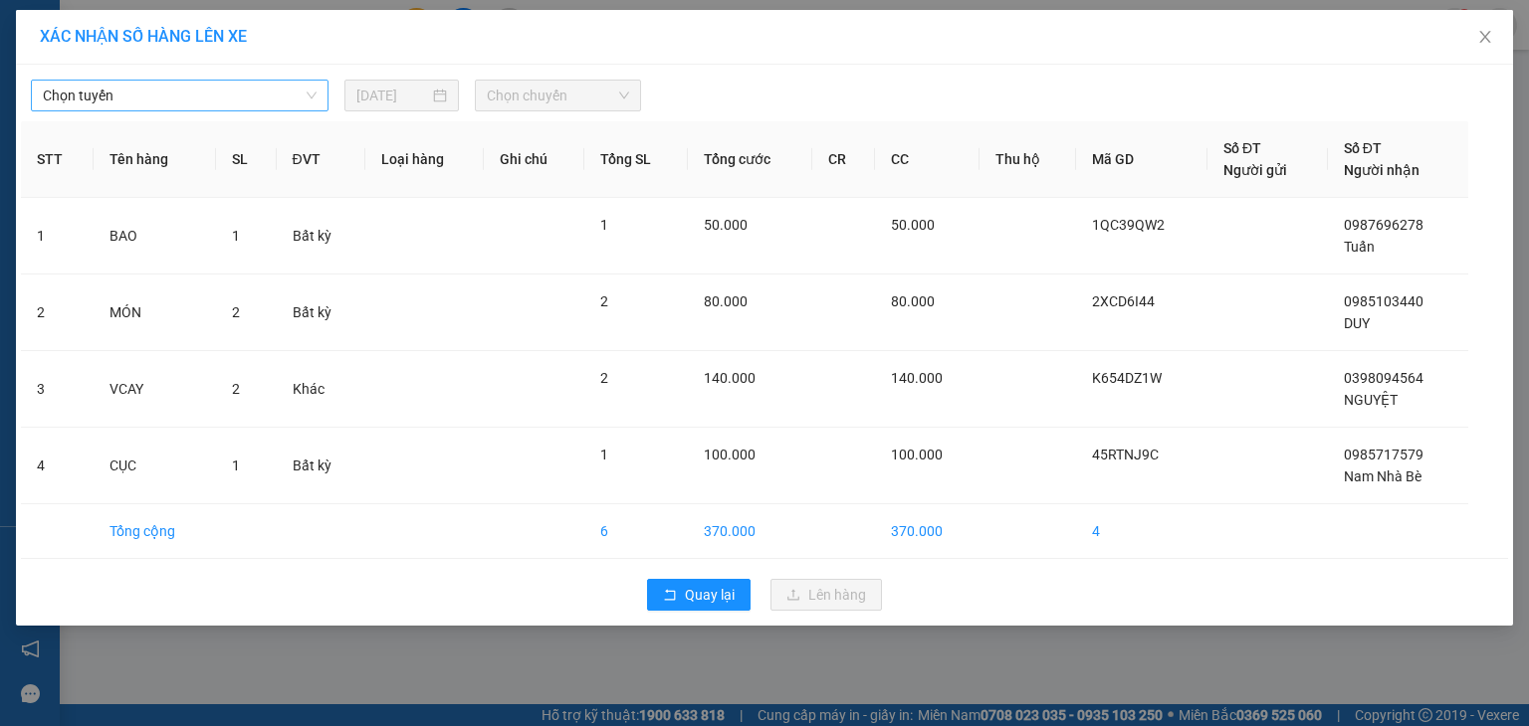
click at [271, 101] on span "Chọn tuyến" at bounding box center [180, 96] width 274 height 30
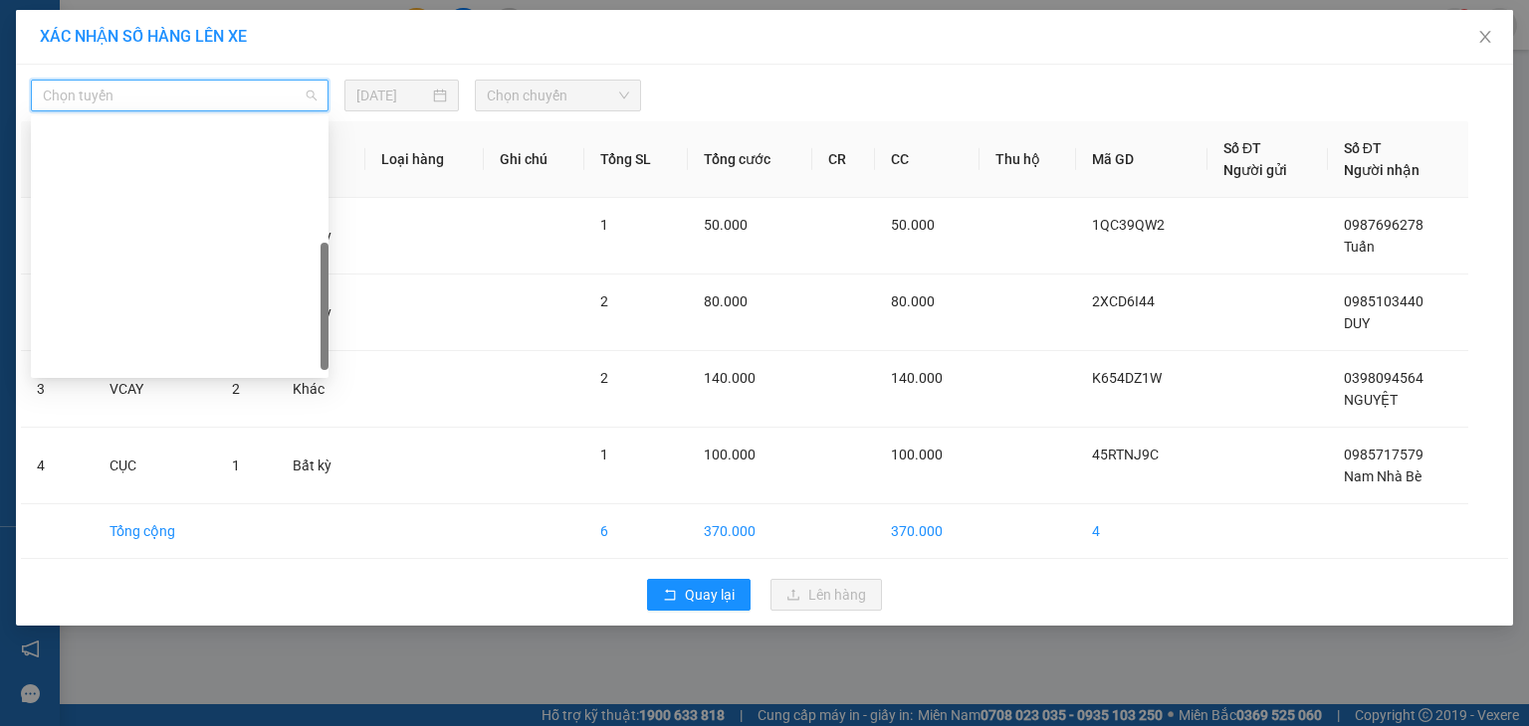
click at [160, 443] on div "[GEOGRAPHIC_DATA] - Krông Pa ([GEOGRAPHIC_DATA])" at bounding box center [180, 454] width 274 height 22
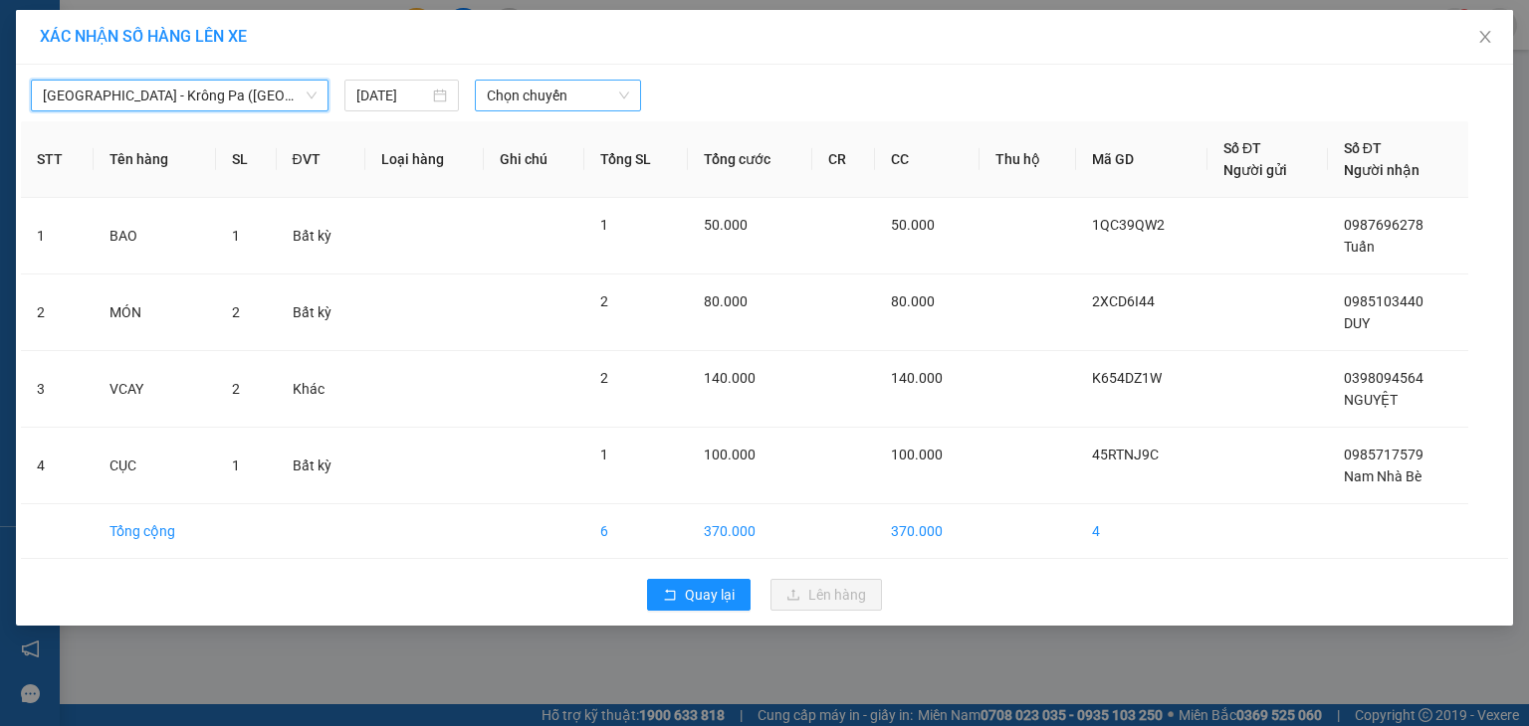
click at [506, 92] on span "Chọn chuyến" at bounding box center [558, 96] width 143 height 30
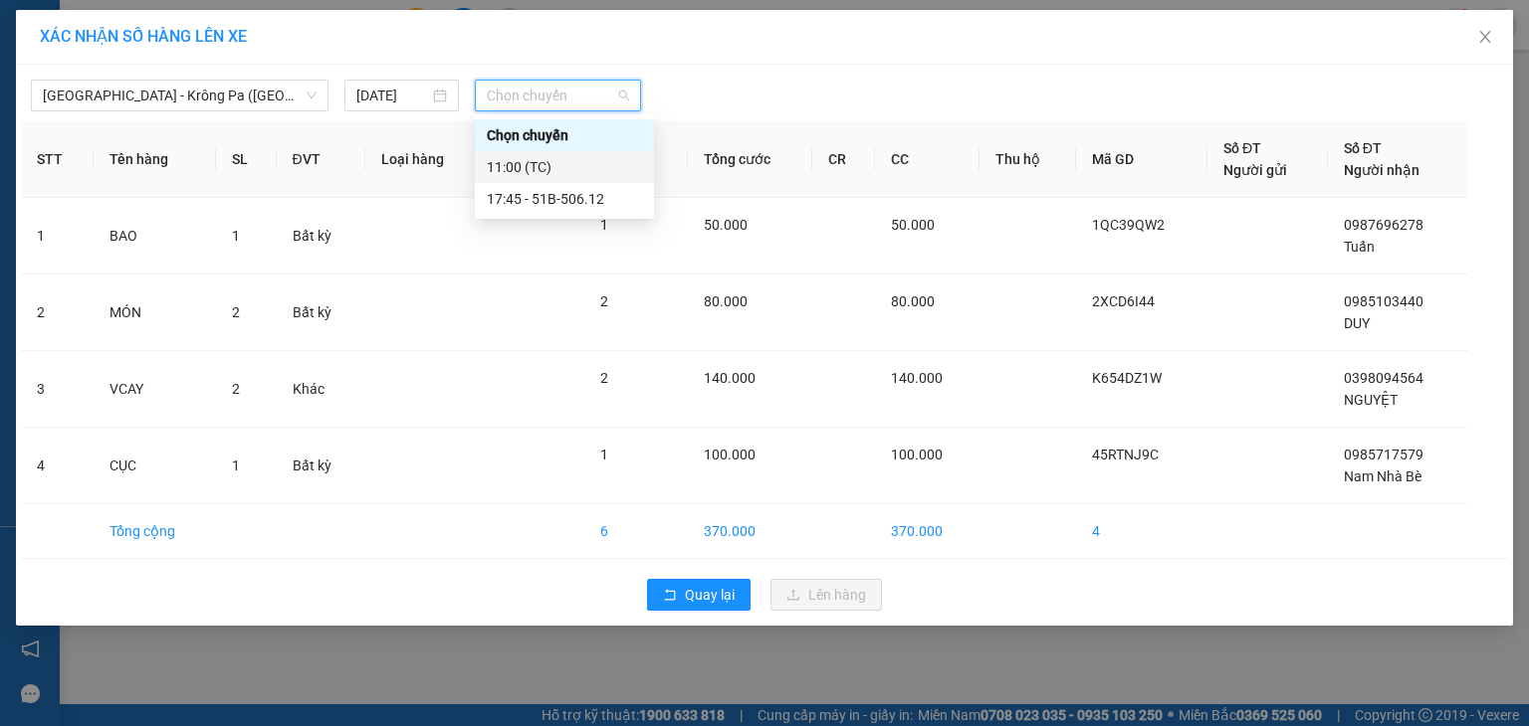
click at [545, 172] on div "11:00 (TC)" at bounding box center [564, 167] width 155 height 22
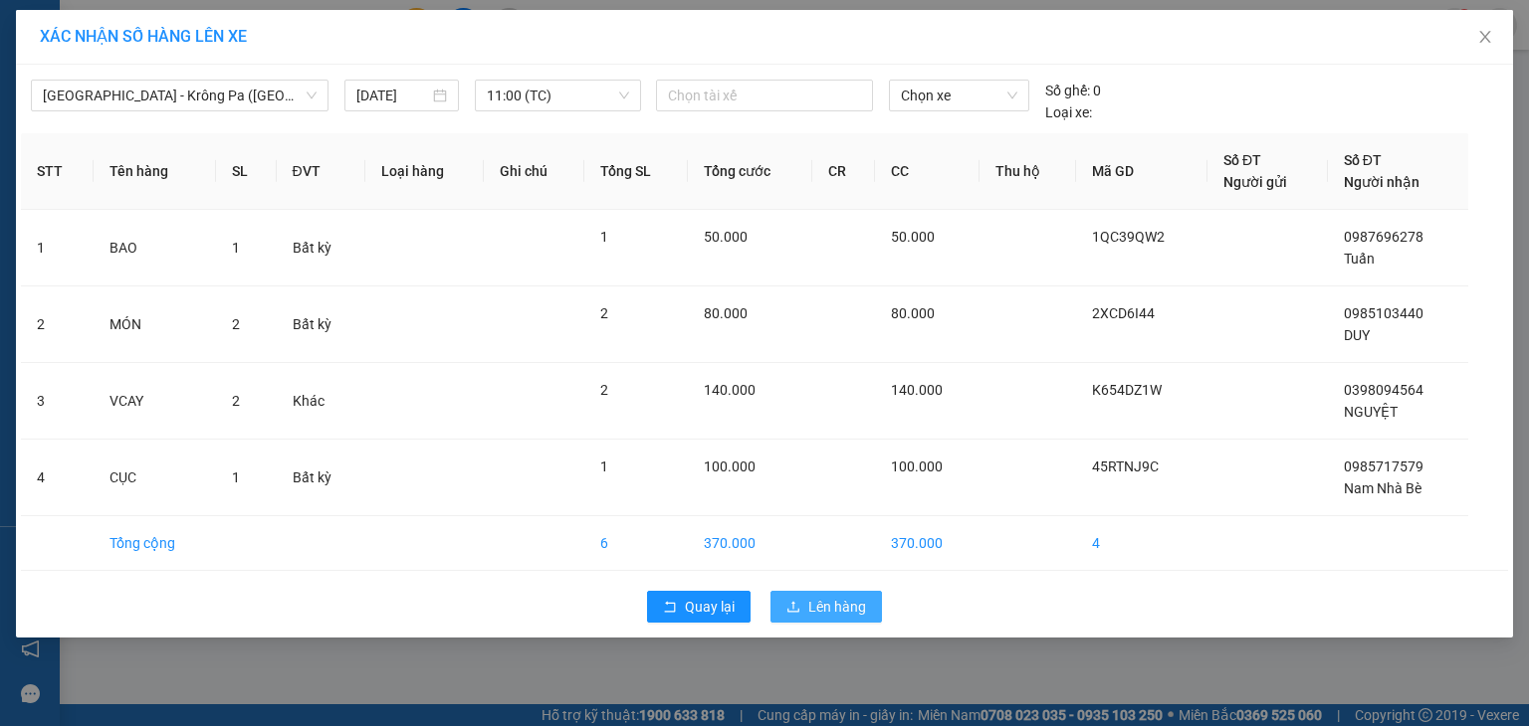
click at [811, 607] on span "Lên hàng" at bounding box center [837, 607] width 58 height 22
